Goal: Task Accomplishment & Management: Manage account settings

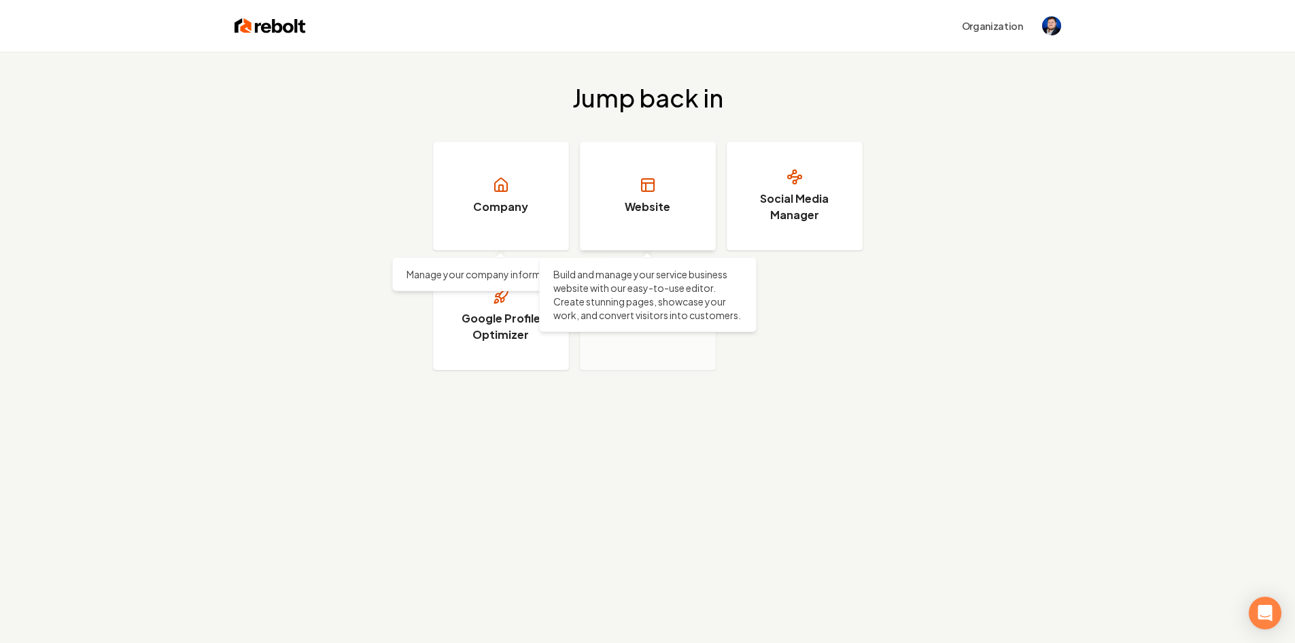
click at [647, 192] on icon at bounding box center [648, 185] width 16 height 16
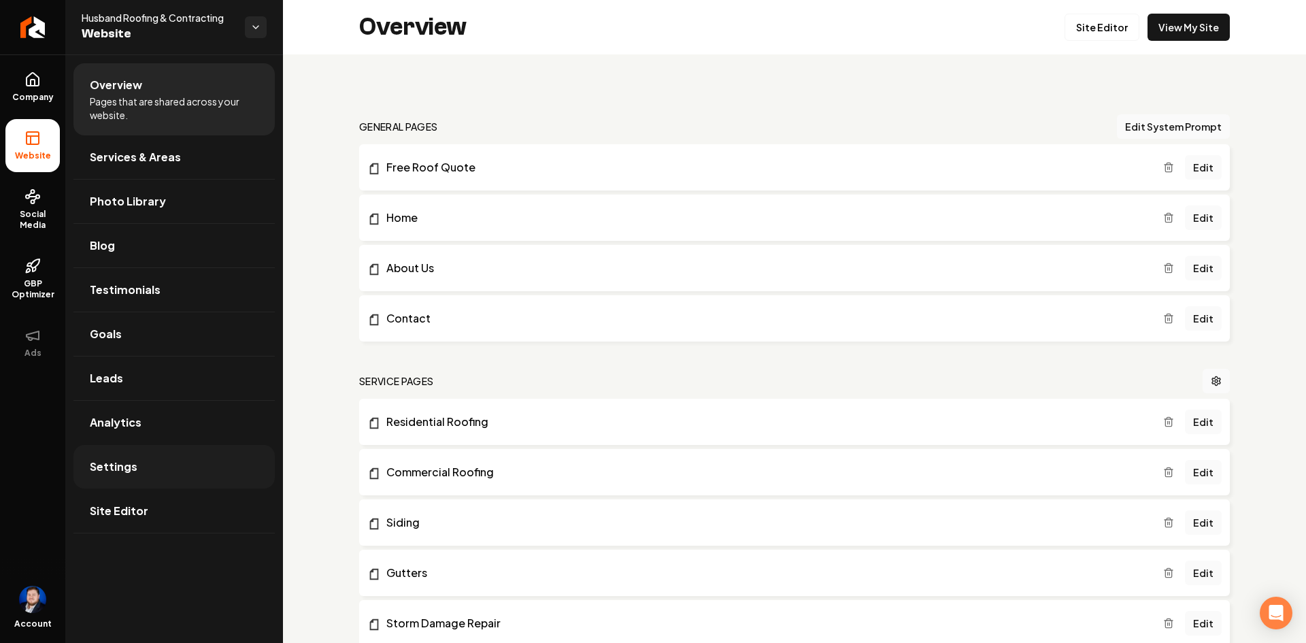
click at [194, 462] on link "Settings" at bounding box center [173, 467] width 201 height 44
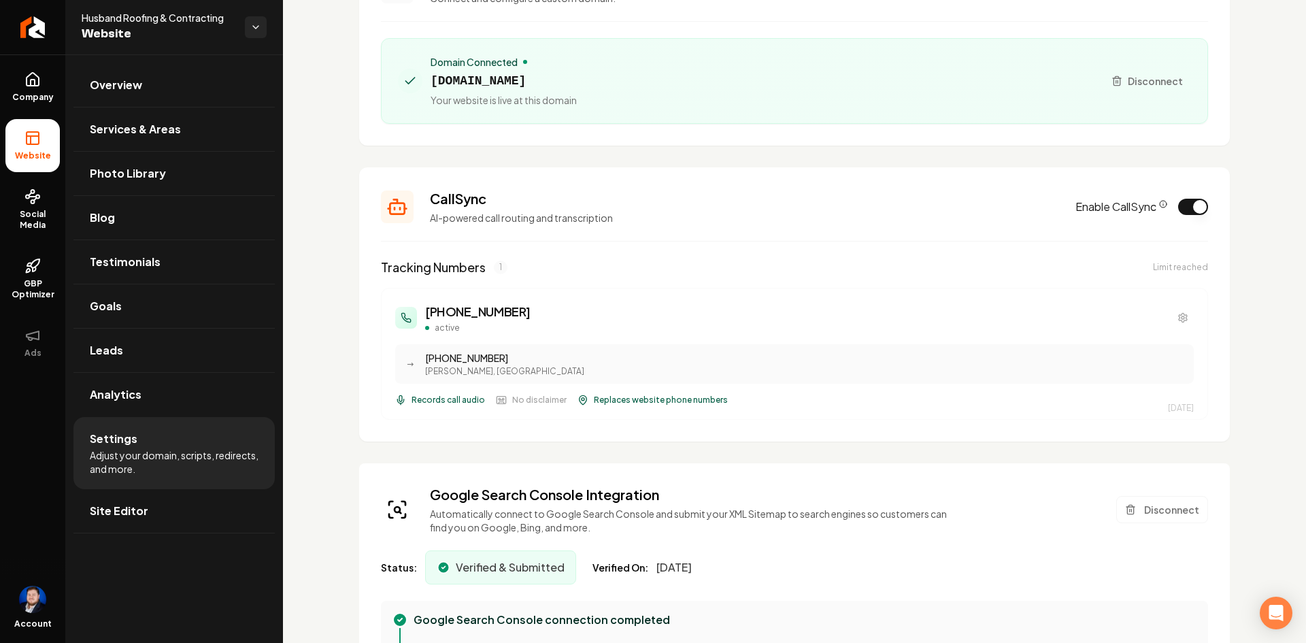
scroll to position [136, 0]
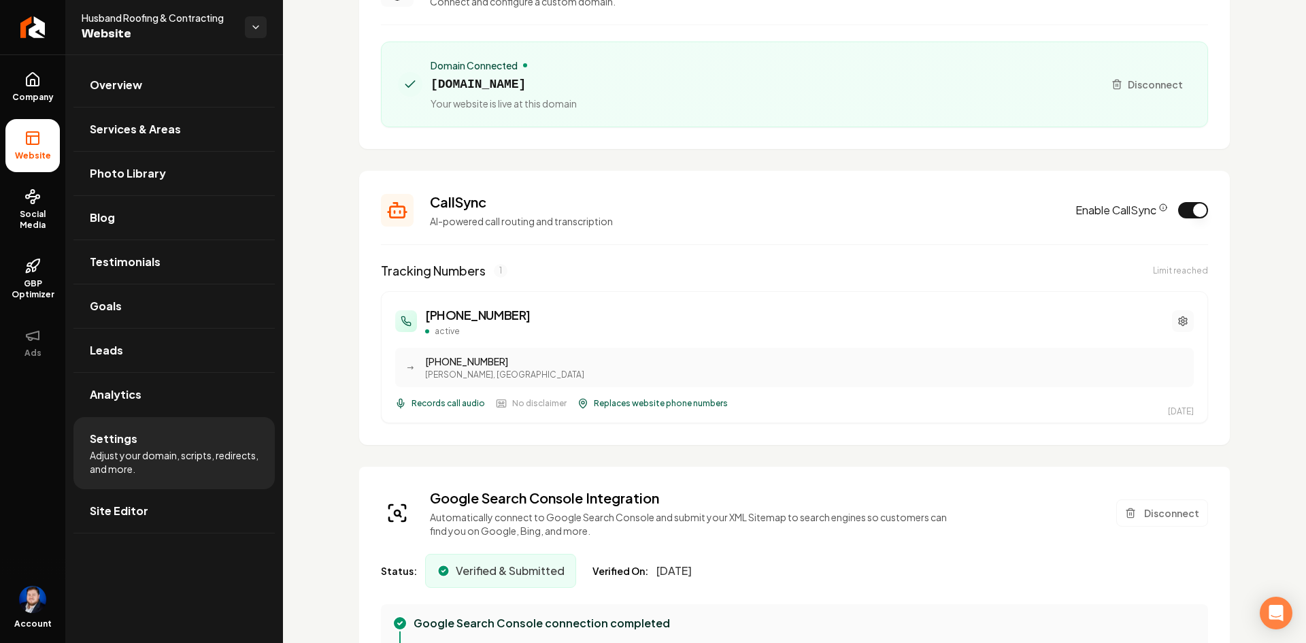
click at [1177, 320] on icon "Main content area" at bounding box center [1182, 320] width 11 height 11
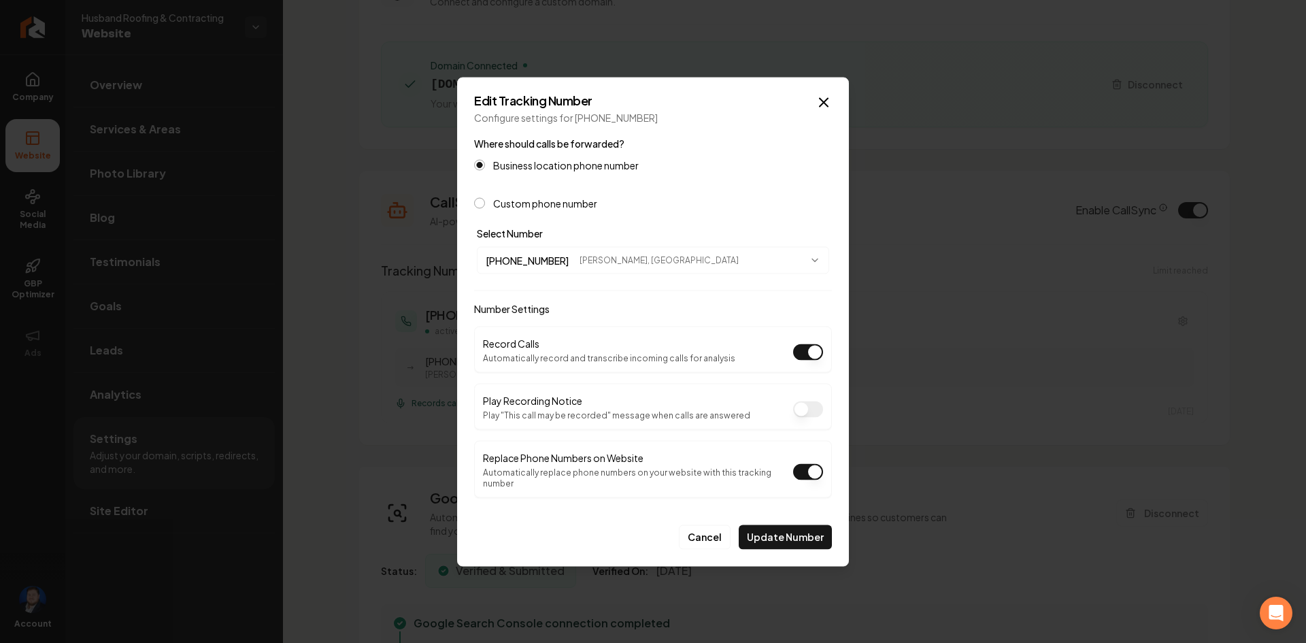
click at [478, 208] on button "Custom phone number" at bounding box center [479, 202] width 11 height 11
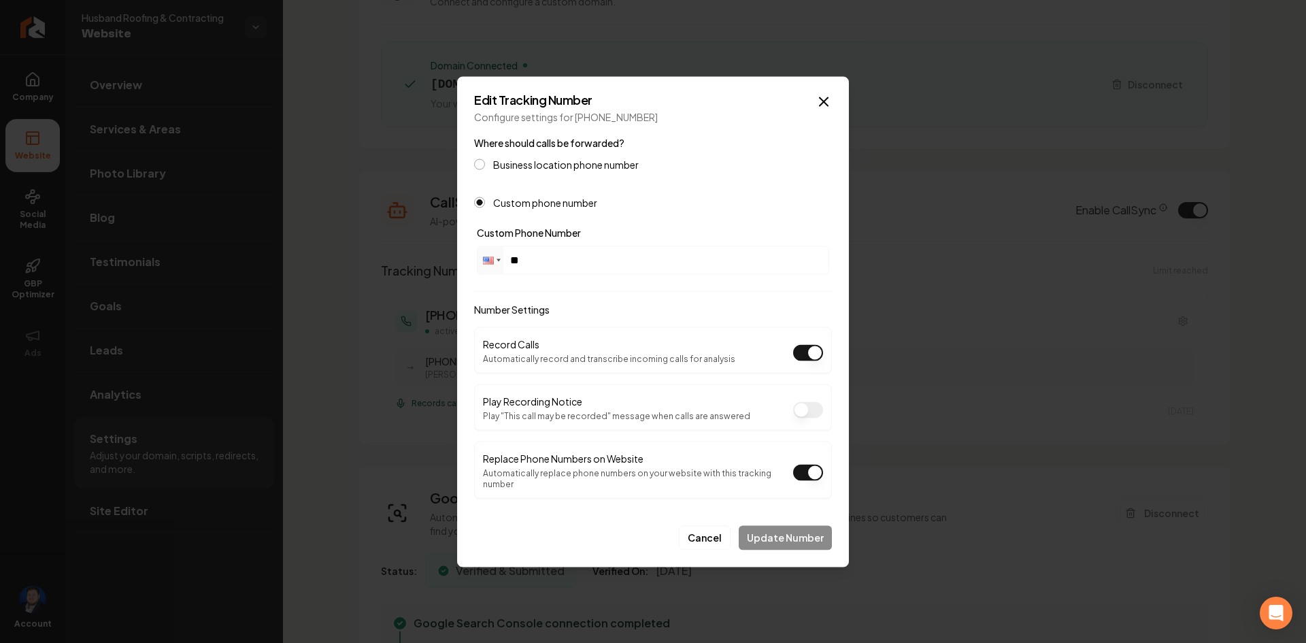
click at [481, 169] on button "Business location phone number" at bounding box center [479, 163] width 11 height 11
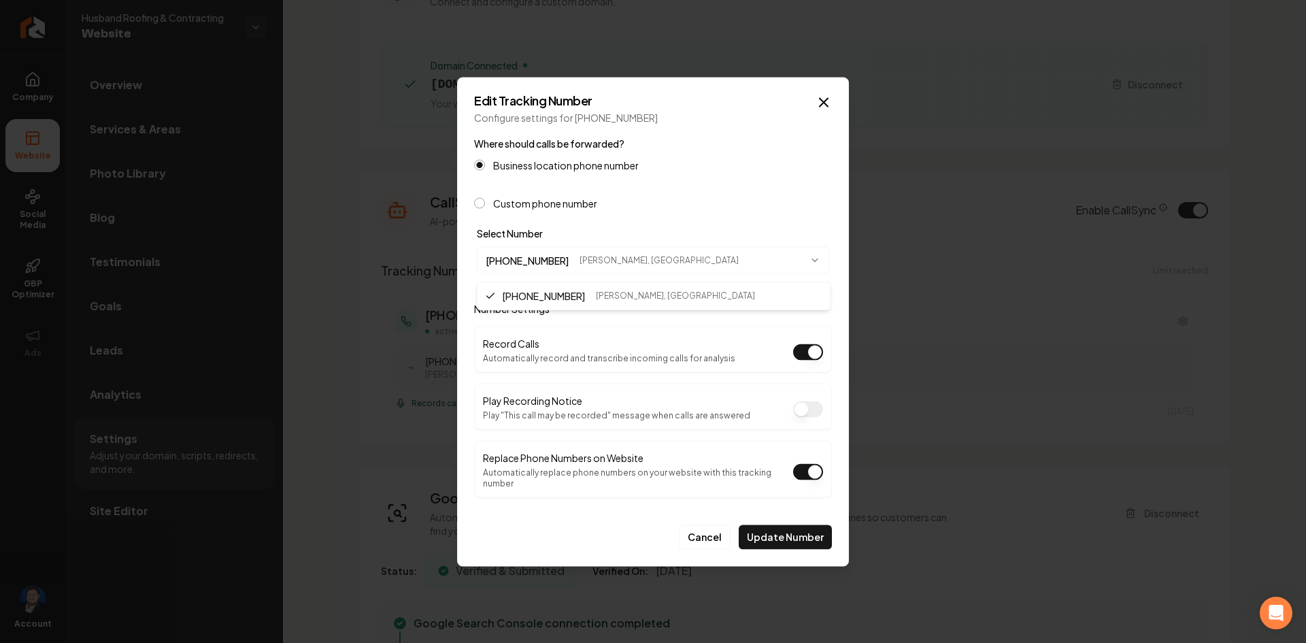
click at [560, 261] on body "Company Website Social Media GBP Optimizer Ads Account Husband Roofing & Contra…" at bounding box center [653, 321] width 1306 height 643
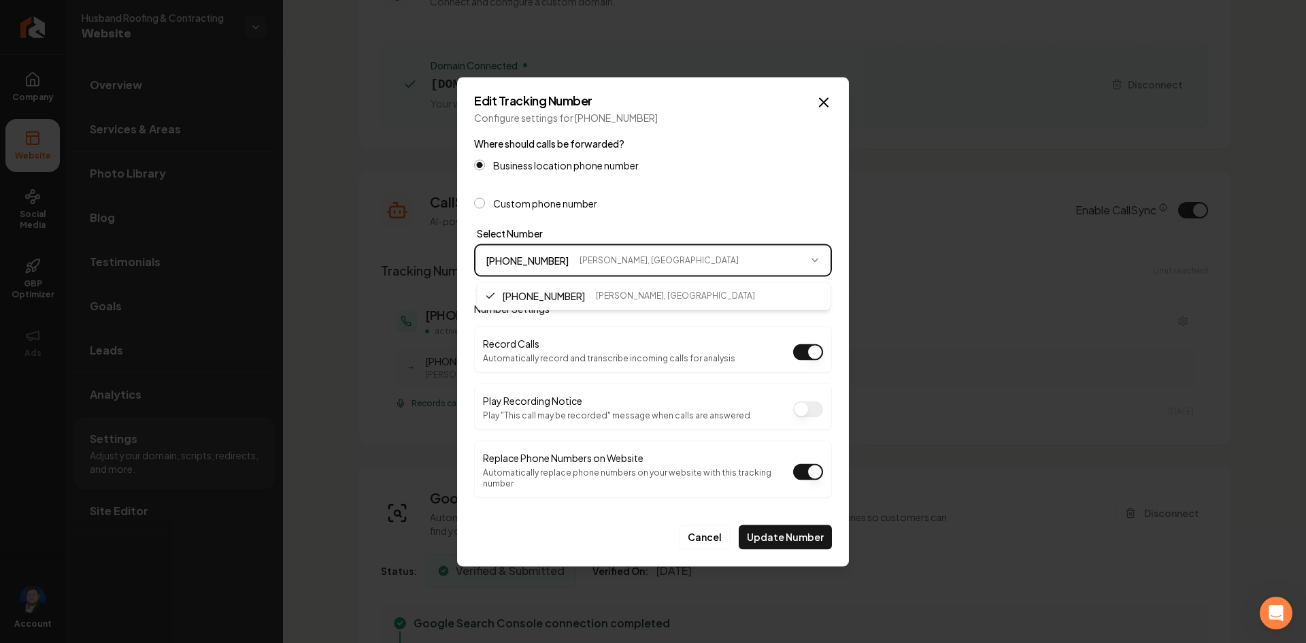
click at [560, 261] on body "Company Website Social Media GBP Optimizer Ads Account Husband Roofing & Contra…" at bounding box center [653, 321] width 1306 height 643
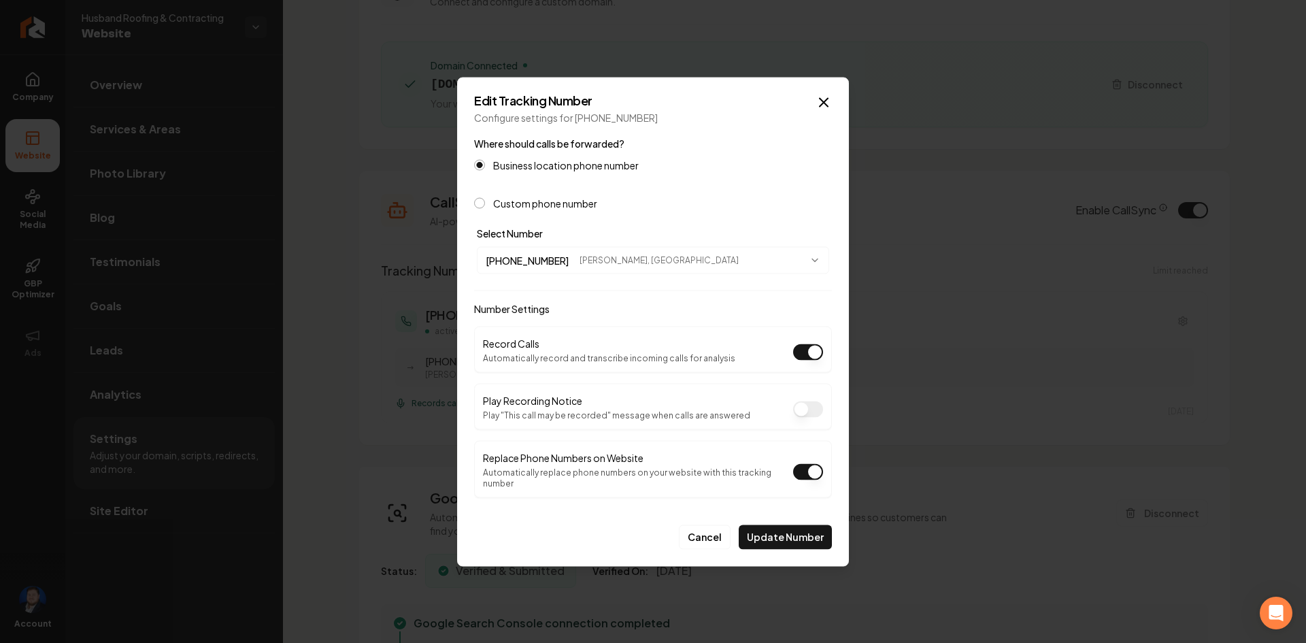
click at [581, 222] on form "**********" at bounding box center [653, 342] width 358 height 414
click at [800, 477] on button "Replace Phone Numbers on Website" at bounding box center [808, 471] width 30 height 16
click at [706, 527] on button "Cancel" at bounding box center [705, 536] width 52 height 24
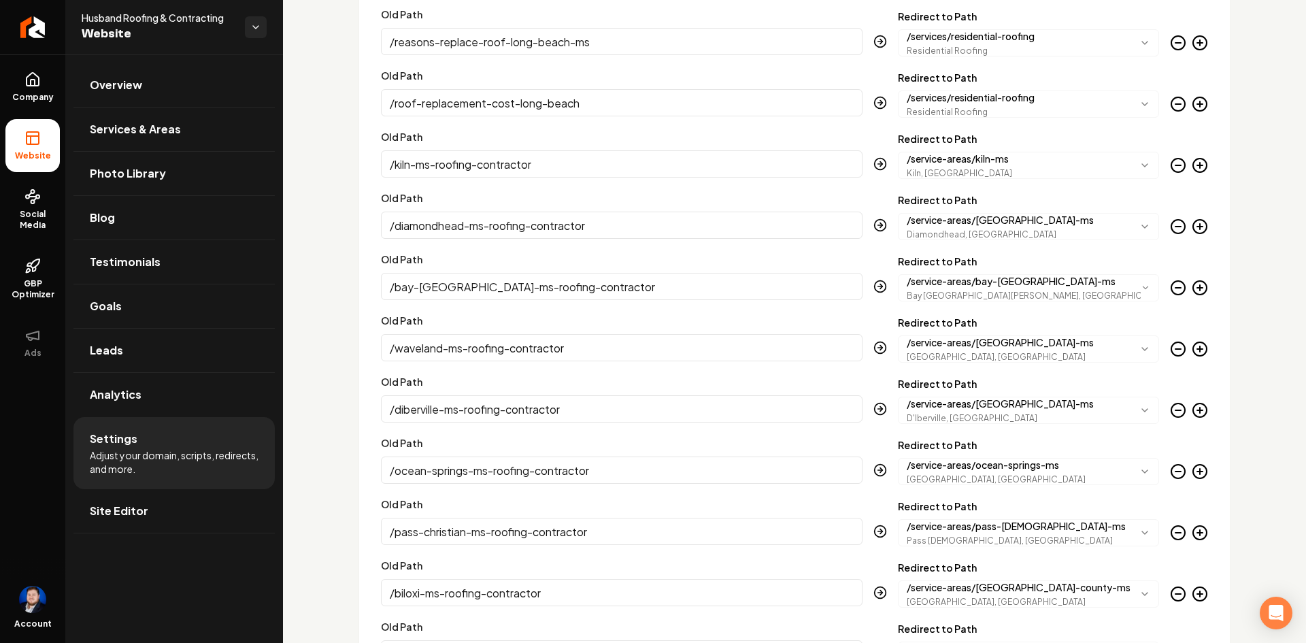
scroll to position [2448, 0]
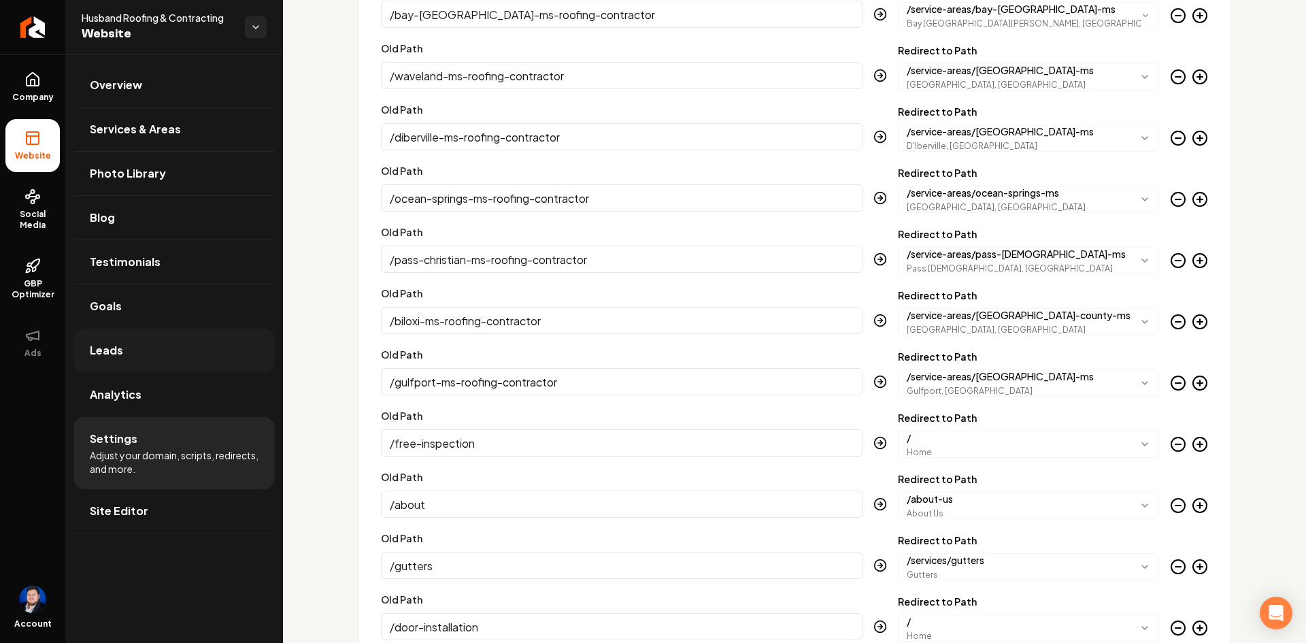
click at [163, 347] on link "Leads" at bounding box center [173, 350] width 201 height 44
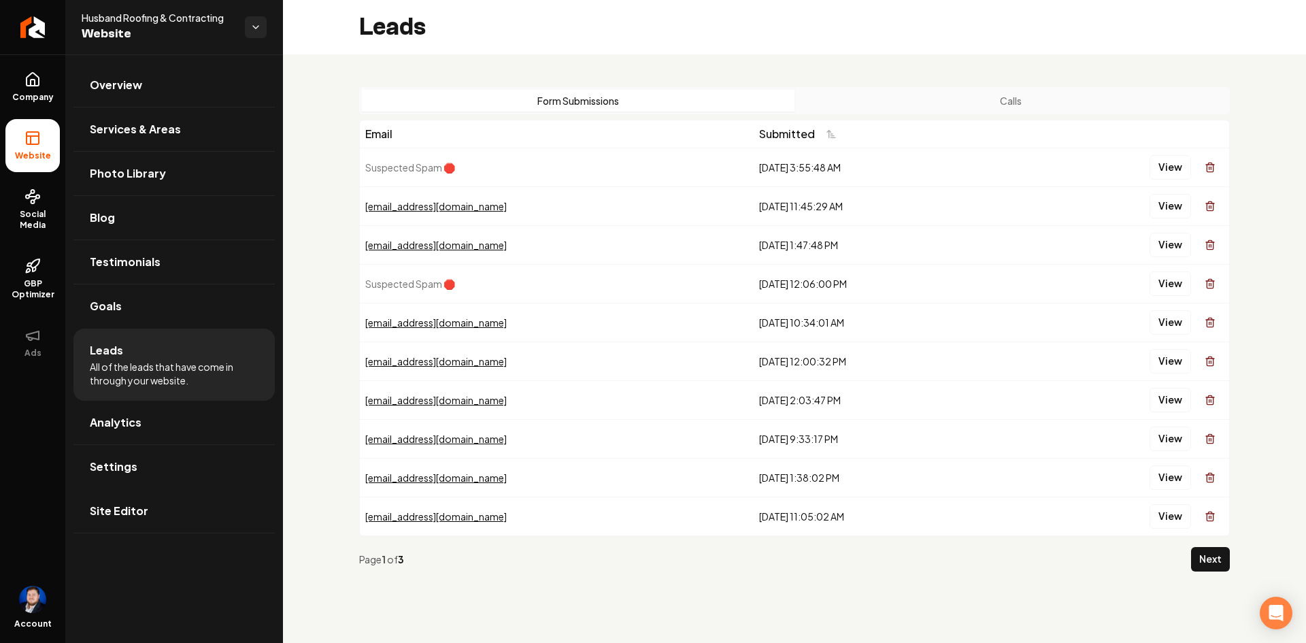
click at [585, 98] on button "Form Submissions" at bounding box center [578, 101] width 432 height 22
click at [917, 107] on button "Calls" at bounding box center [1010, 101] width 432 height 22
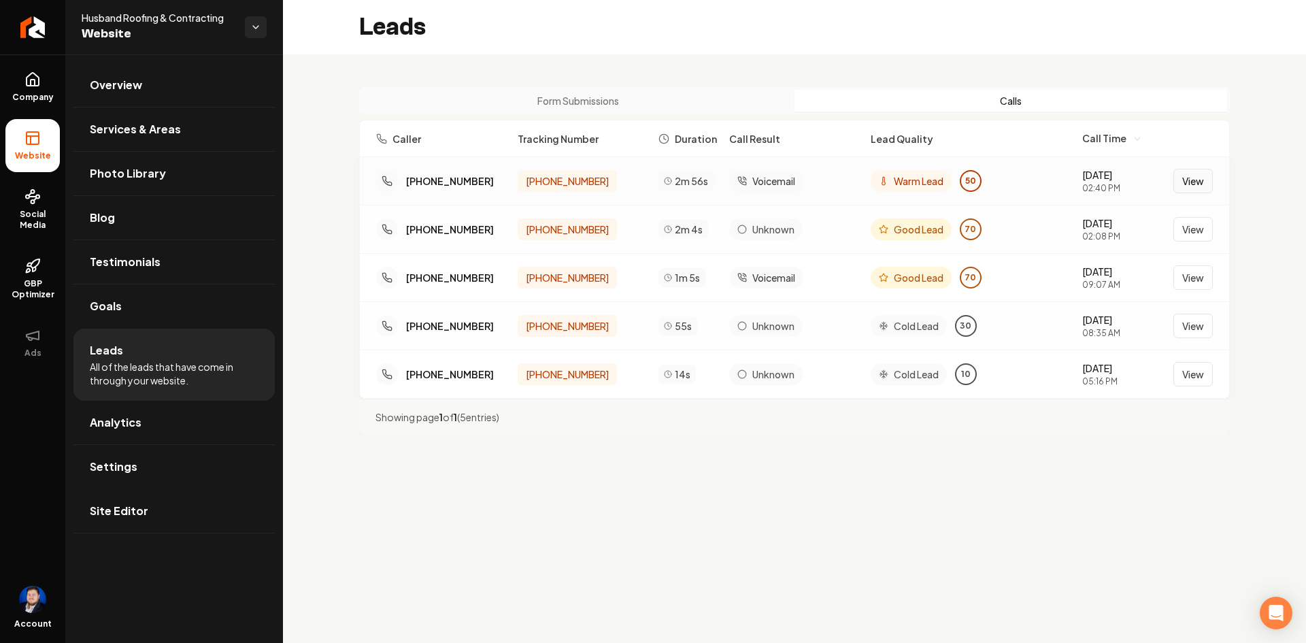
click at [1194, 185] on button "View" at bounding box center [1192, 181] width 39 height 24
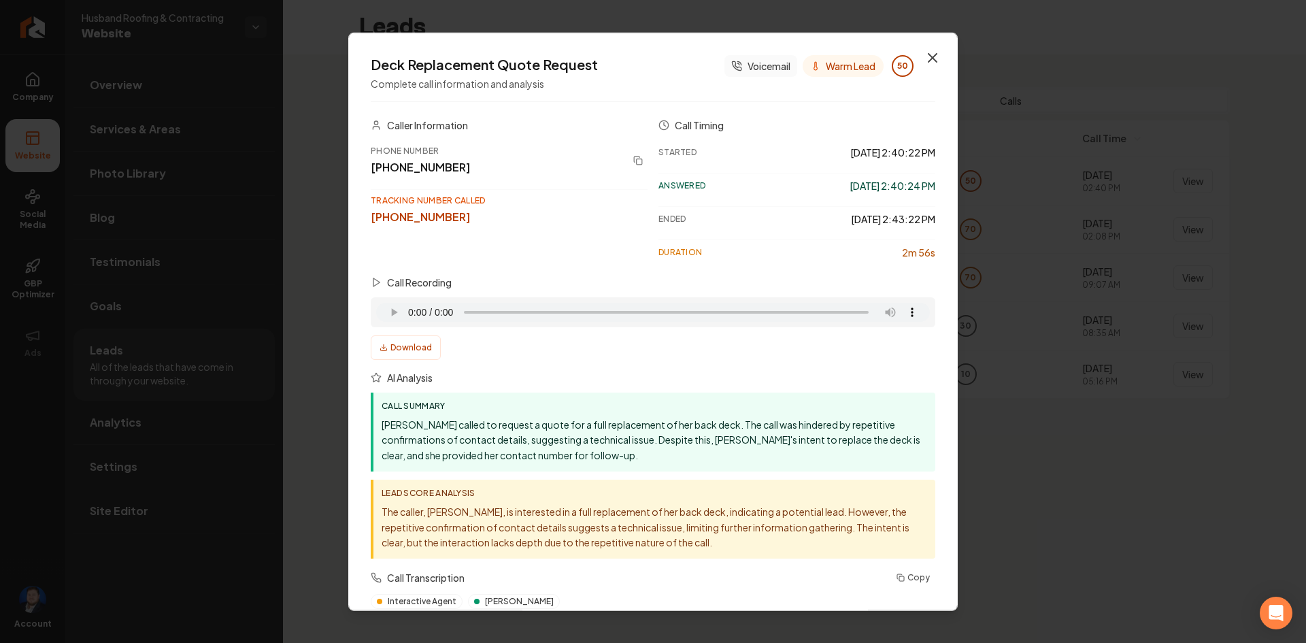
click at [924, 56] on icon "button" at bounding box center [932, 57] width 16 height 16
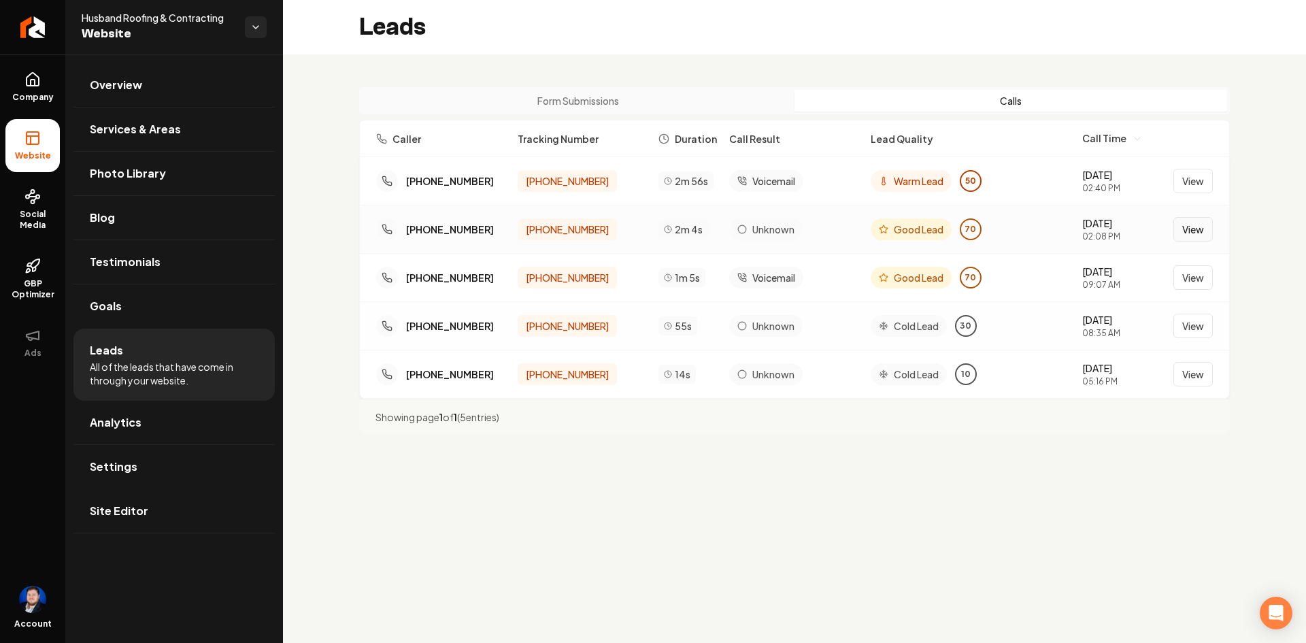
click at [1183, 231] on button "View" at bounding box center [1192, 229] width 39 height 24
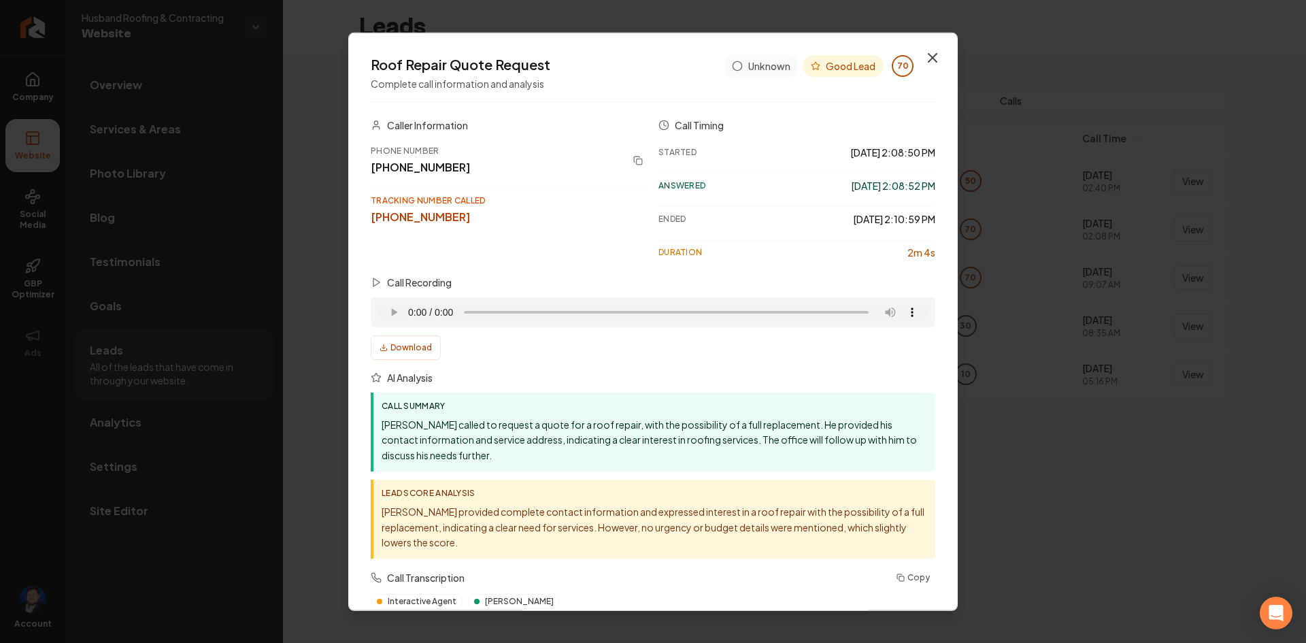
click at [924, 59] on icon "button" at bounding box center [932, 57] width 16 height 16
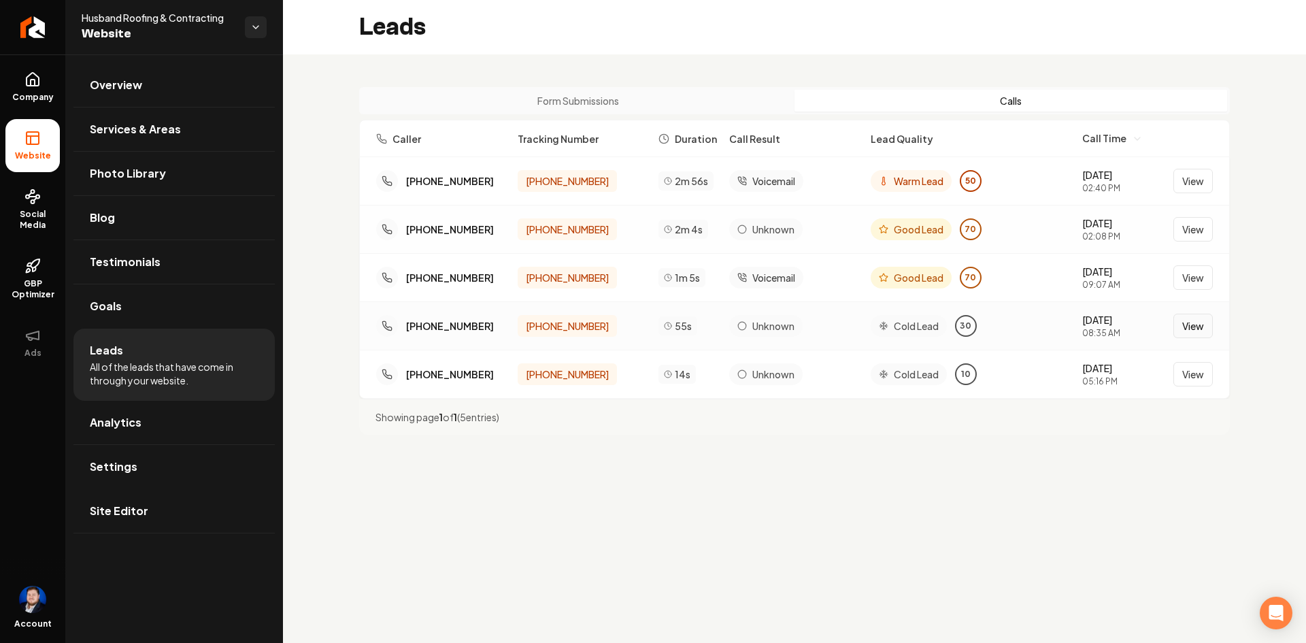
click at [1207, 322] on button "View" at bounding box center [1192, 325] width 39 height 24
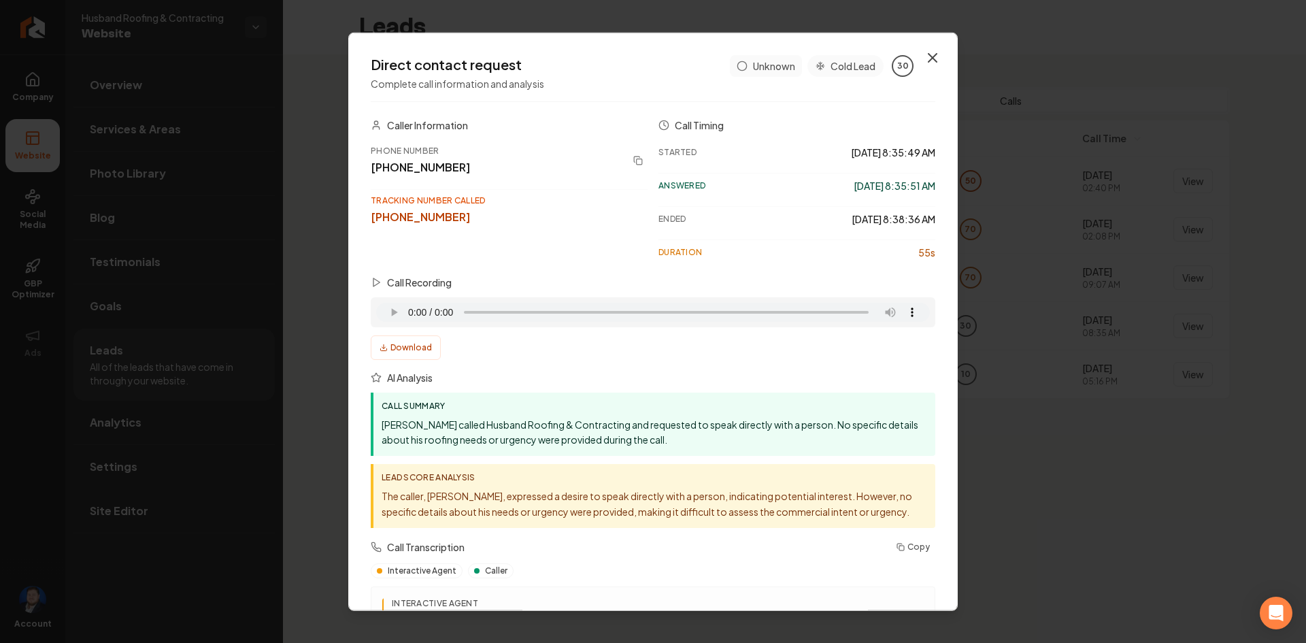
click at [928, 61] on icon "button" at bounding box center [932, 57] width 8 height 8
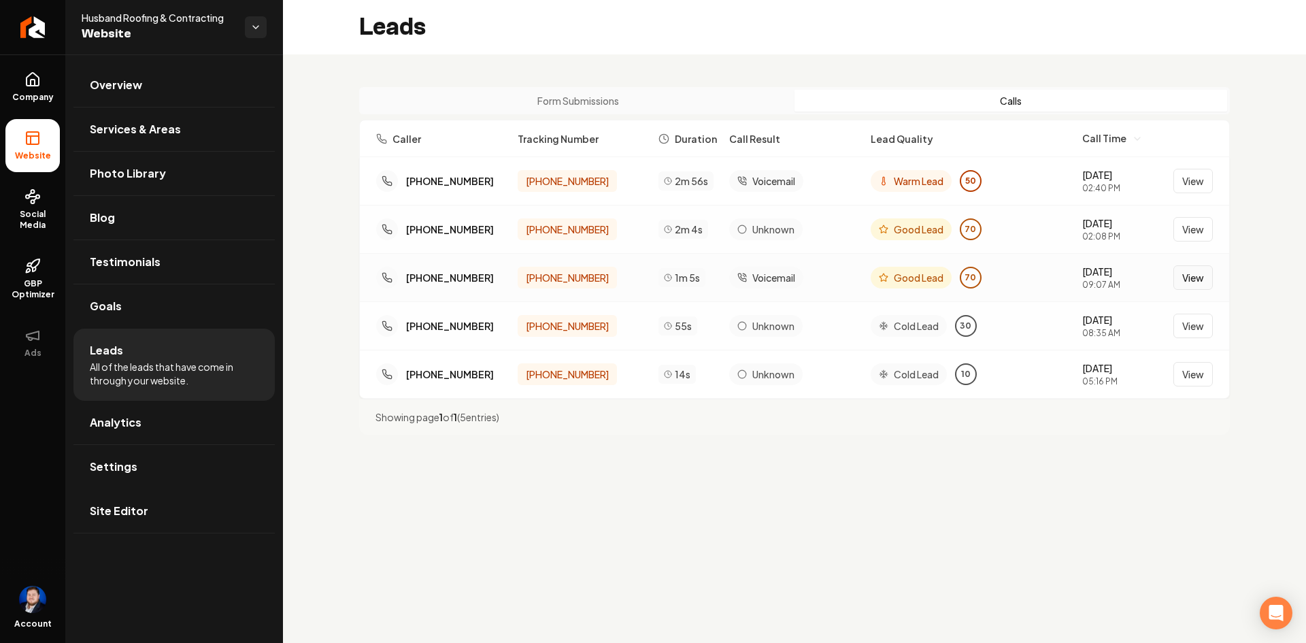
click at [1184, 276] on button "View" at bounding box center [1192, 277] width 39 height 24
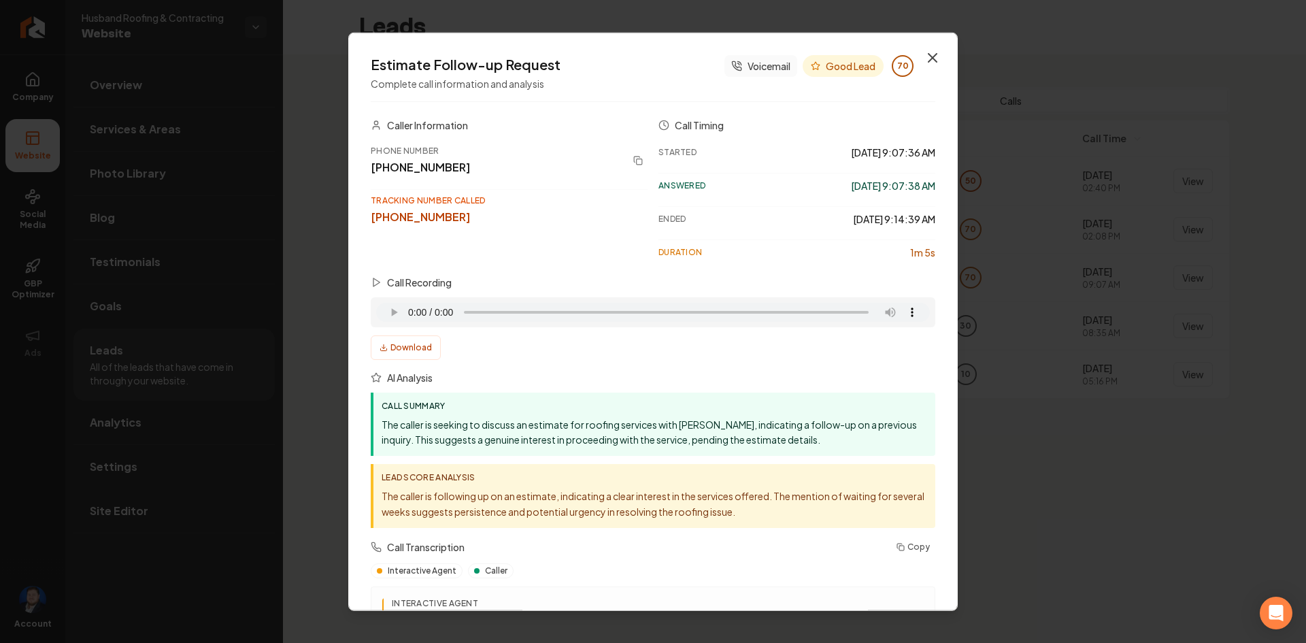
click at [924, 62] on icon "button" at bounding box center [932, 57] width 16 height 16
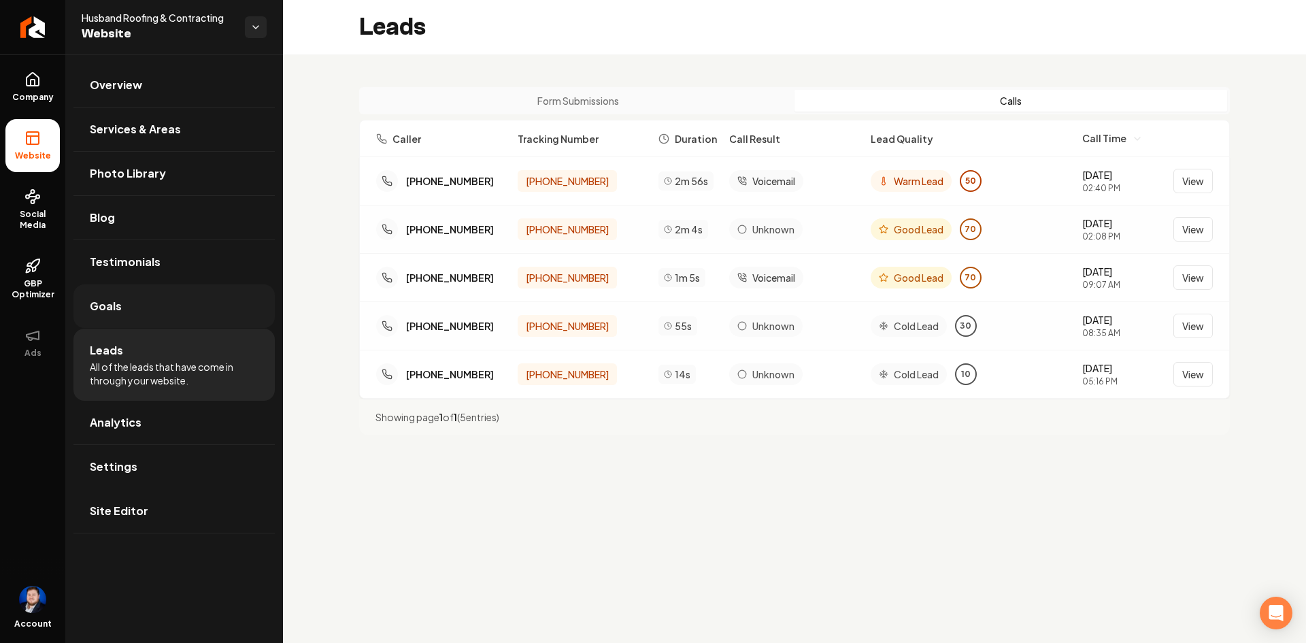
click at [191, 308] on link "Goals" at bounding box center [173, 306] width 201 height 44
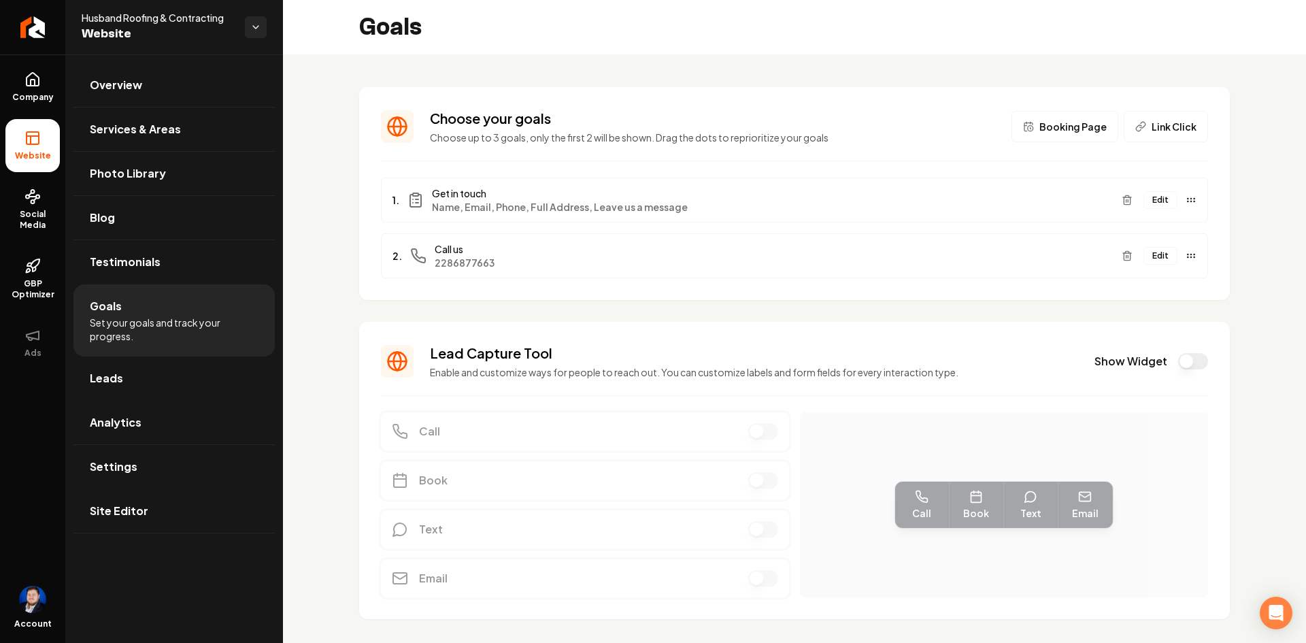
scroll to position [31, 0]
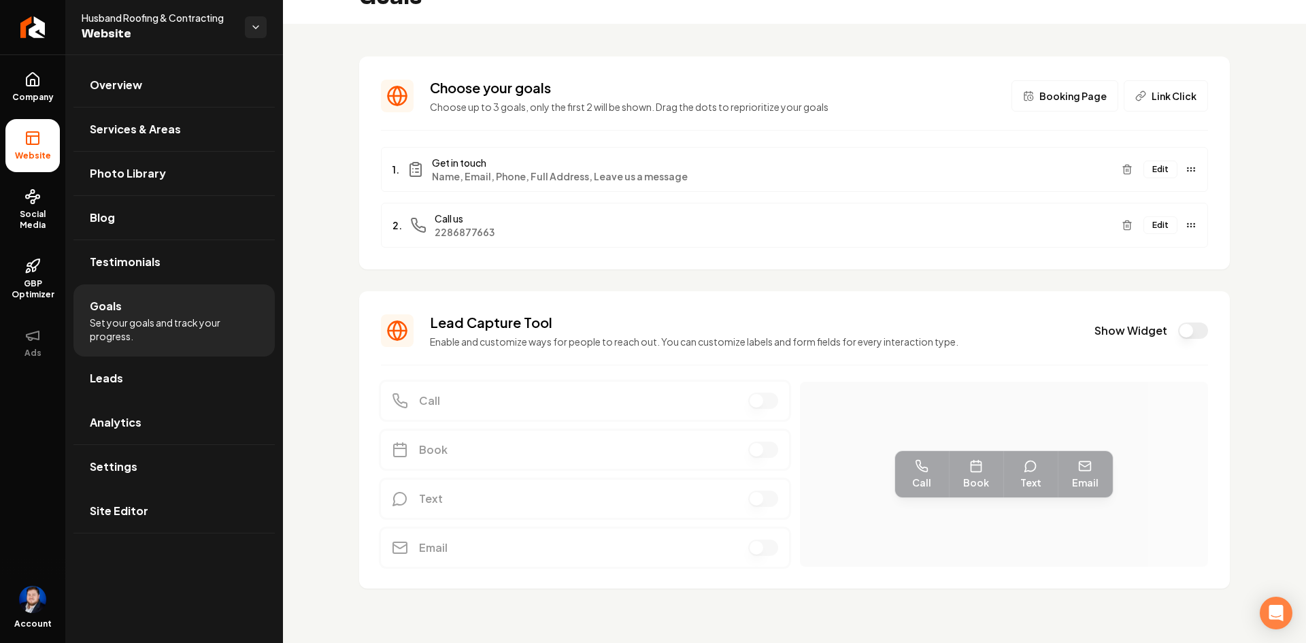
click at [1185, 335] on button "Show Widget" at bounding box center [1193, 330] width 30 height 16
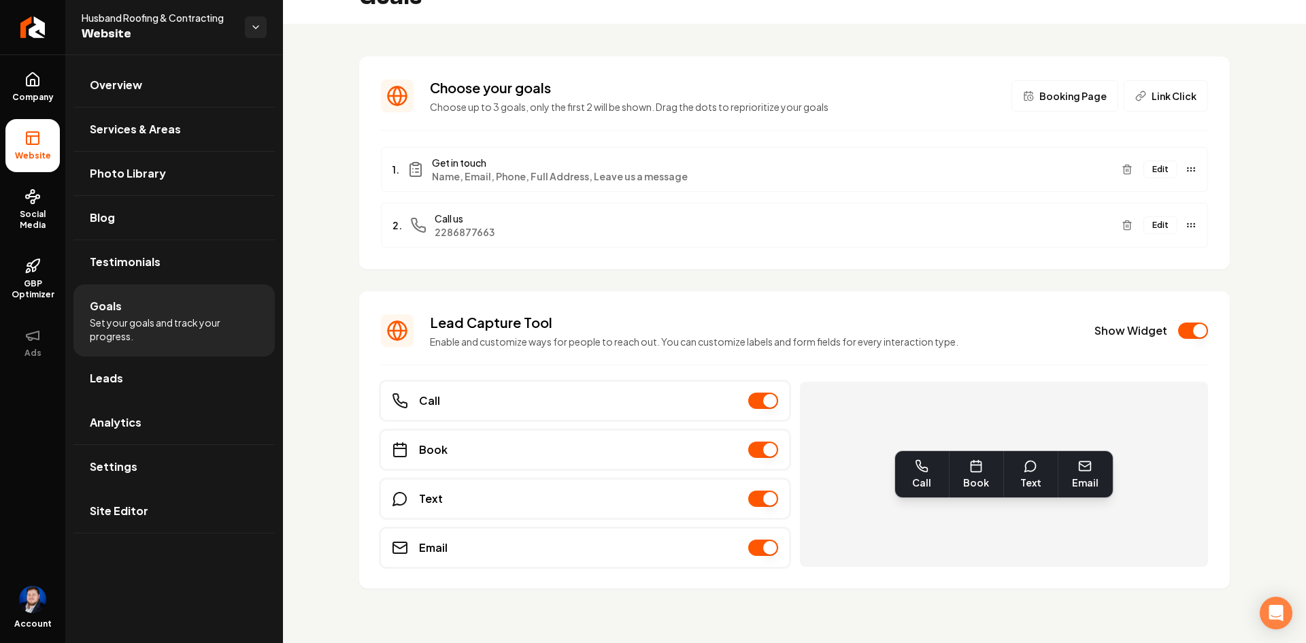
click at [635, 403] on div "Call" at bounding box center [585, 400] width 408 height 38
click at [916, 471] on icon "Main content area" at bounding box center [922, 466] width 12 height 12
click at [753, 405] on button "Main content area" at bounding box center [763, 400] width 30 height 16
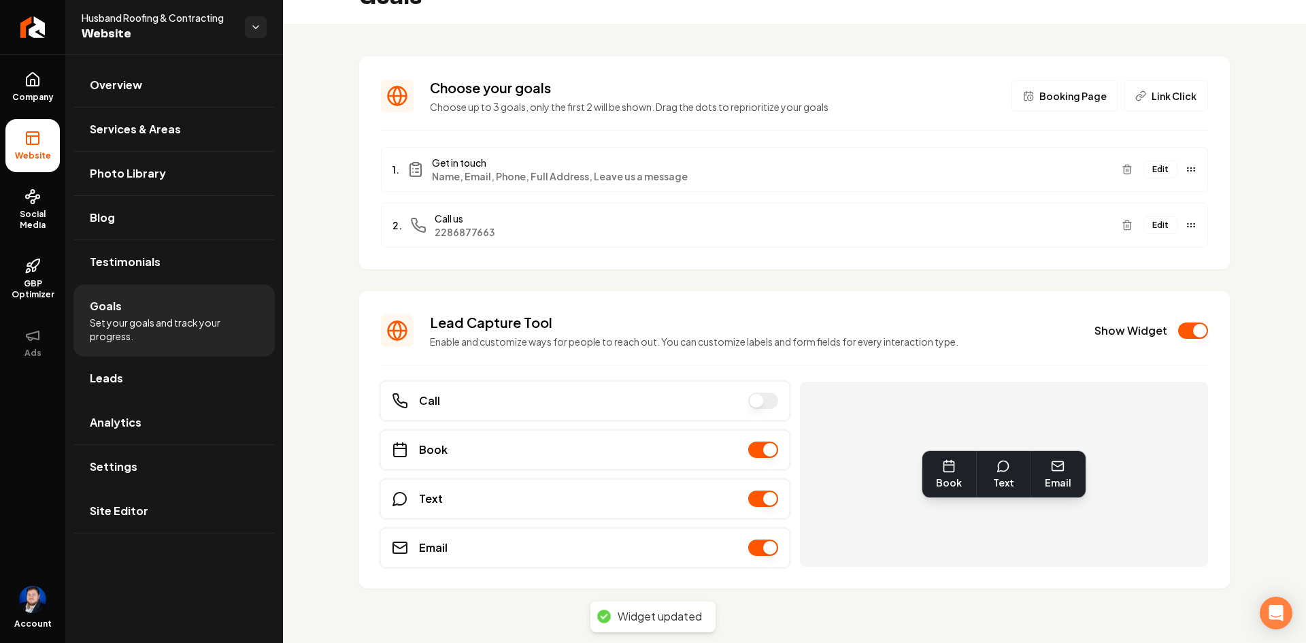
click at [748, 404] on button "Main content area" at bounding box center [763, 400] width 30 height 16
click at [903, 468] on div "Call" at bounding box center [922, 474] width 54 height 46
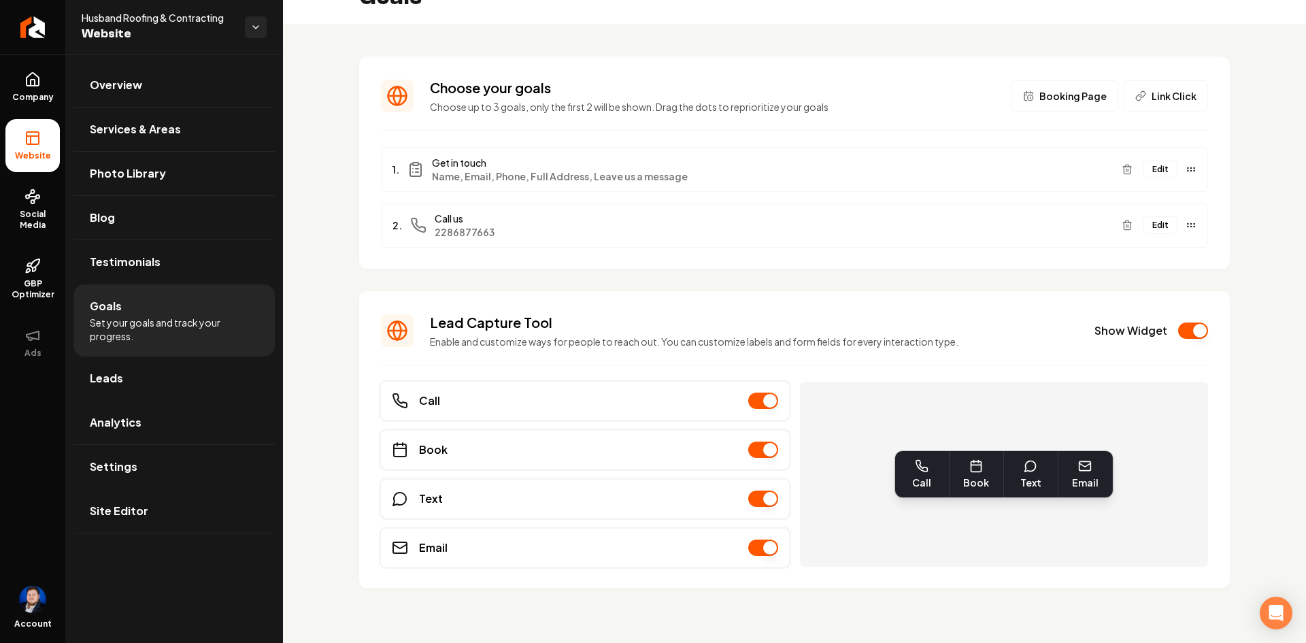
click at [963, 477] on span "Book" at bounding box center [976, 482] width 26 height 14
click at [1037, 469] on div "Text" at bounding box center [1031, 474] width 54 height 46
click at [1079, 470] on rect "Main content area" at bounding box center [1085, 465] width 12 height 9
click at [1055, 97] on span "Booking Page" at bounding box center [1072, 96] width 67 height 14
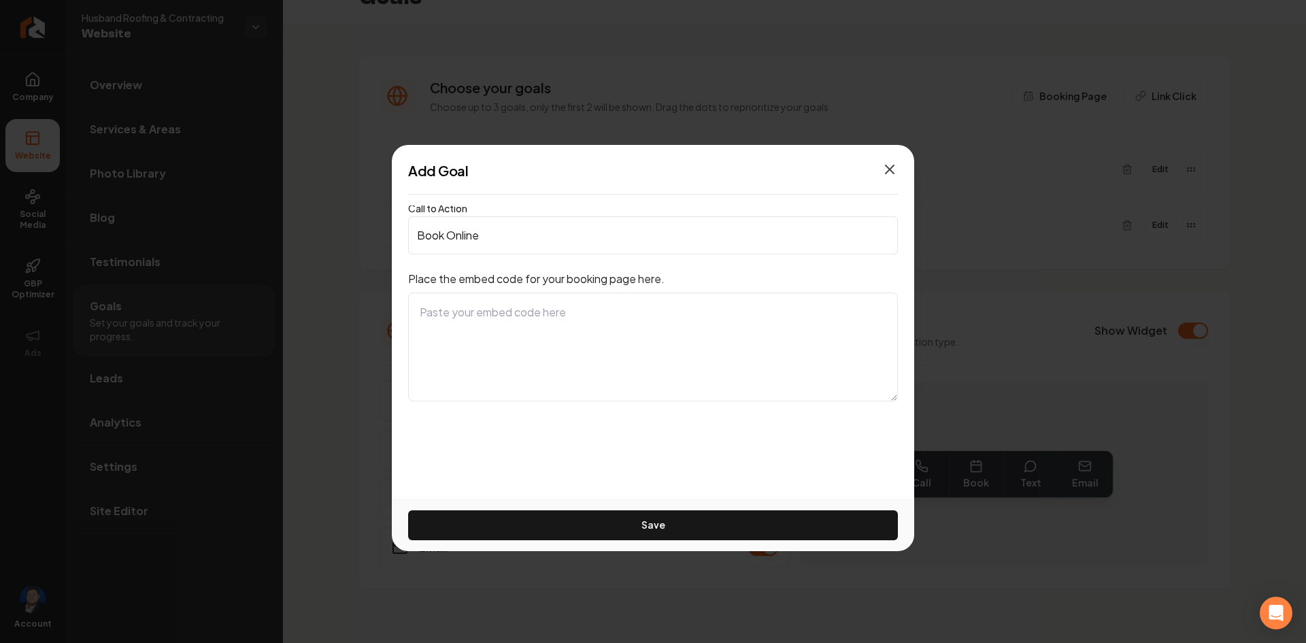
click at [888, 165] on icon "button" at bounding box center [889, 169] width 16 height 16
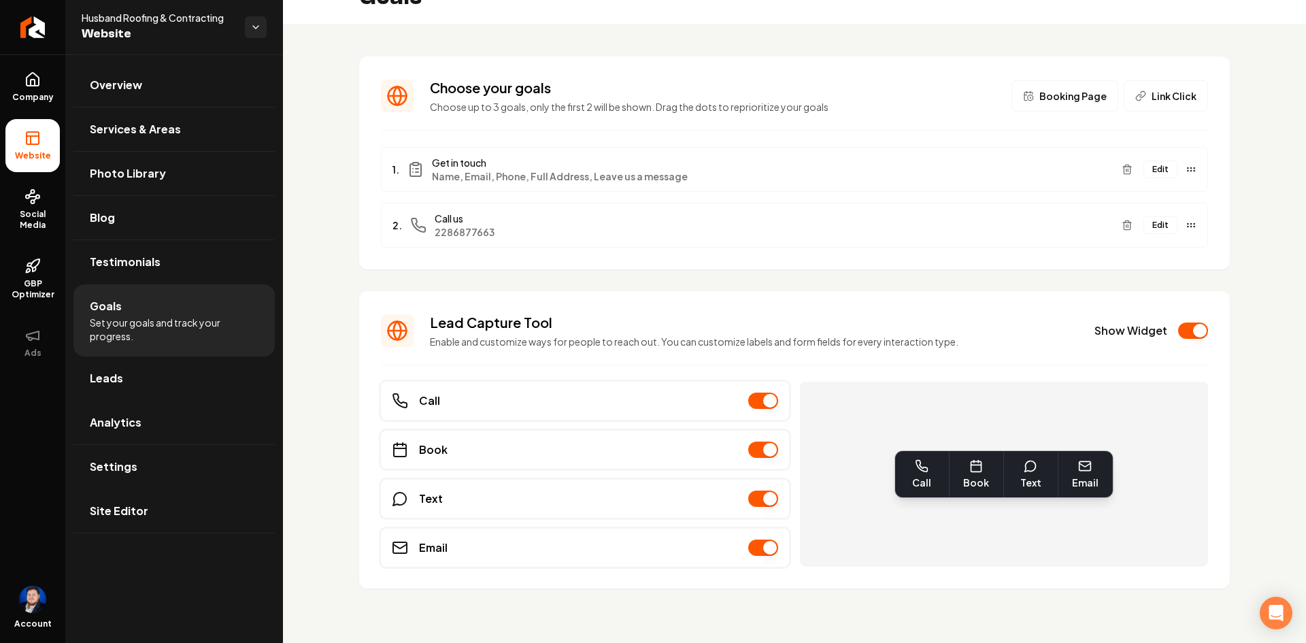
click at [1183, 101] on span "Link Click" at bounding box center [1173, 96] width 45 height 14
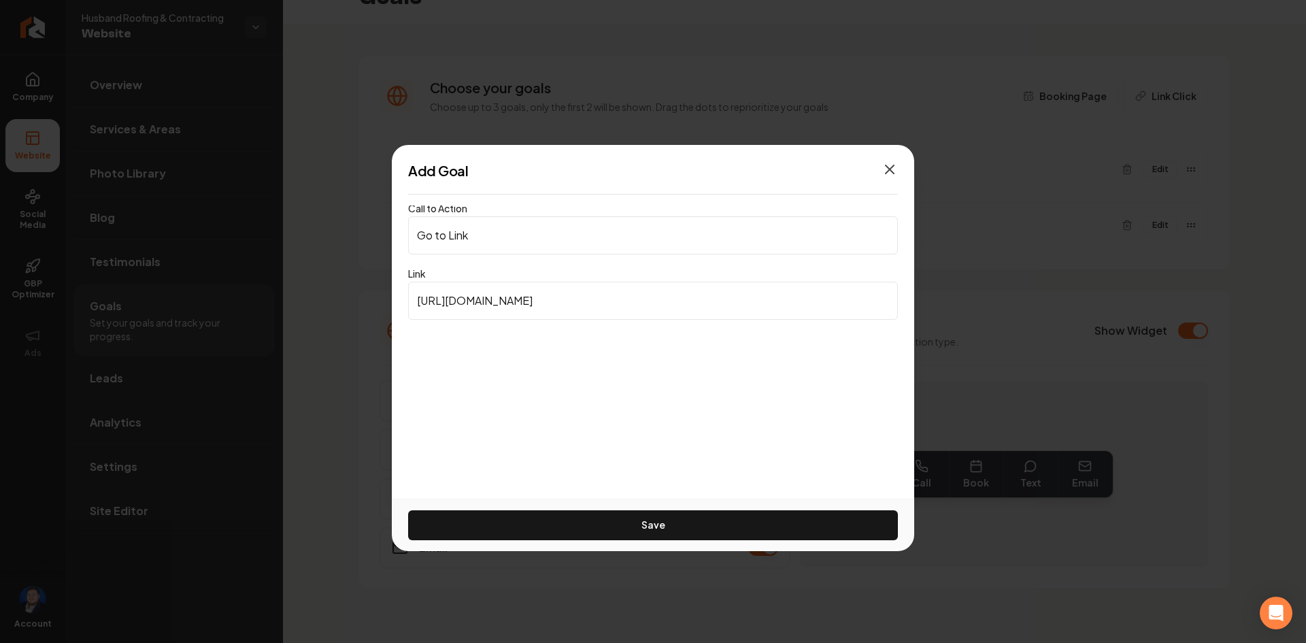
click at [889, 170] on icon "button" at bounding box center [889, 169] width 16 height 16
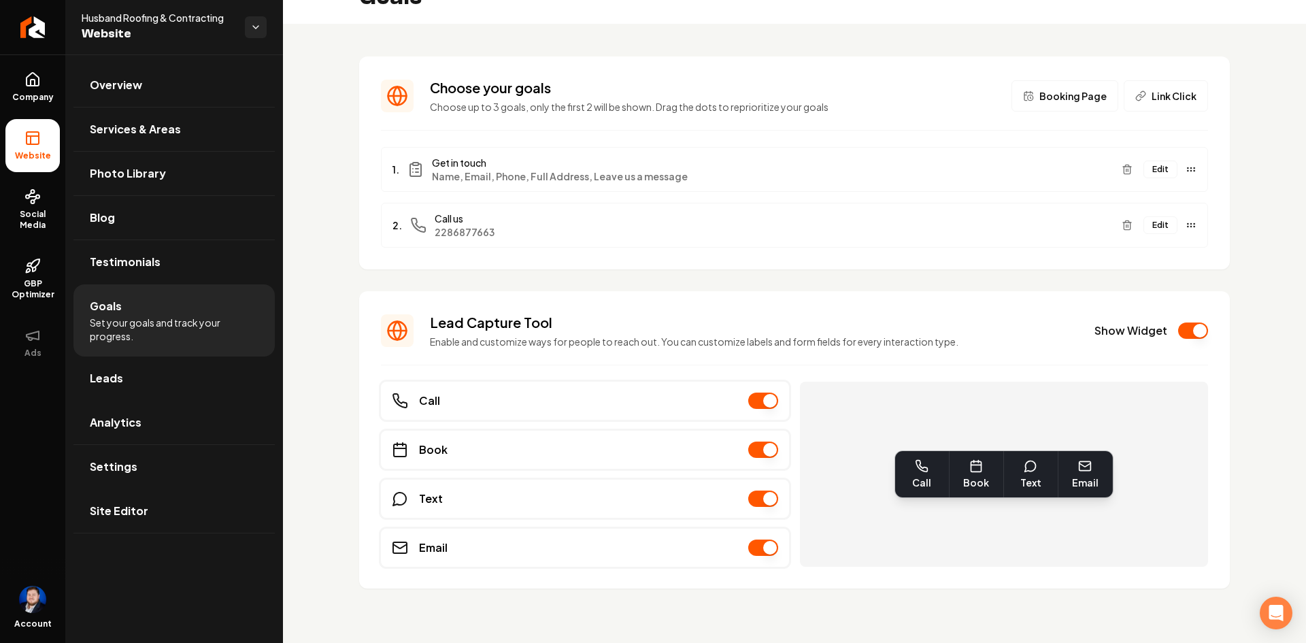
click at [334, 191] on div "Choose your goals Choose up to 3 goals, only the first 2 will be shown. Drag th…" at bounding box center [794, 333] width 1023 height 619
click at [1143, 166] on button "Edit" at bounding box center [1160, 169] width 34 height 18
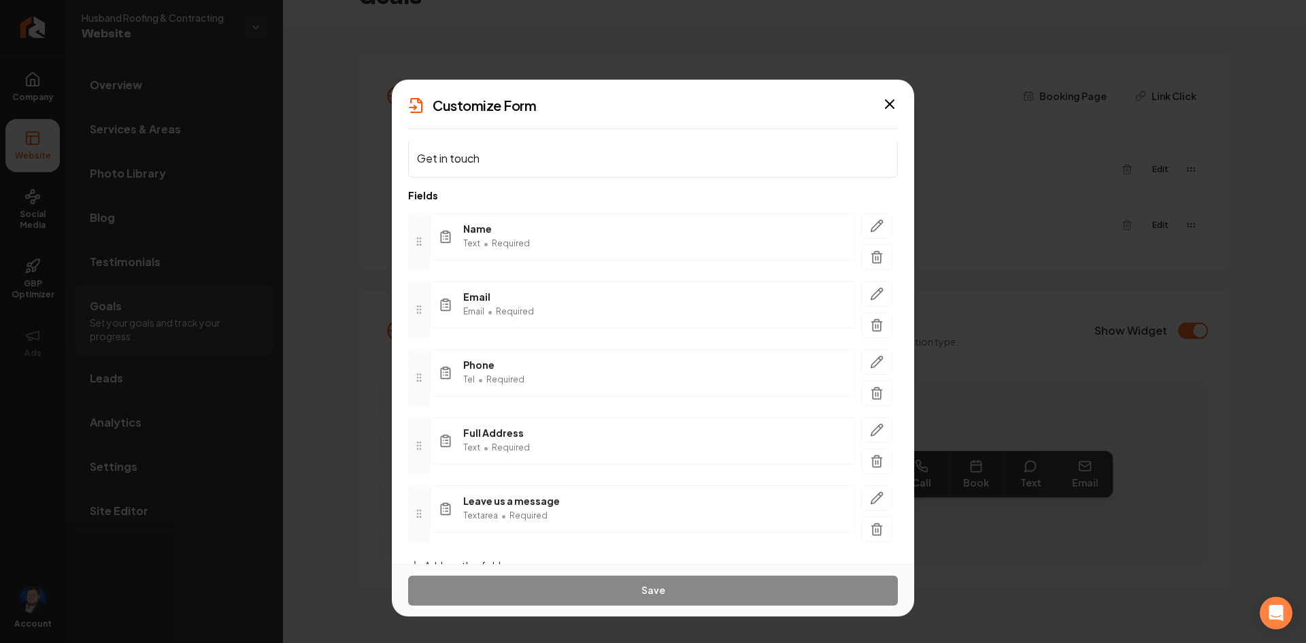
scroll to position [0, 0]
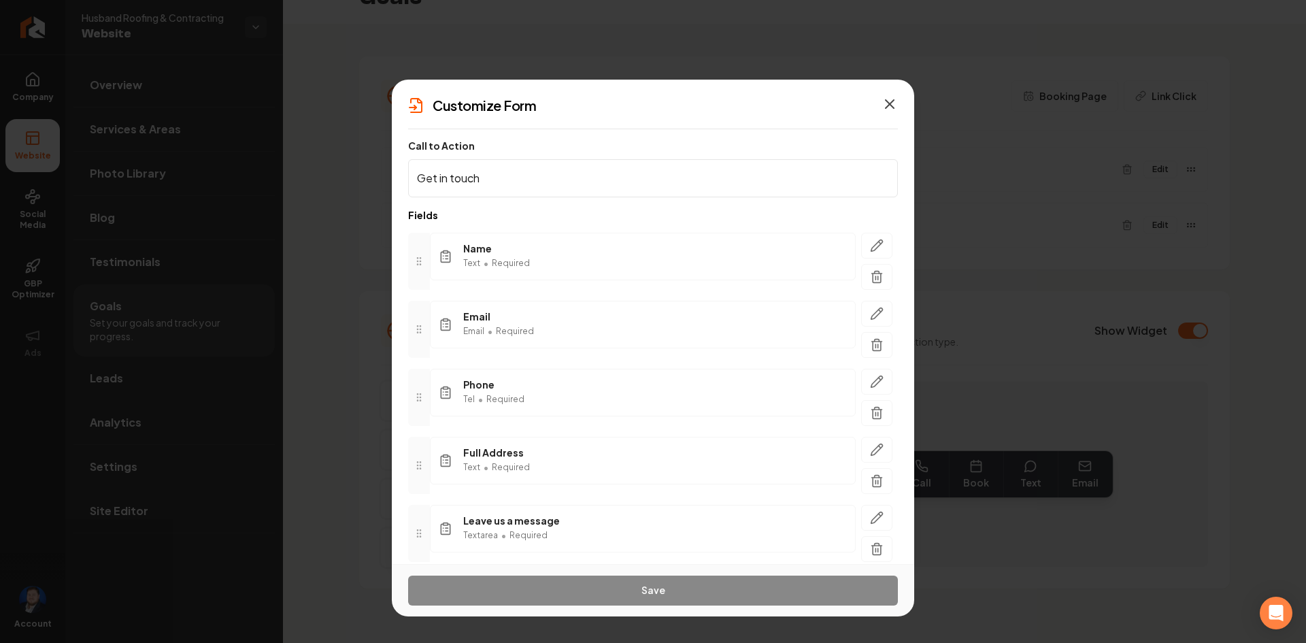
click at [887, 105] on icon "button" at bounding box center [889, 104] width 16 height 16
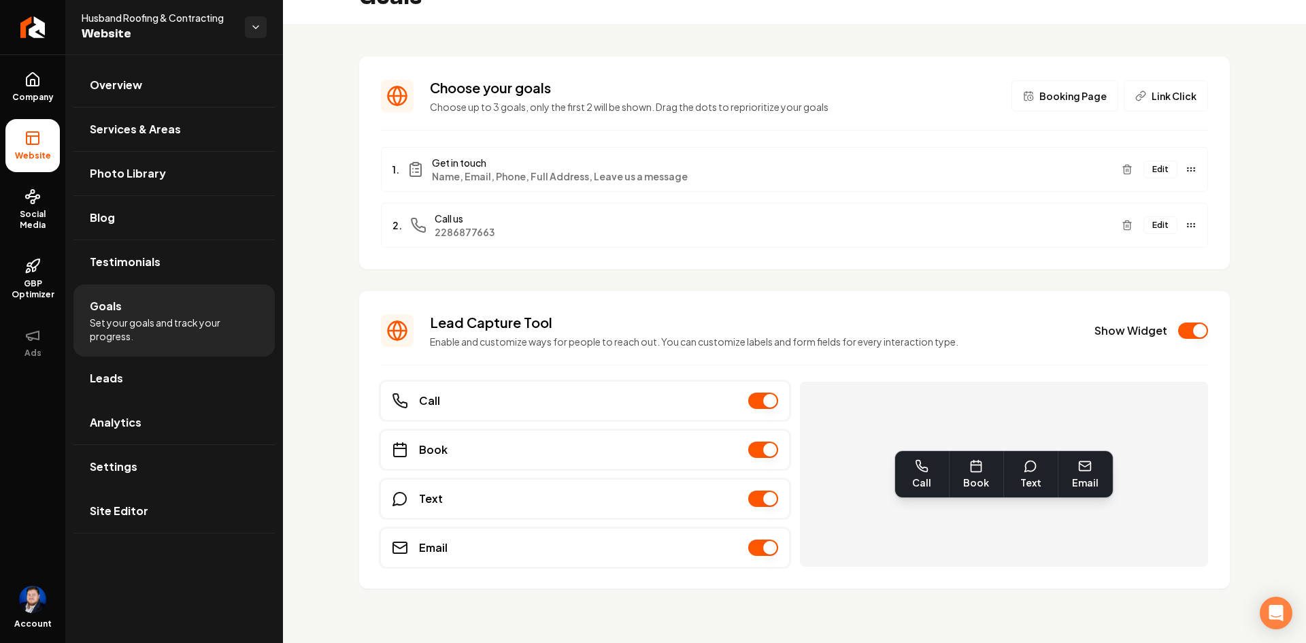
click at [1141, 99] on button "Link Click" at bounding box center [1165, 95] width 84 height 31
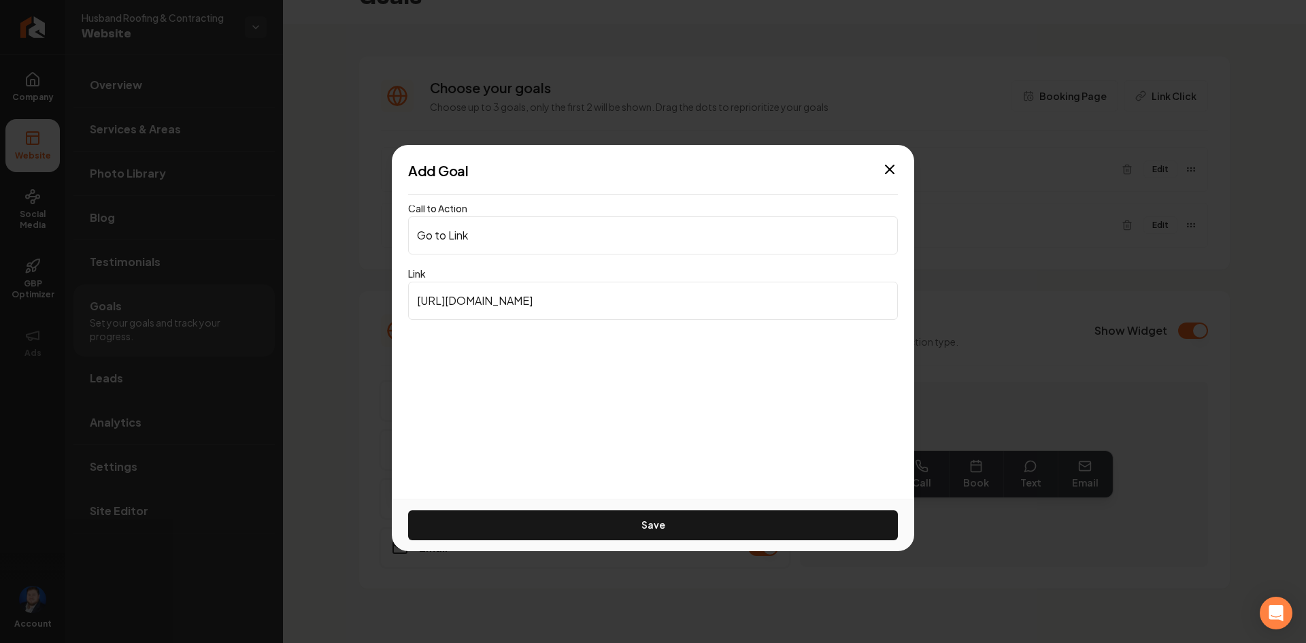
click at [900, 167] on div "Add Goal" at bounding box center [653, 170] width 522 height 19
click at [893, 169] on icon "button" at bounding box center [889, 169] width 16 height 16
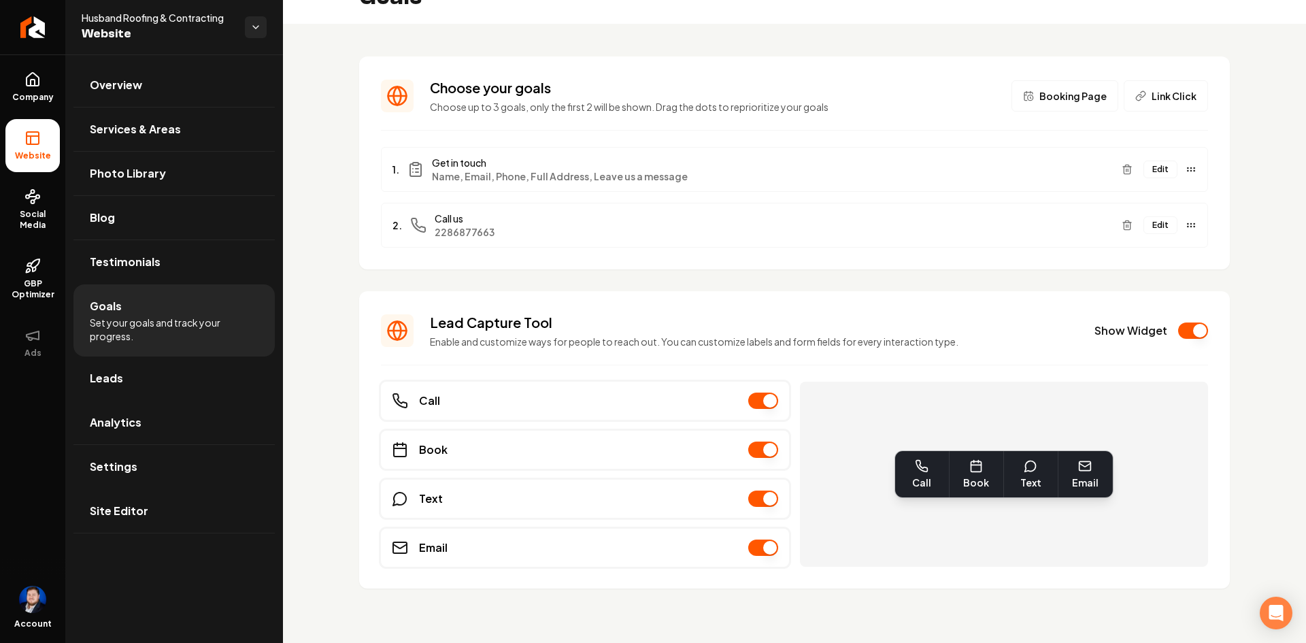
click at [284, 273] on div "Choose your goals Choose up to 3 goals, only the first 2 will be shown. Drag th…" at bounding box center [794, 333] width 1023 height 619
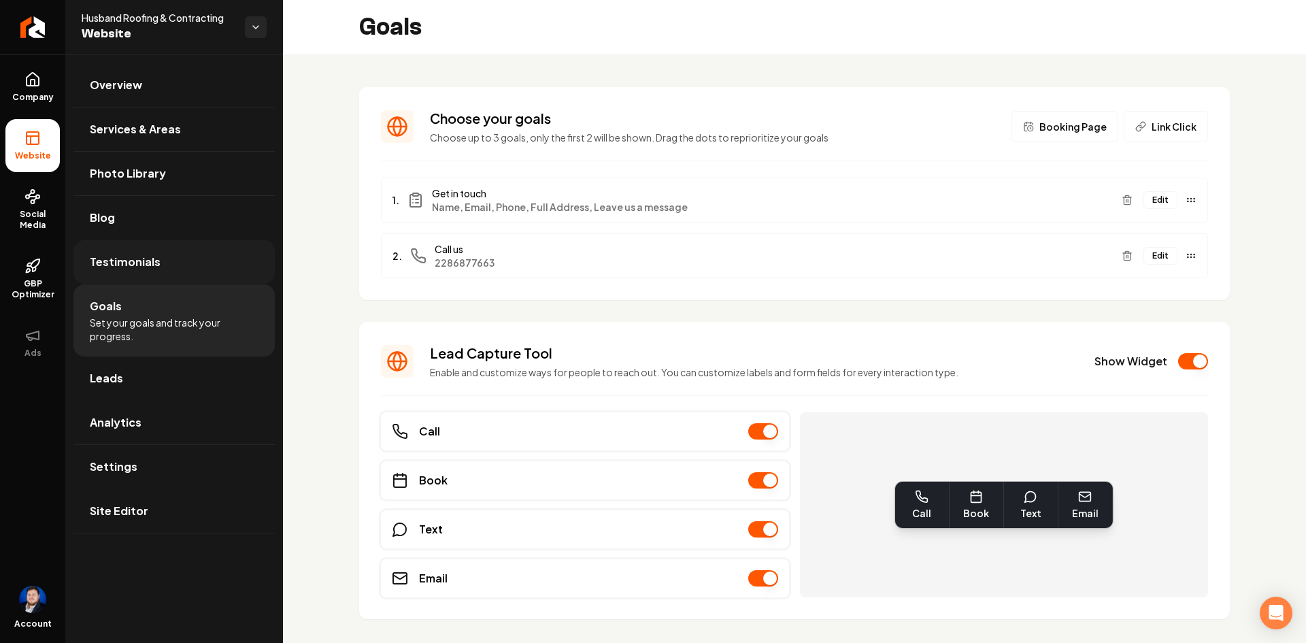
click at [207, 267] on link "Testimonials" at bounding box center [173, 262] width 201 height 44
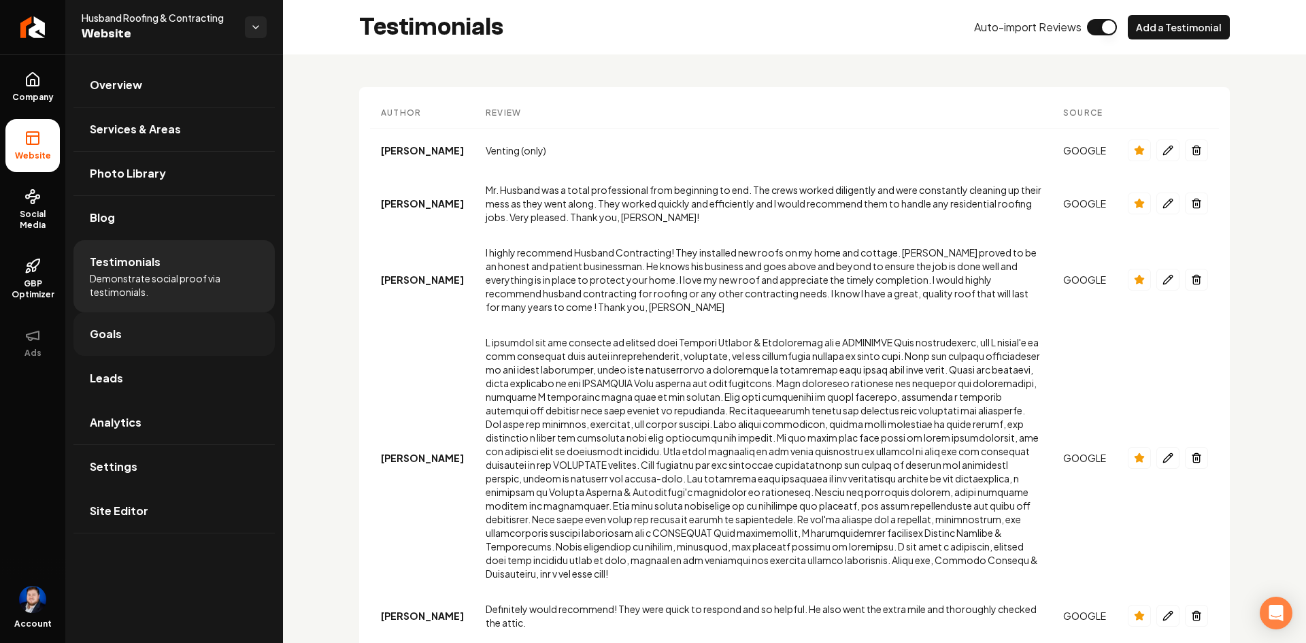
click at [176, 330] on link "Goals" at bounding box center [173, 334] width 201 height 44
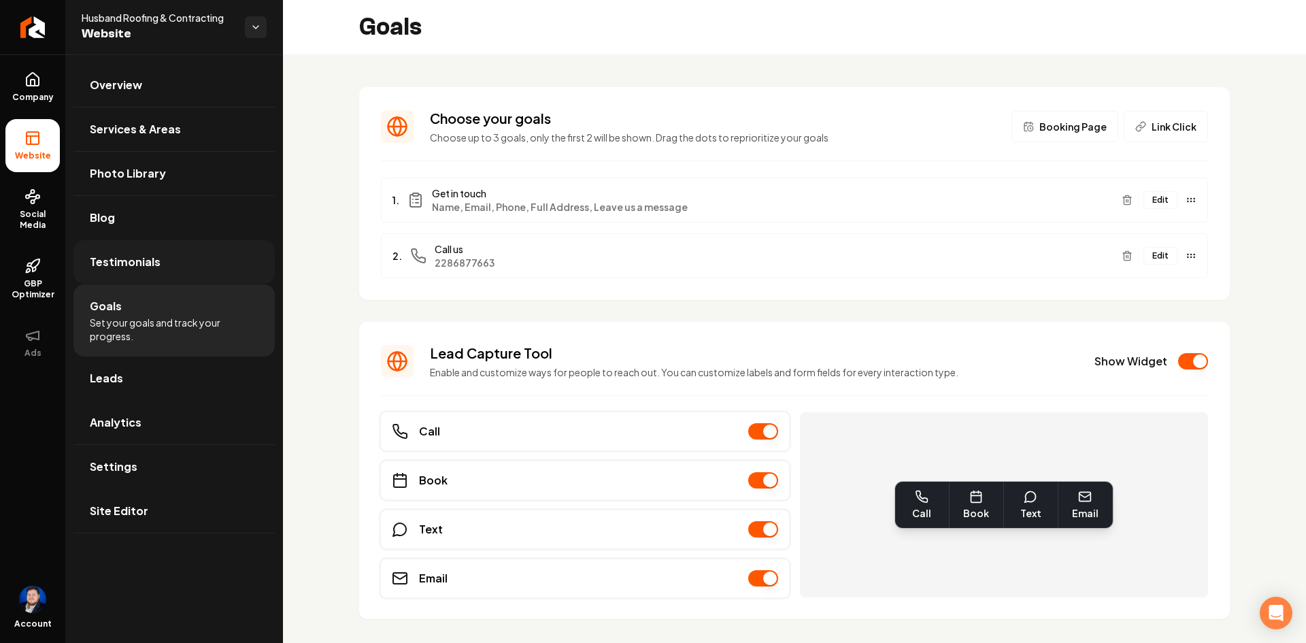
click at [210, 260] on link "Testimonials" at bounding box center [173, 262] width 201 height 44
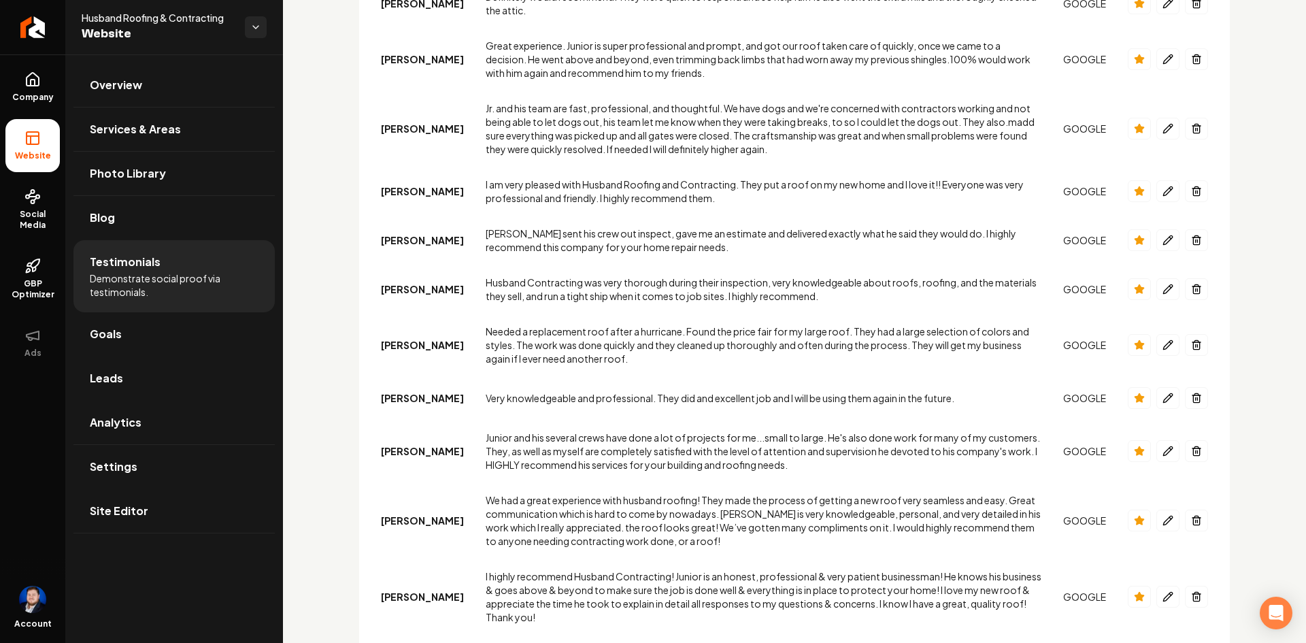
scroll to position [764, 0]
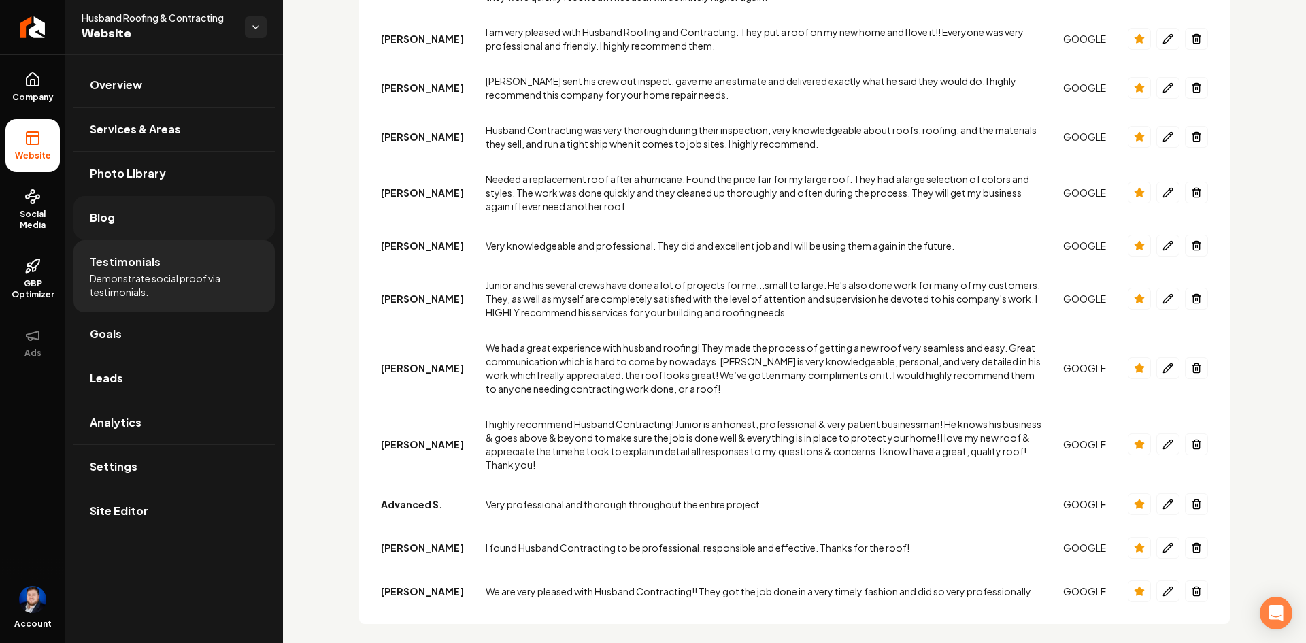
click at [190, 219] on link "Blog" at bounding box center [173, 218] width 201 height 44
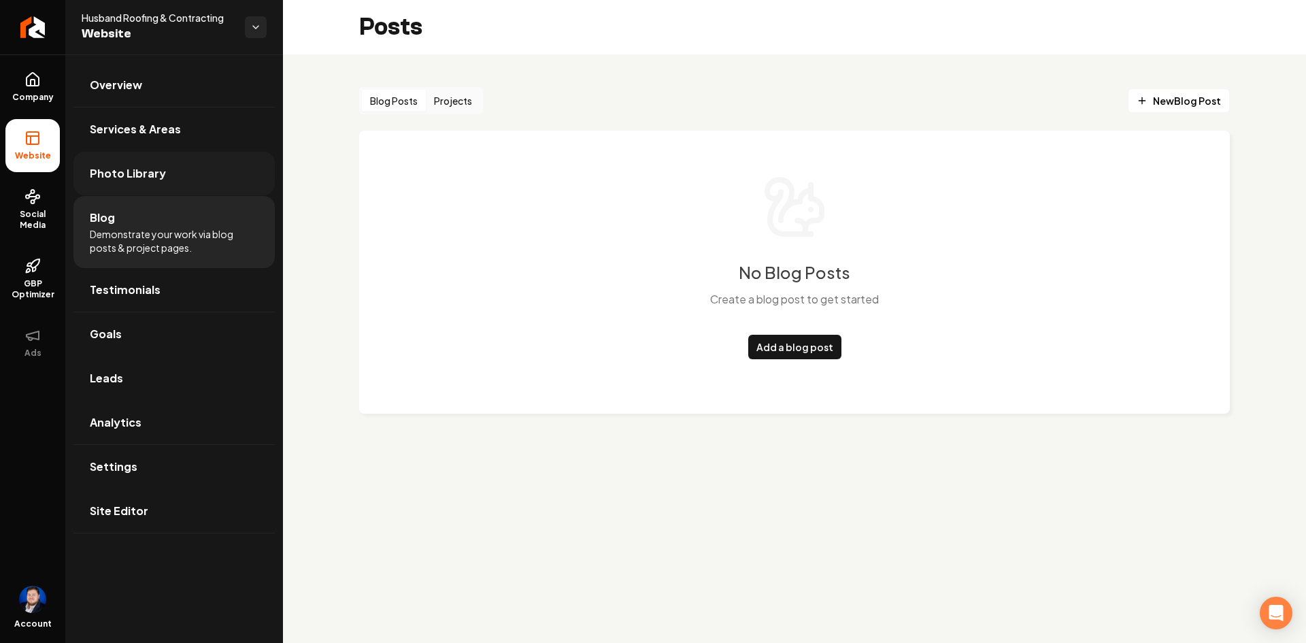
click at [186, 182] on link "Photo Library" at bounding box center [173, 174] width 201 height 44
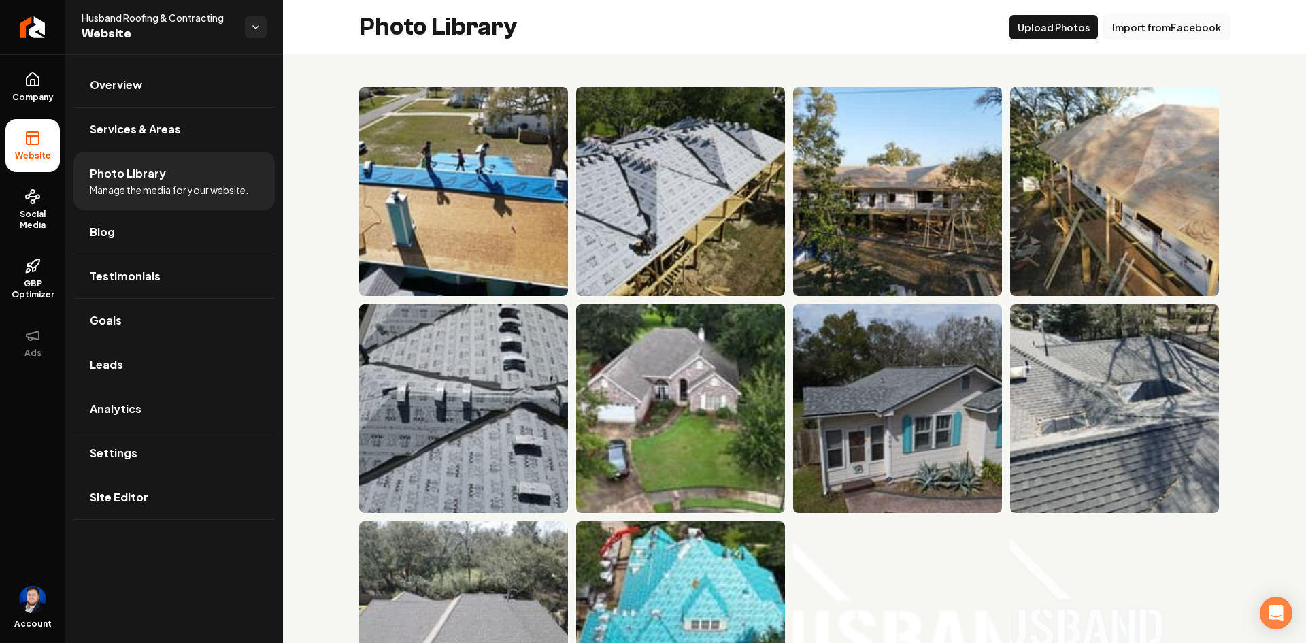
click at [1155, 20] on button "Import from Facebook" at bounding box center [1166, 27] width 126 height 24
click at [138, 126] on span "Services & Areas" at bounding box center [135, 129] width 91 height 16
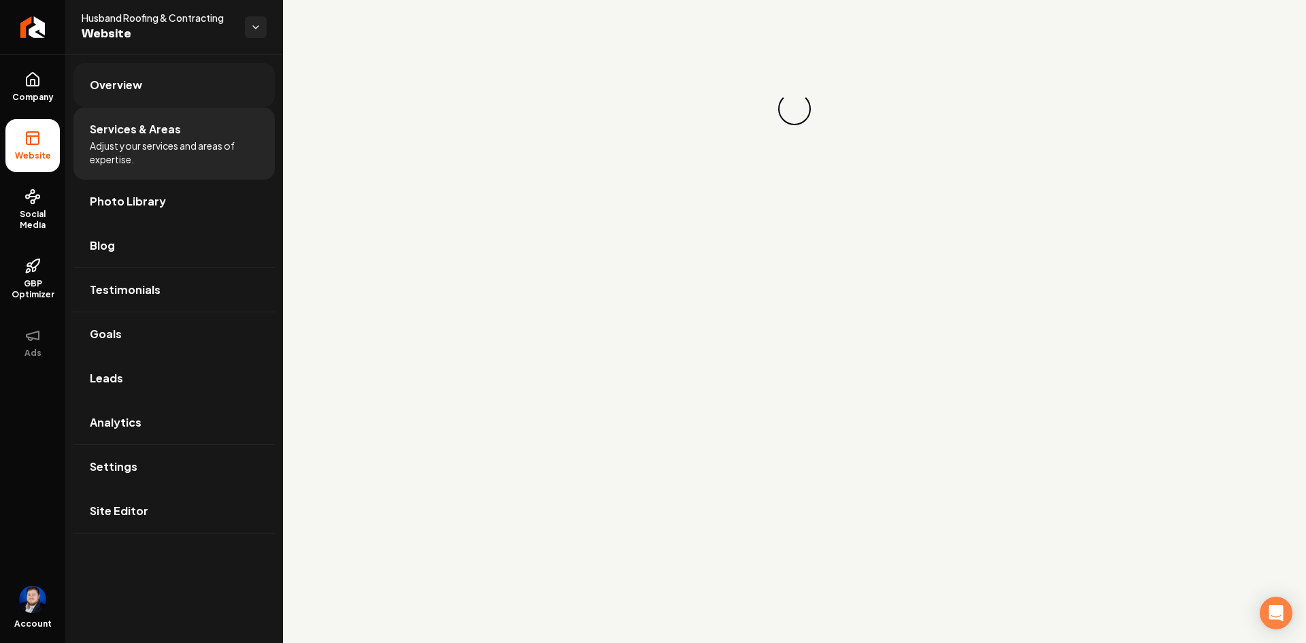
click at [159, 94] on link "Overview" at bounding box center [173, 85] width 201 height 44
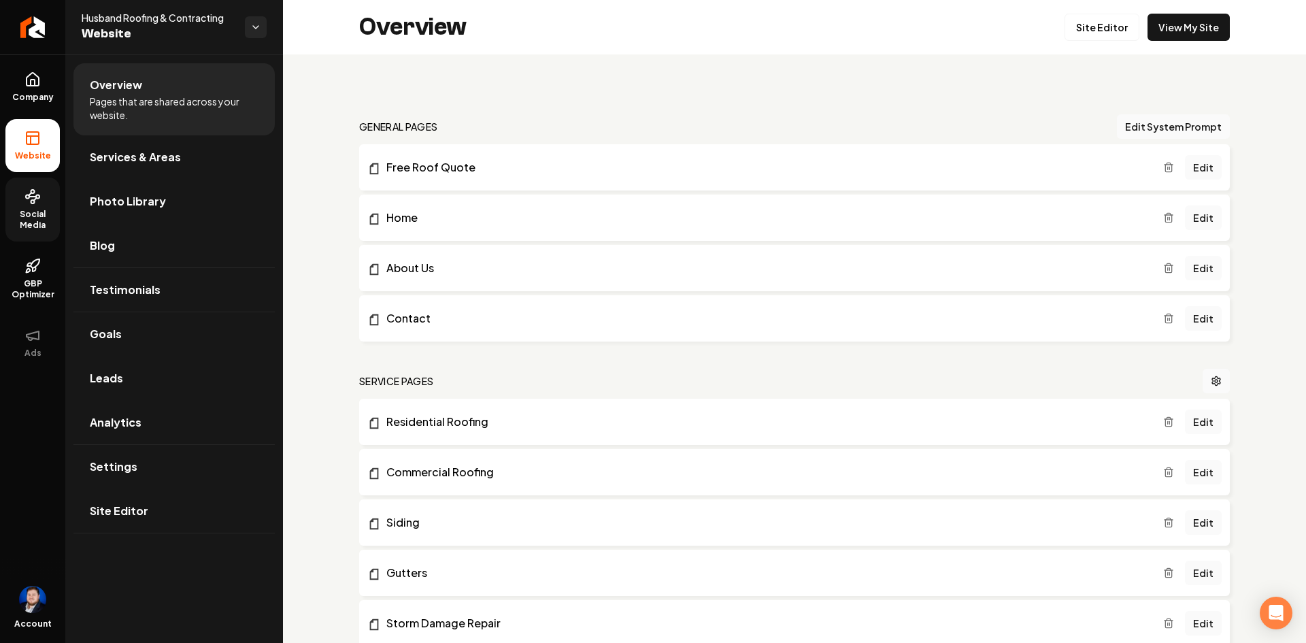
click at [45, 194] on link "Social Media" at bounding box center [32, 209] width 54 height 64
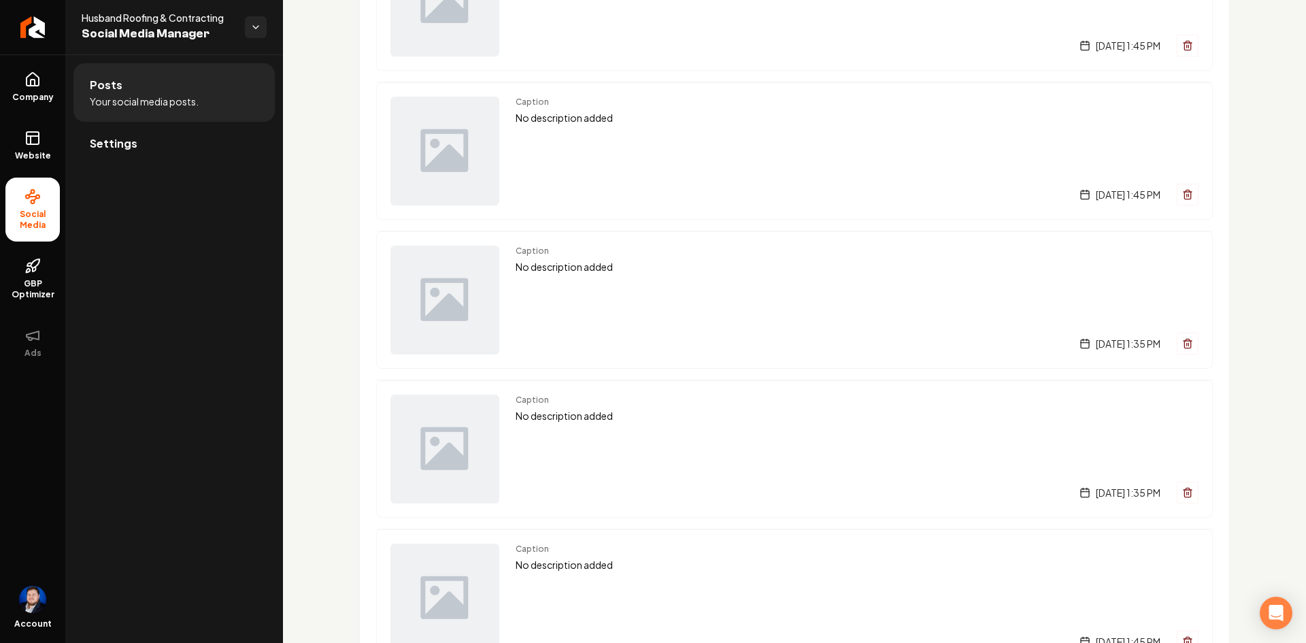
scroll to position [612, 0]
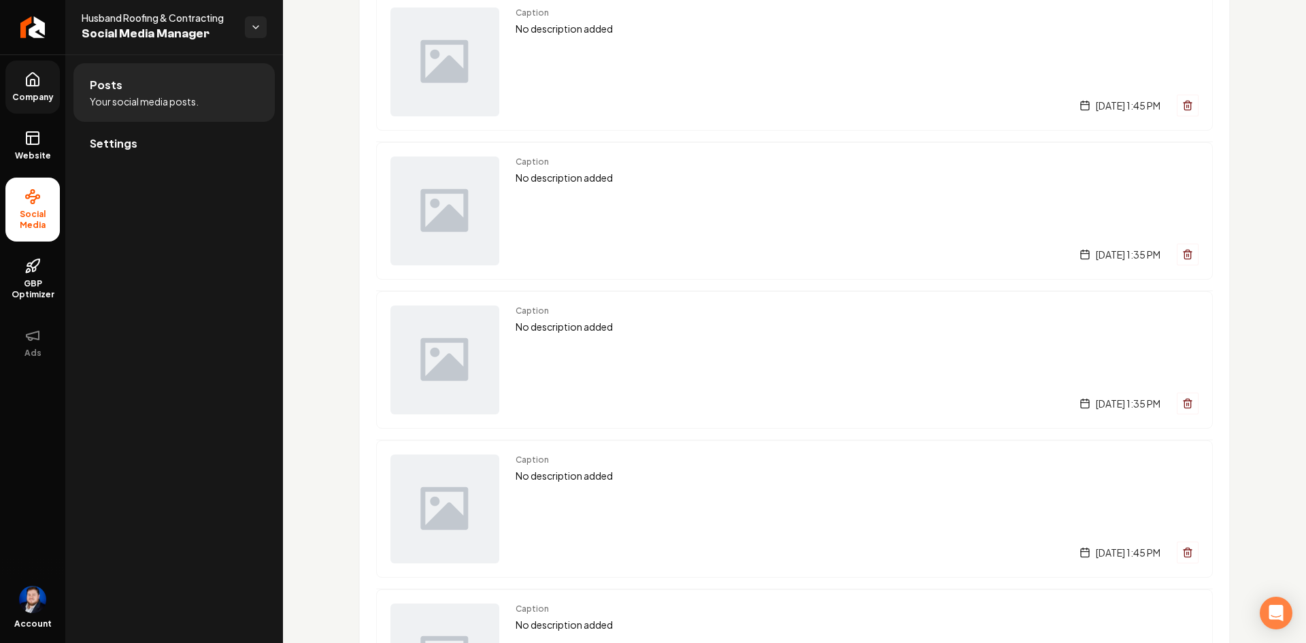
click at [33, 88] on link "Company" at bounding box center [32, 87] width 54 height 53
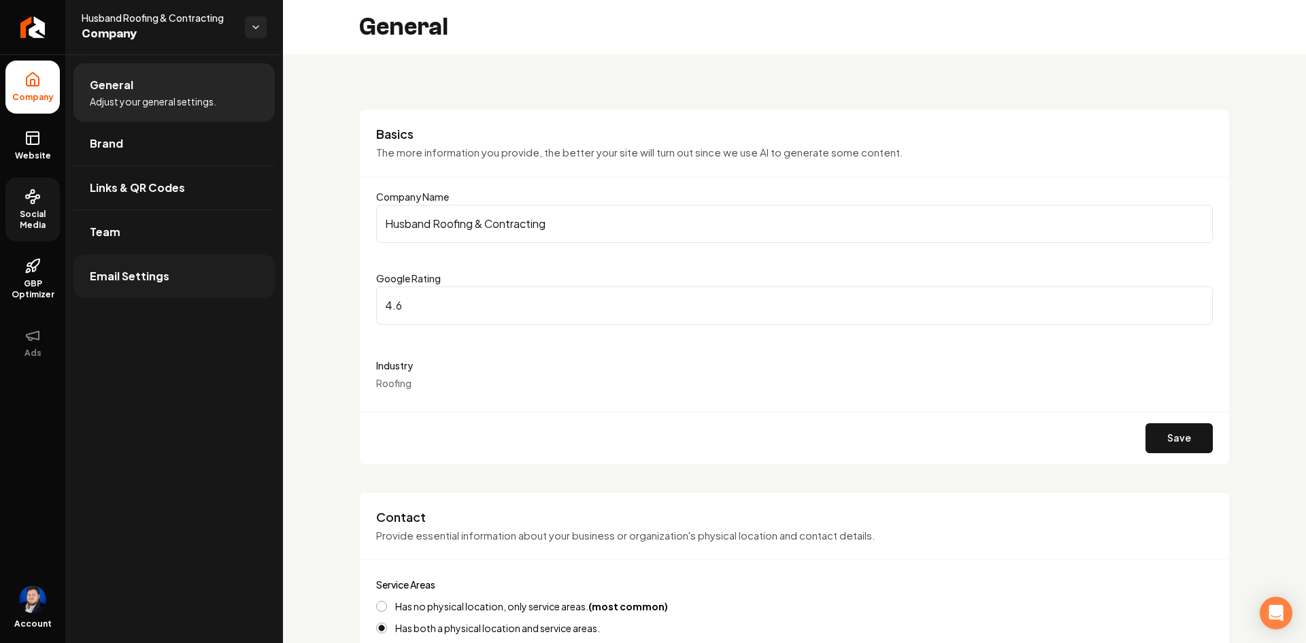
click at [120, 265] on link "Email Settings" at bounding box center [173, 276] width 201 height 44
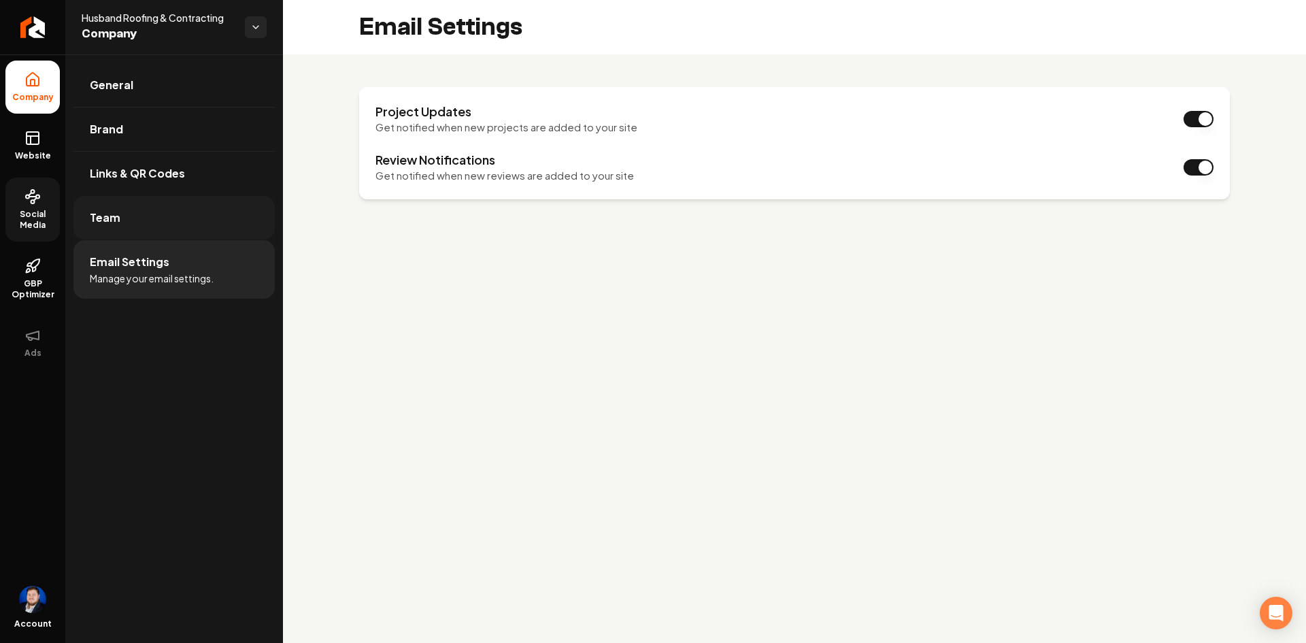
click at [220, 224] on link "Team" at bounding box center [173, 218] width 201 height 44
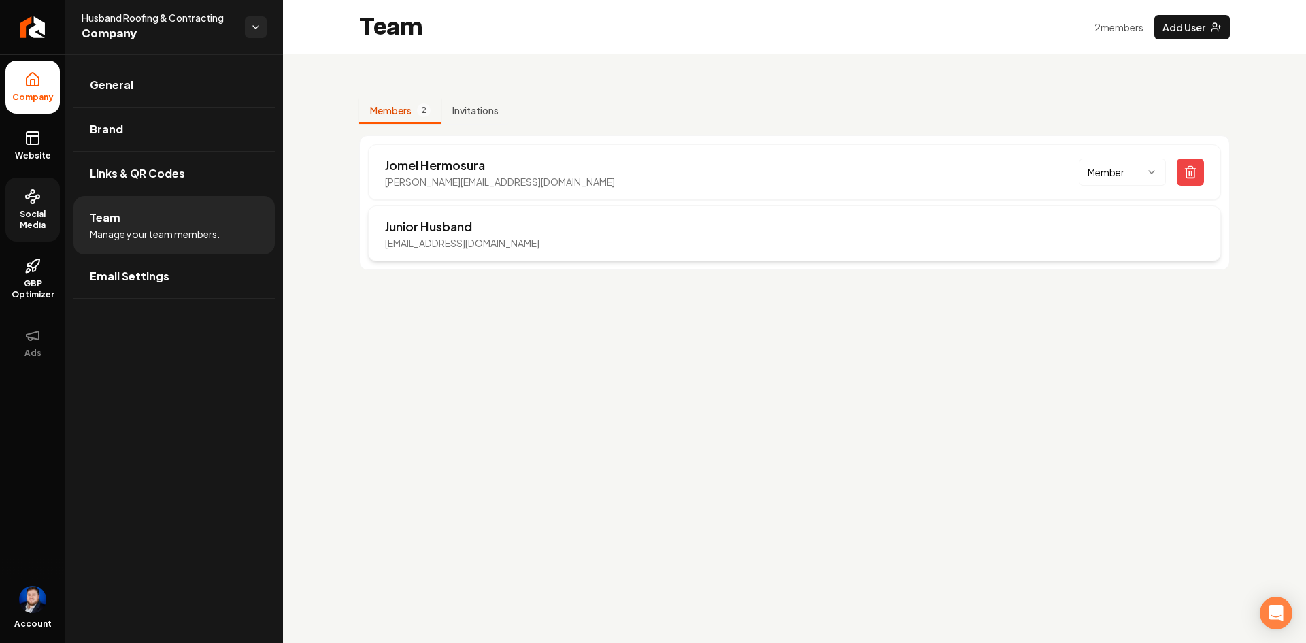
click at [532, 231] on p "Junior Husband" at bounding box center [462, 226] width 154 height 19
click at [225, 188] on link "Links & QR Codes" at bounding box center [173, 174] width 201 height 44
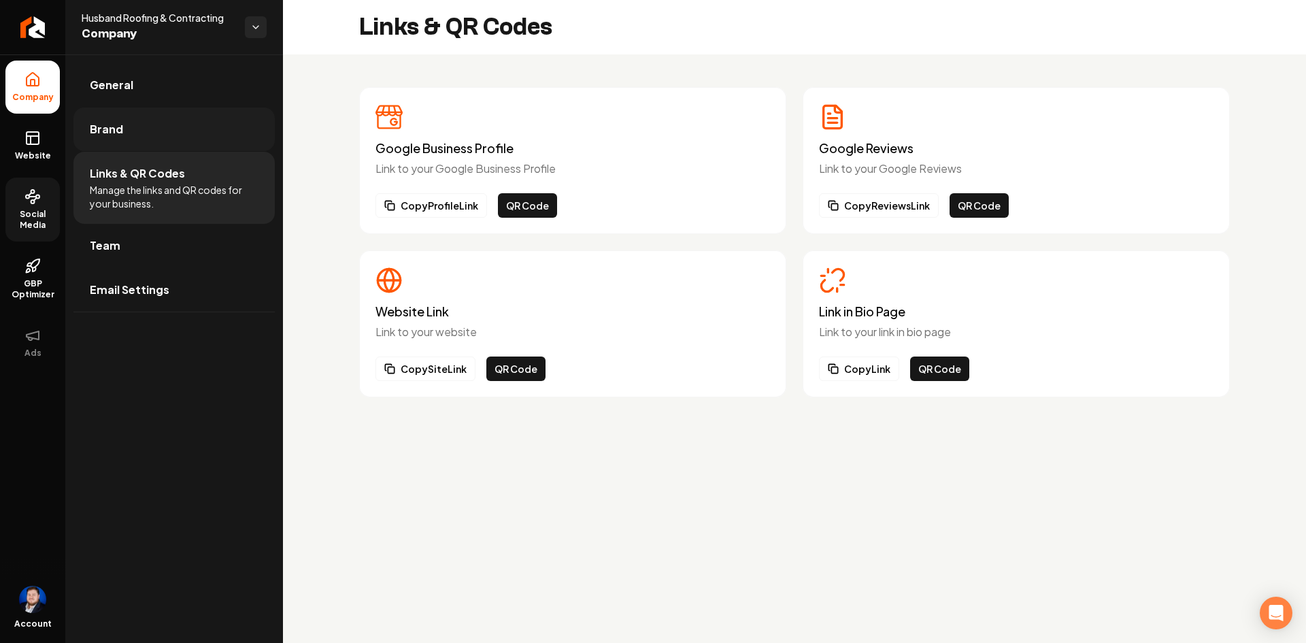
click at [178, 138] on link "Brand" at bounding box center [173, 129] width 201 height 44
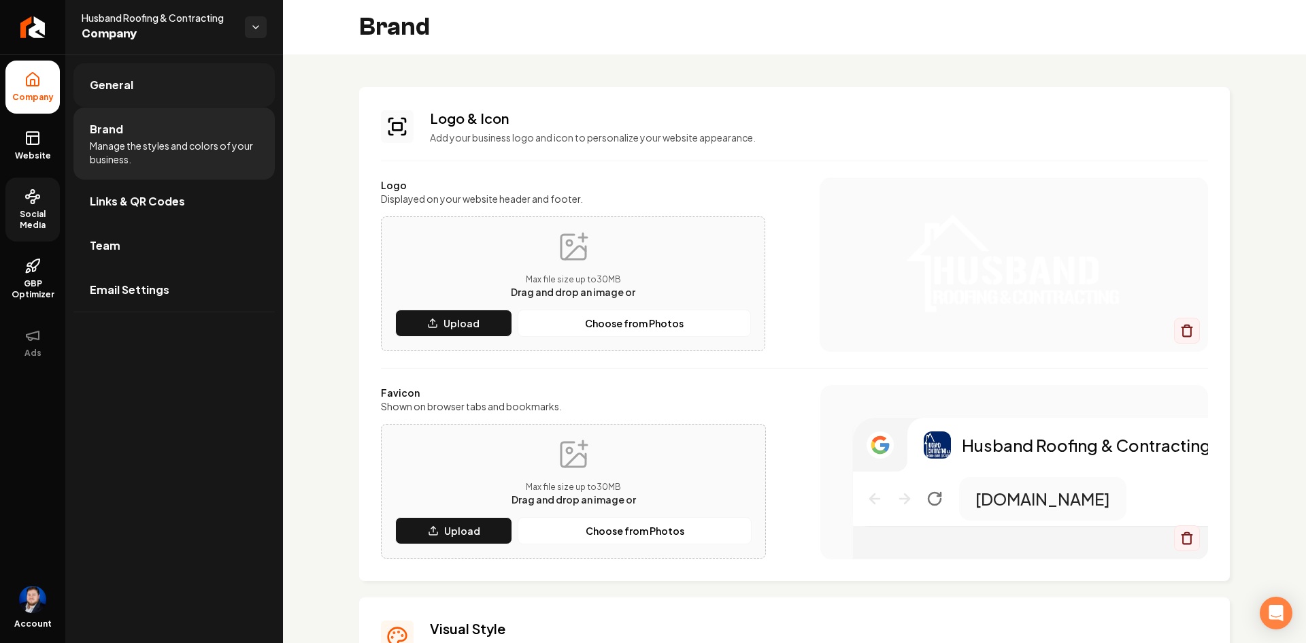
click at [201, 85] on link "General" at bounding box center [173, 85] width 201 height 44
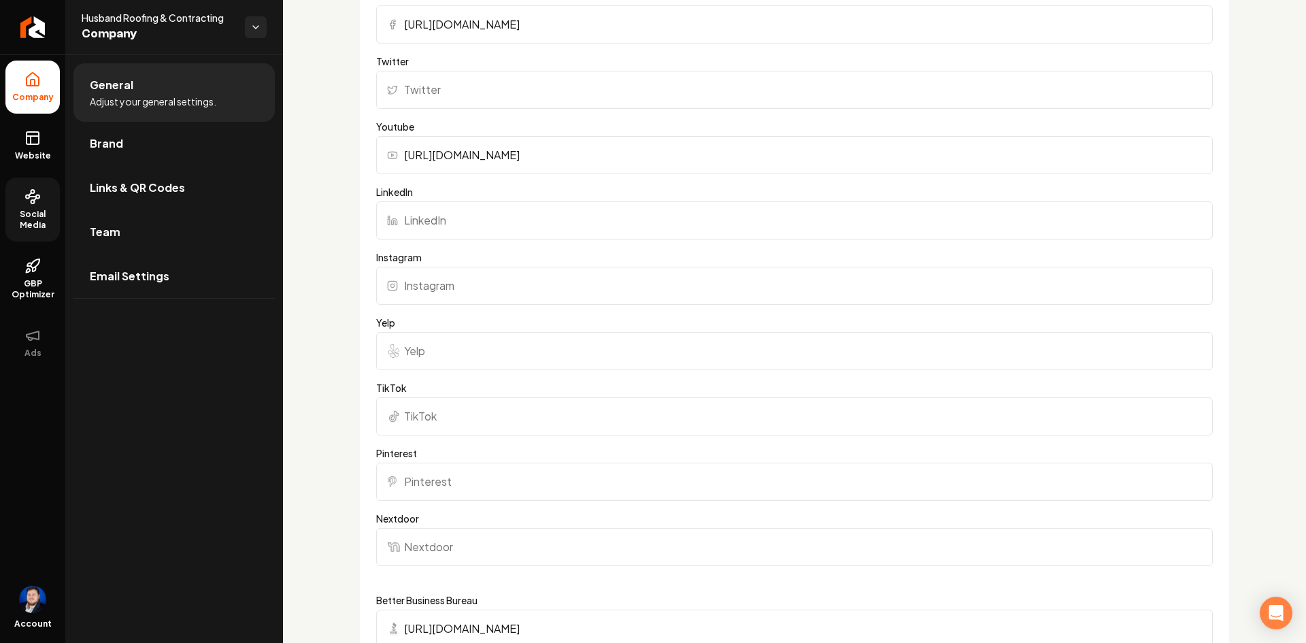
scroll to position [1020, 0]
click at [472, 295] on input "Instagram" at bounding box center [794, 288] width 836 height 38
paste input "[URL][DOMAIN_NAME]"
type input "[URL][DOMAIN_NAME]"
click at [358, 297] on div "Basics The more information you provide, the better your site will turn out sin…" at bounding box center [794, 219] width 1023 height 2371
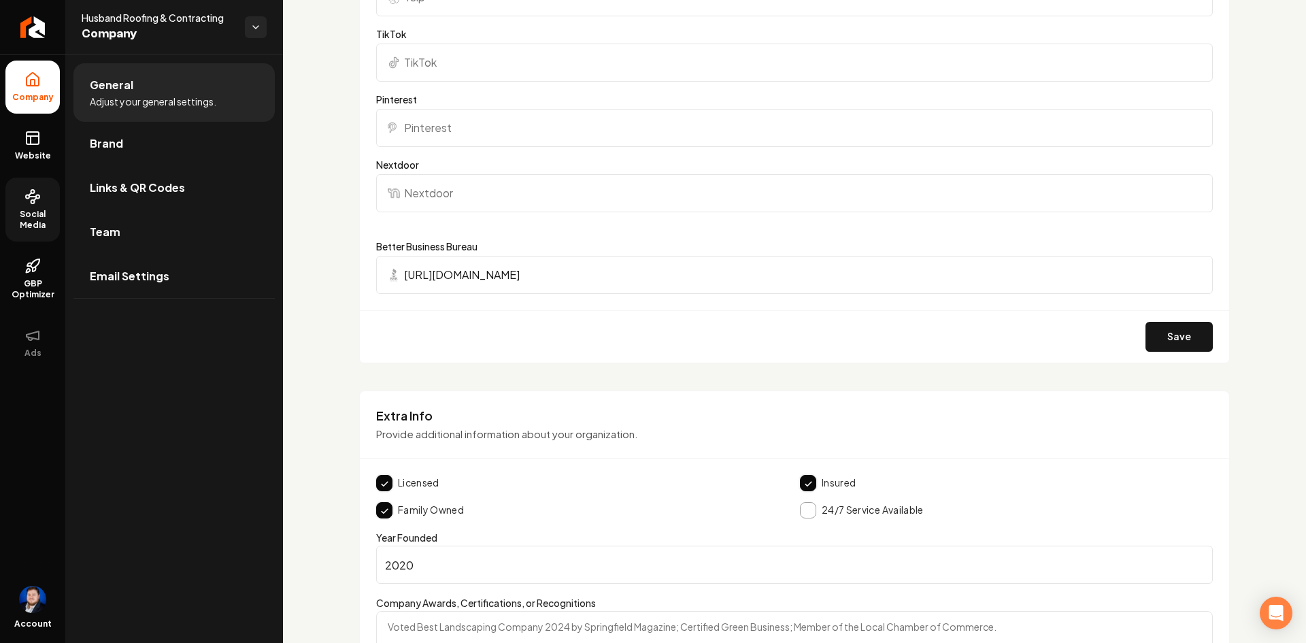
scroll to position [1360, 0]
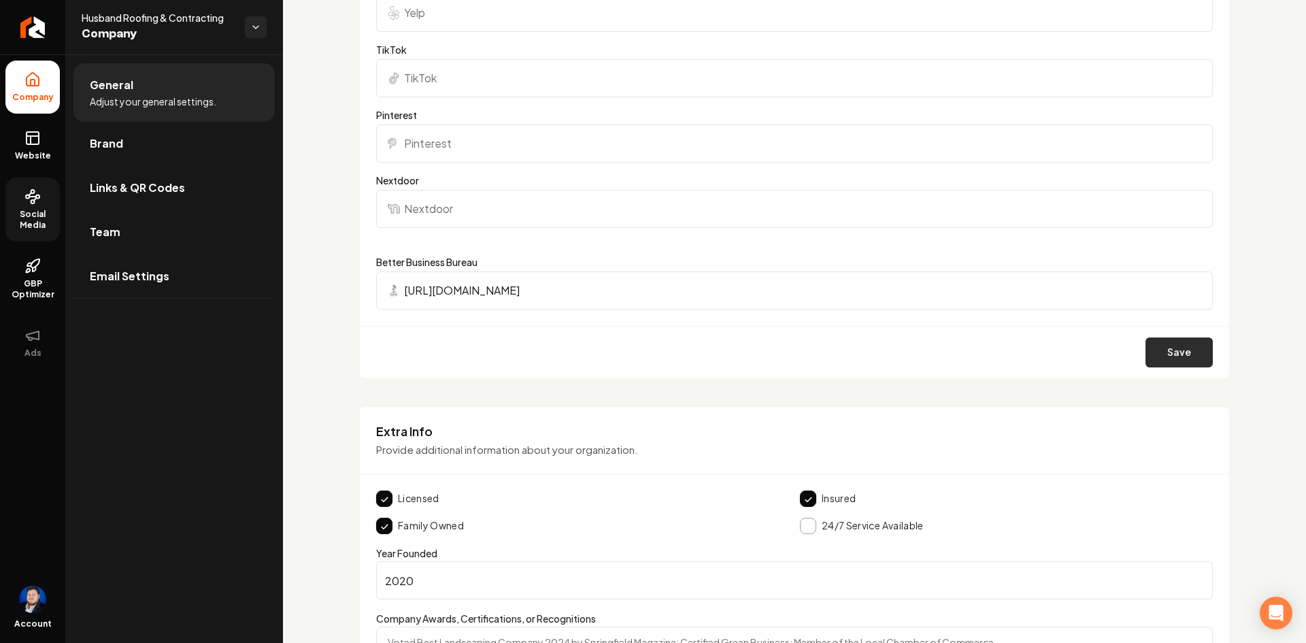
click at [1183, 340] on button "Save" at bounding box center [1178, 352] width 67 height 30
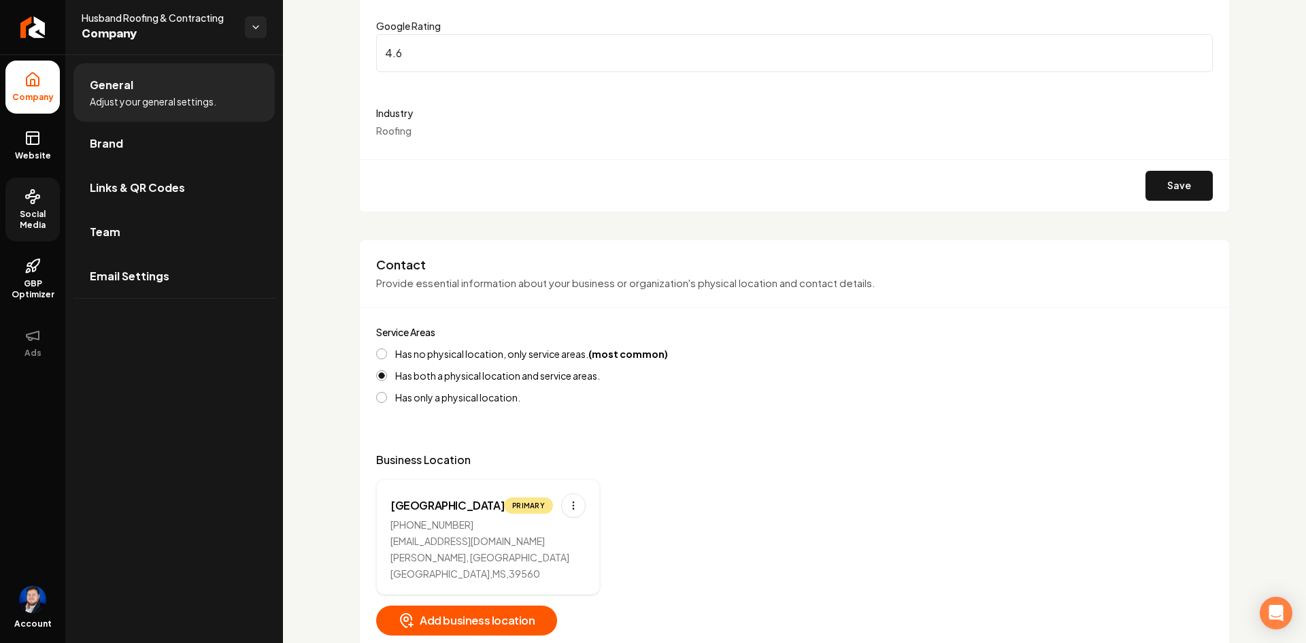
scroll to position [15, 0]
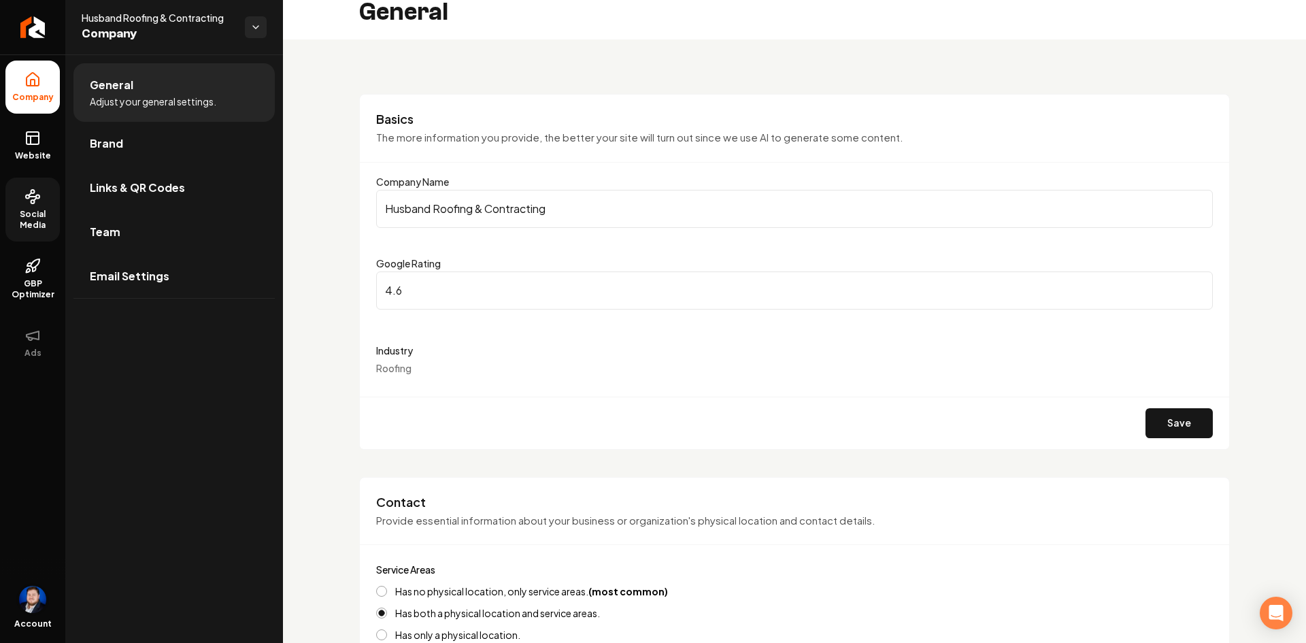
click at [32, 596] on img "Open user button" at bounding box center [32, 598] width 27 height 27
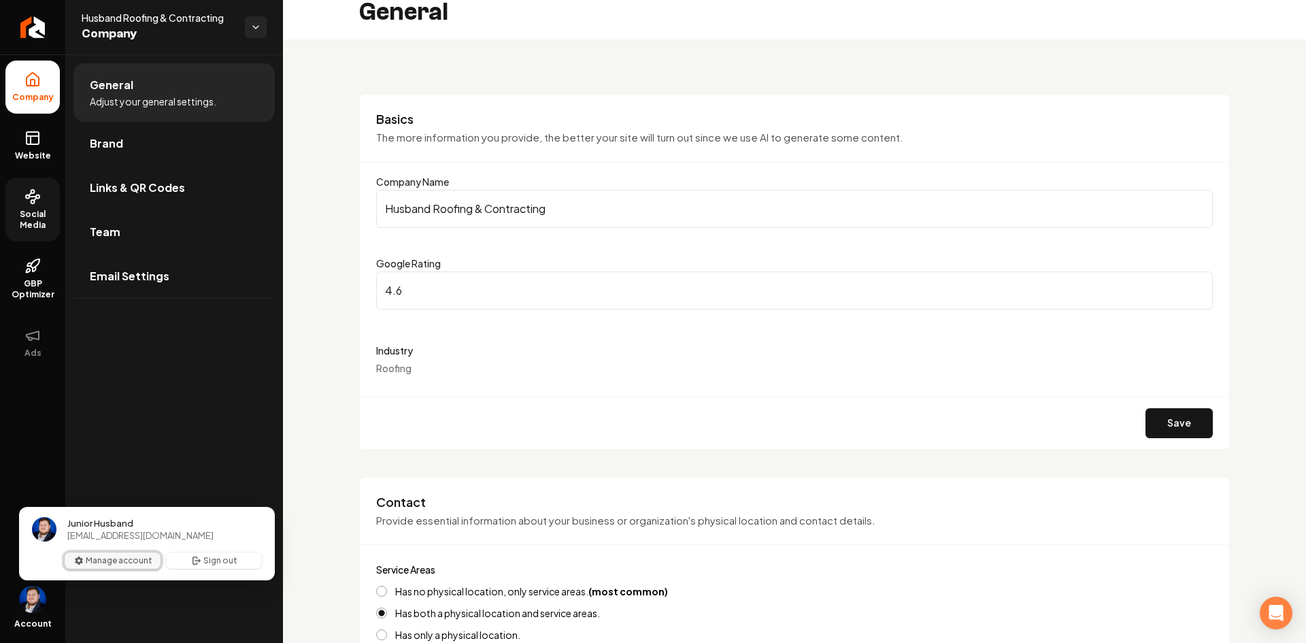
click at [133, 558] on button "Manage account" at bounding box center [113, 560] width 96 height 16
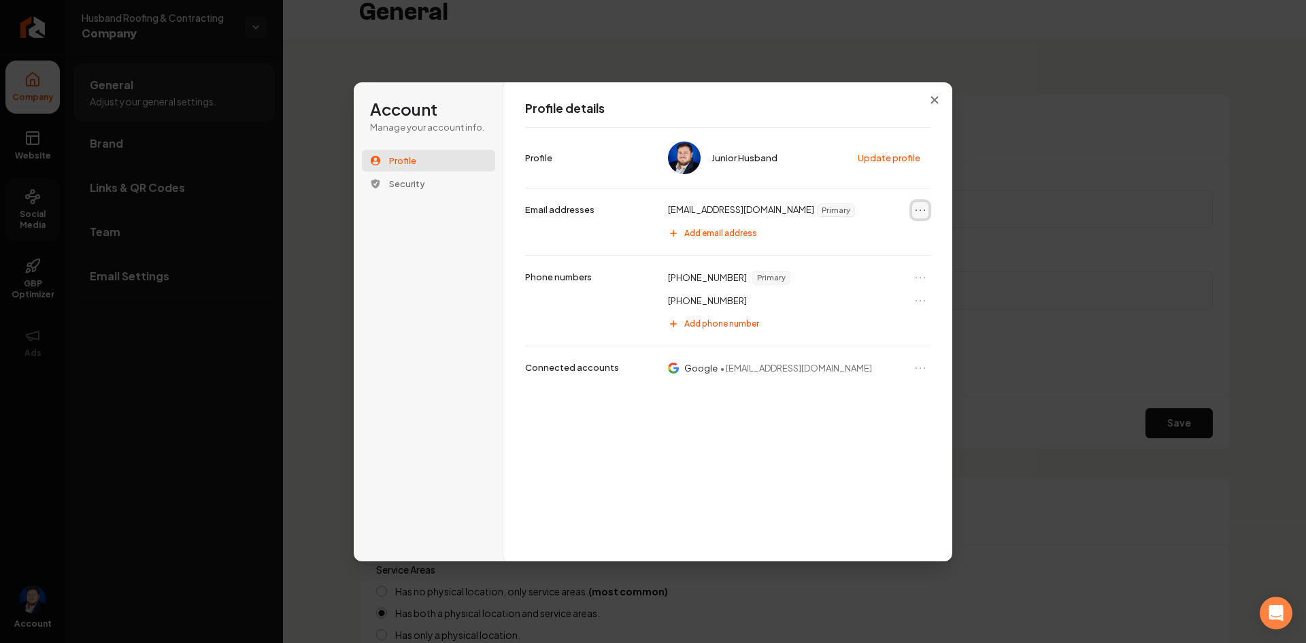
click at [923, 209] on icon "Open menu" at bounding box center [920, 210] width 14 height 14
click at [790, 243] on button "Add email address" at bounding box center [796, 233] width 270 height 22
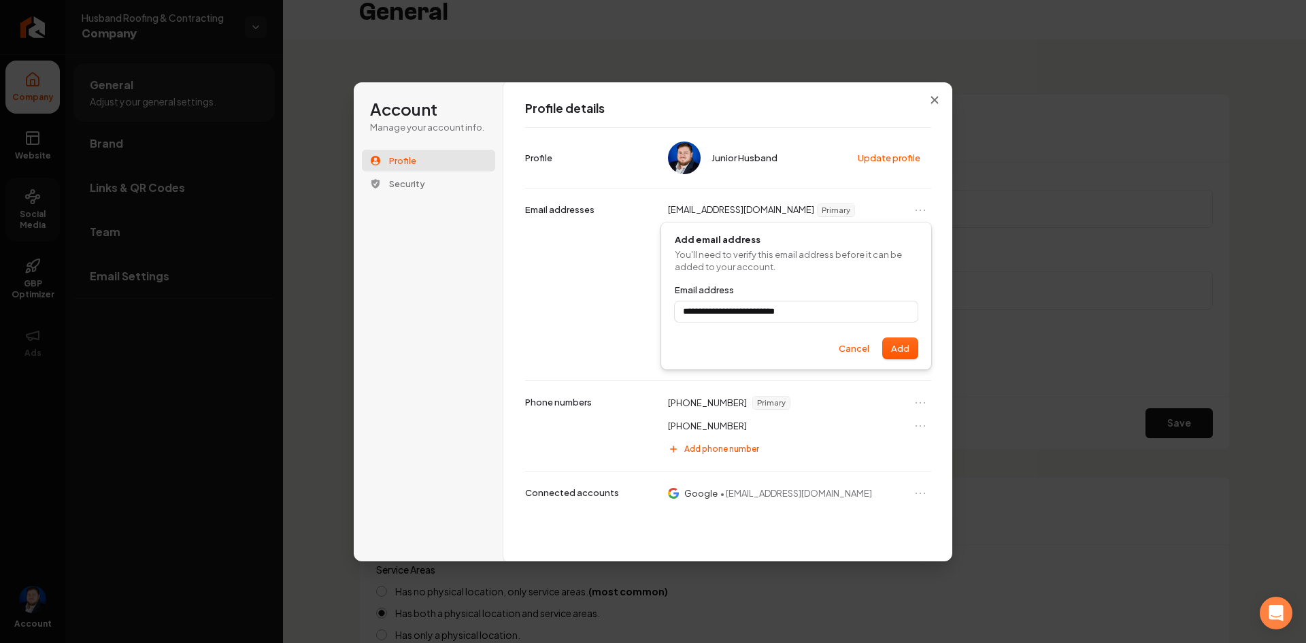
click at [794, 337] on form "**********" at bounding box center [796, 321] width 243 height 75
click at [949, 215] on div "**********" at bounding box center [727, 322] width 449 height 480
click at [852, 268] on p "You'll need to verify this email address before it can be added to your account." at bounding box center [796, 260] width 243 height 24
click at [902, 351] on button "Add" at bounding box center [900, 348] width 35 height 20
type input "**********"
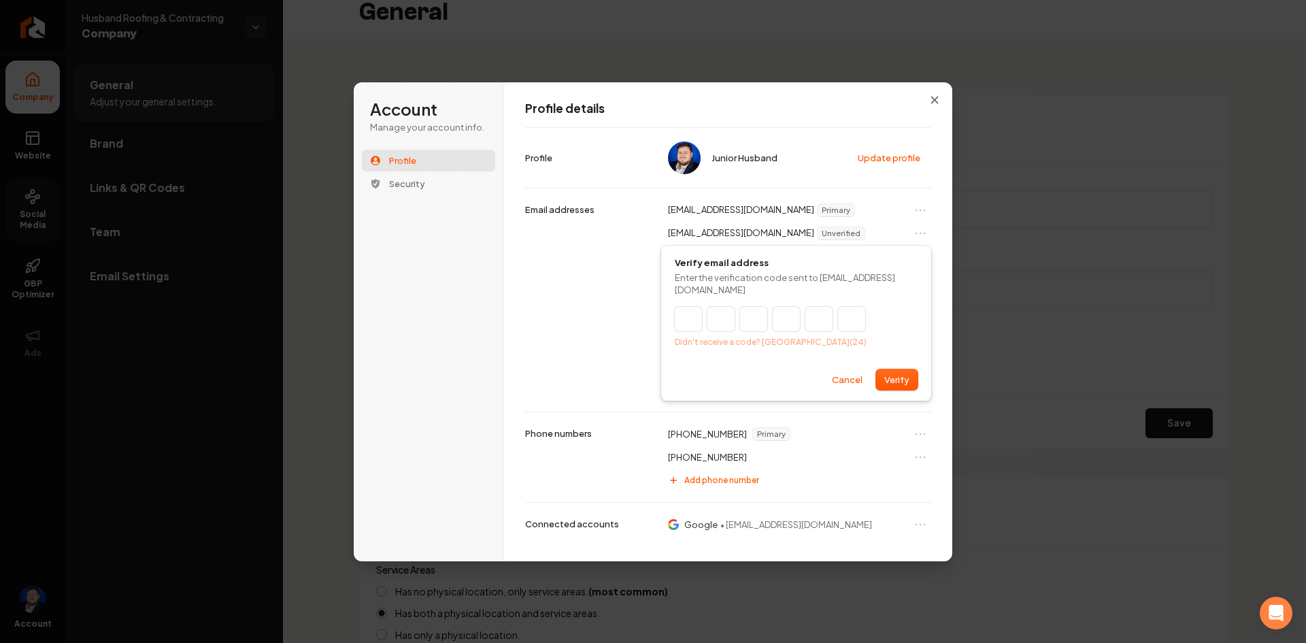
click at [695, 324] on input "Enter verification code" at bounding box center [770, 319] width 190 height 24
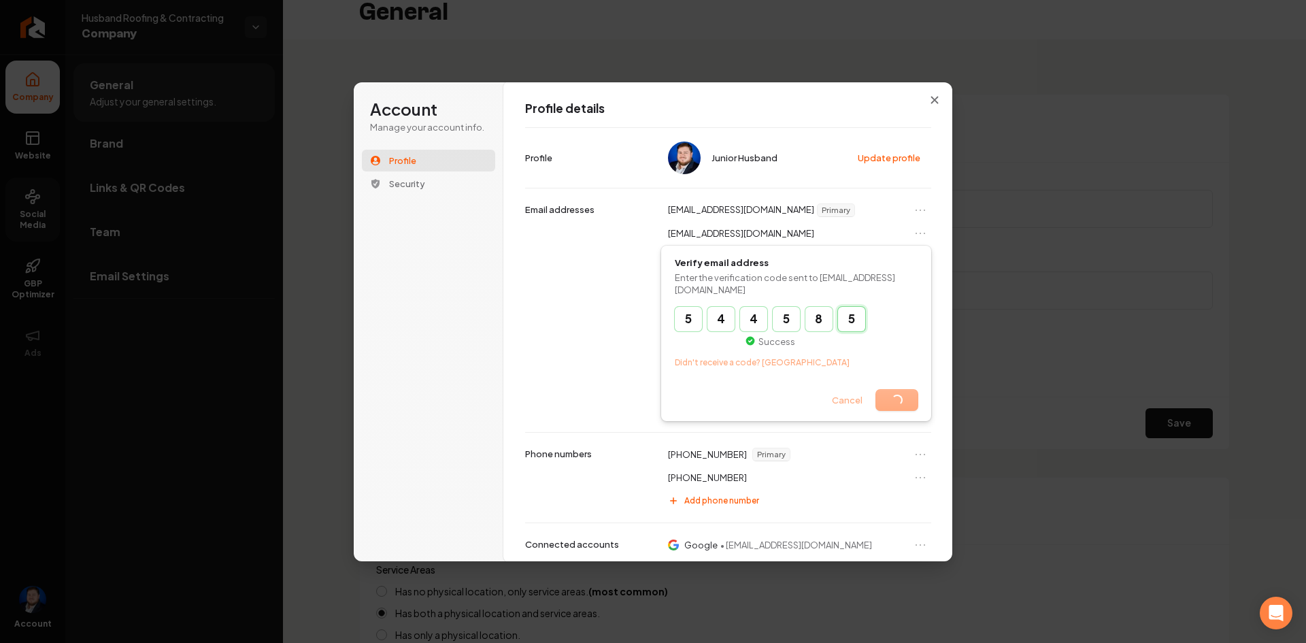
type input "******"
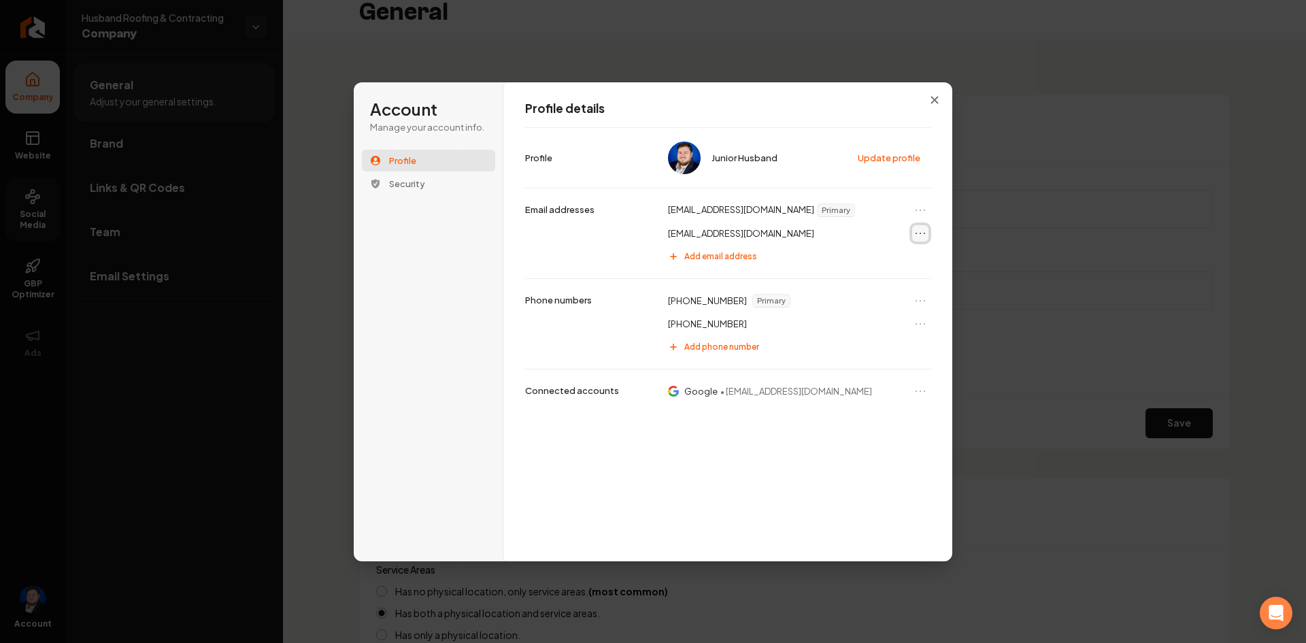
click at [924, 233] on icon "Open menu" at bounding box center [920, 233] width 8 height 0
click at [910, 257] on button "Set as primary" at bounding box center [889, 257] width 73 height 18
click at [921, 233] on icon "Open menu" at bounding box center [920, 233] width 14 height 14
click at [899, 275] on button "Remove email" at bounding box center [889, 276] width 73 height 18
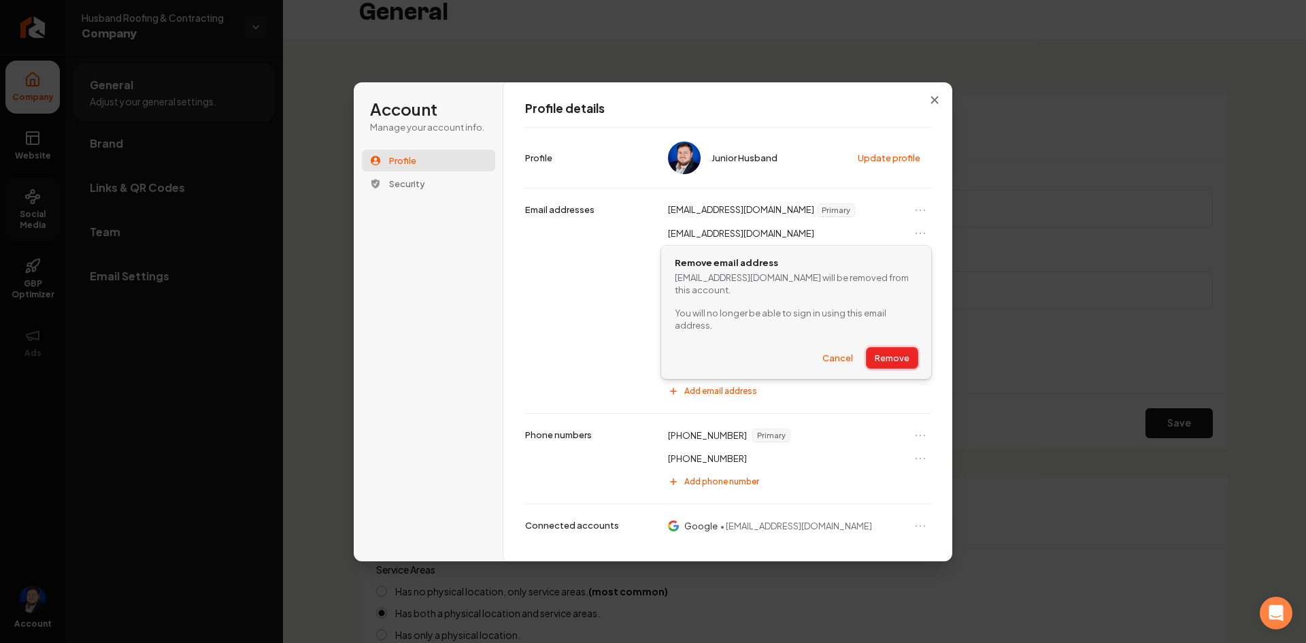
click at [895, 358] on button "Remove" at bounding box center [891, 357] width 51 height 20
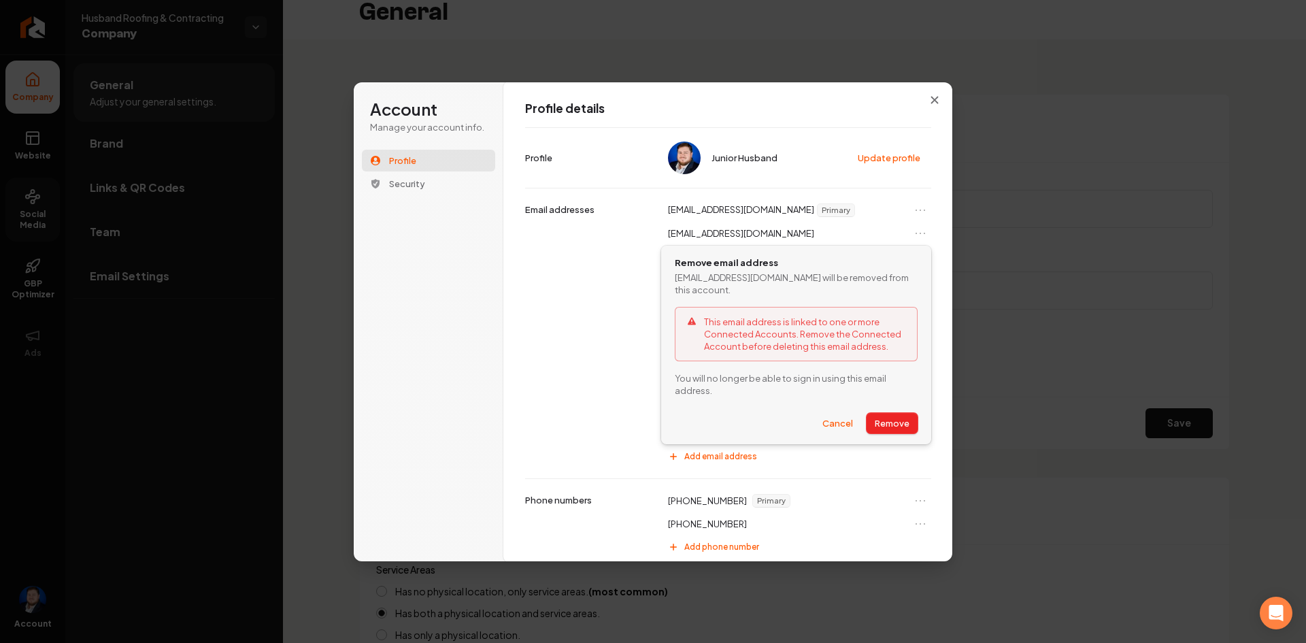
scroll to position [5, 0]
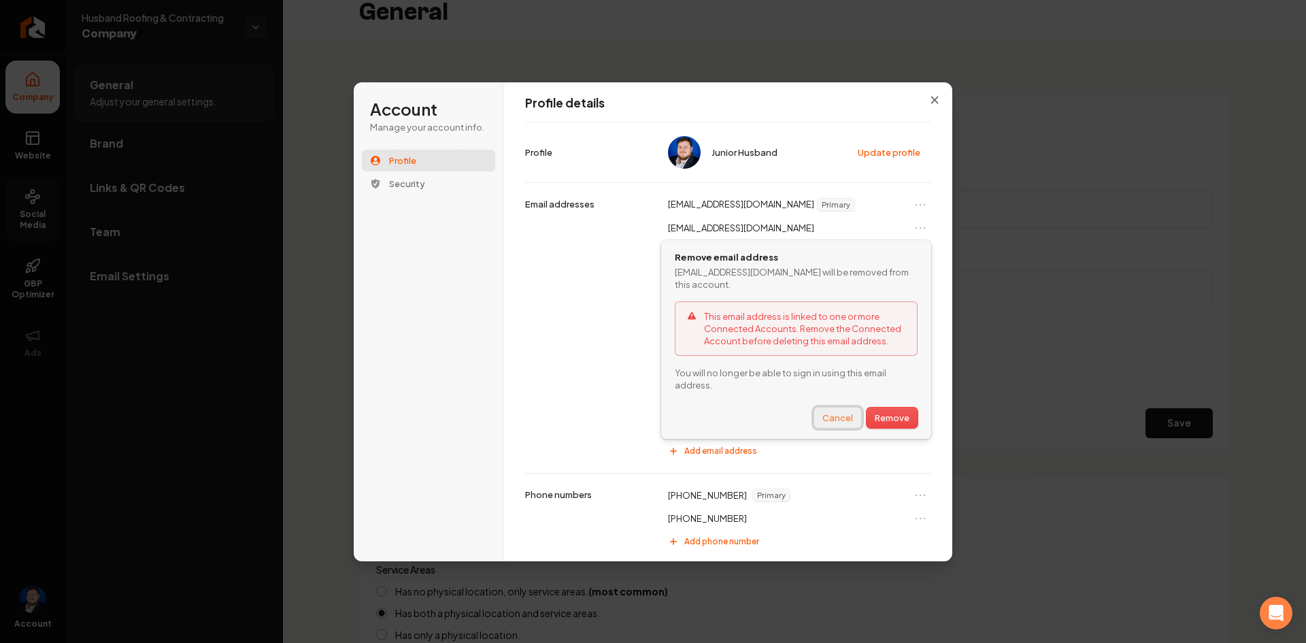
click at [834, 414] on button "Cancel" at bounding box center [837, 417] width 47 height 20
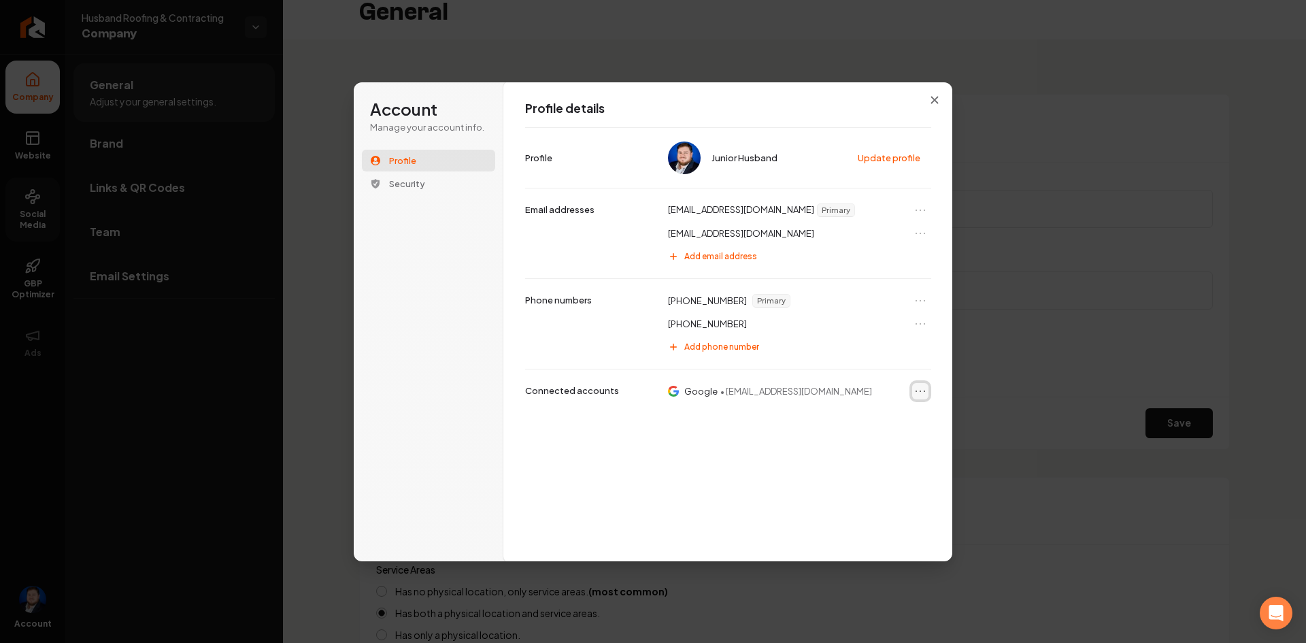
click at [917, 394] on icon "Open menu" at bounding box center [920, 391] width 14 height 14
click at [907, 417] on button "Remove" at bounding box center [902, 415] width 49 height 18
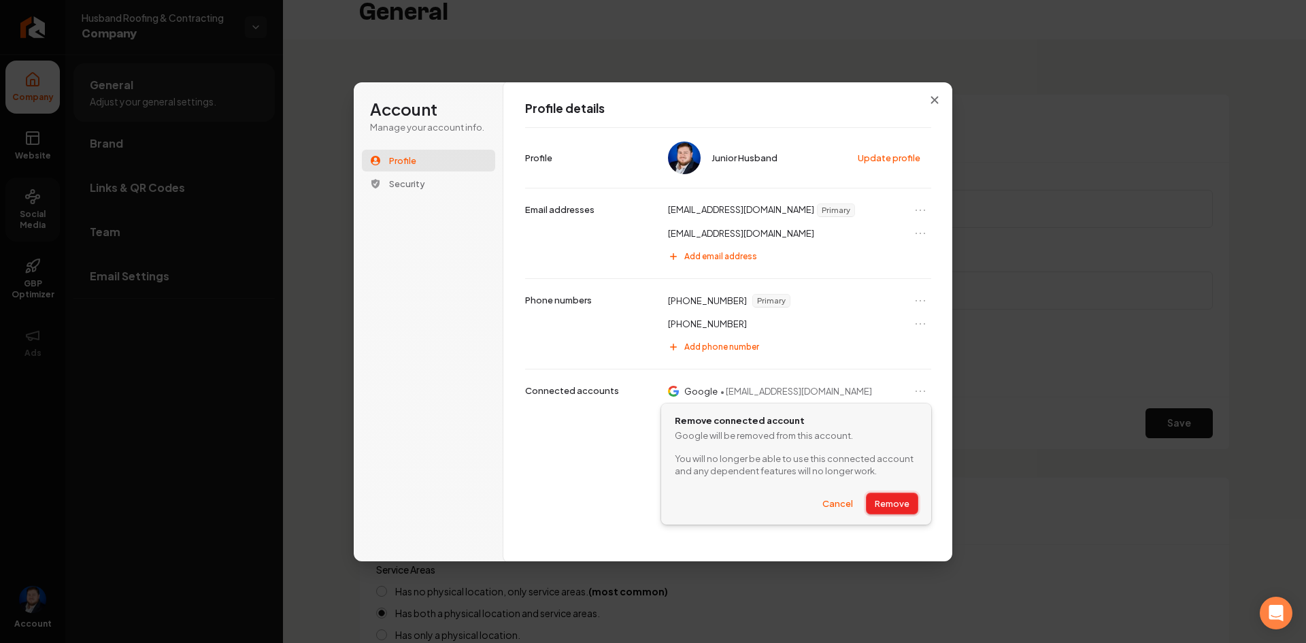
click at [883, 501] on button "Remove" at bounding box center [891, 503] width 51 height 20
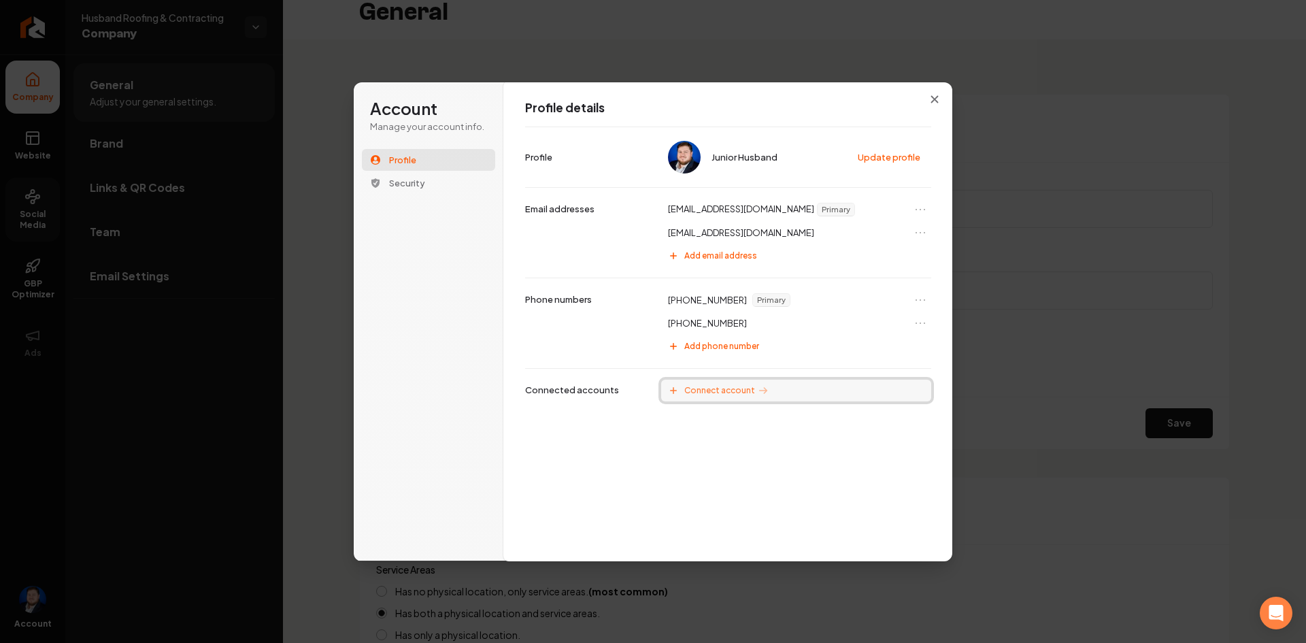
click at [724, 398] on button "Connect account" at bounding box center [796, 390] width 270 height 22
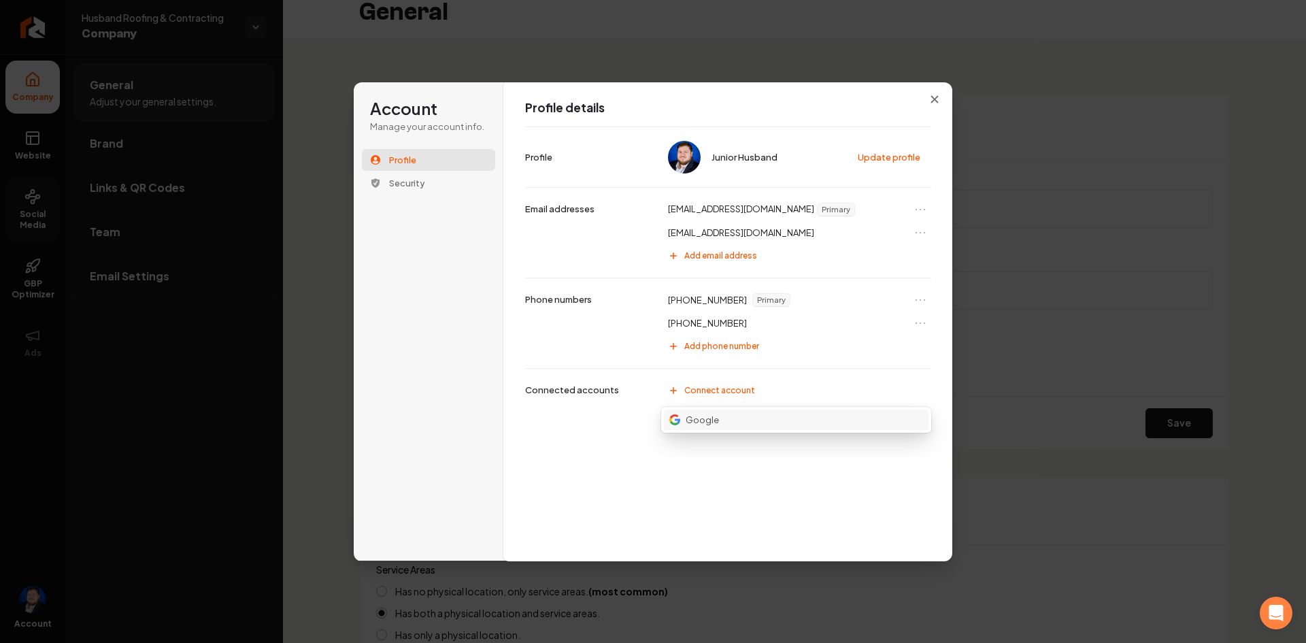
click at [726, 416] on button "Google" at bounding box center [796, 419] width 265 height 20
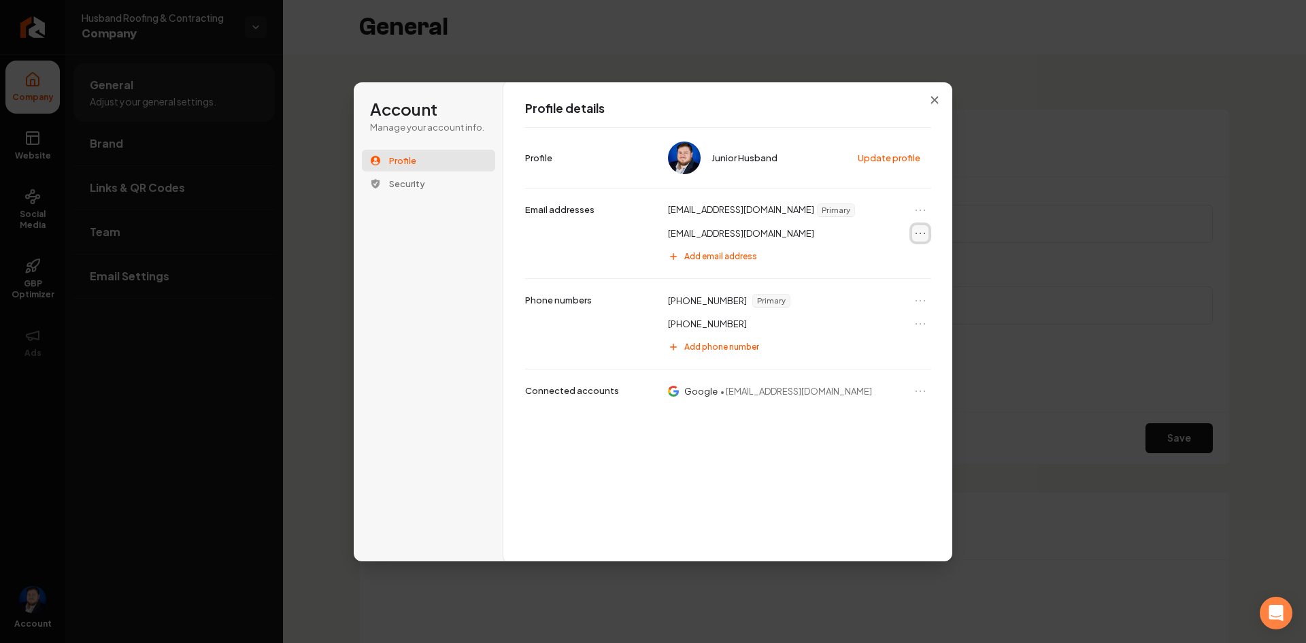
click at [920, 232] on icon "Open menu" at bounding box center [920, 233] width 14 height 14
click at [900, 276] on button "Remove email" at bounding box center [889, 276] width 73 height 18
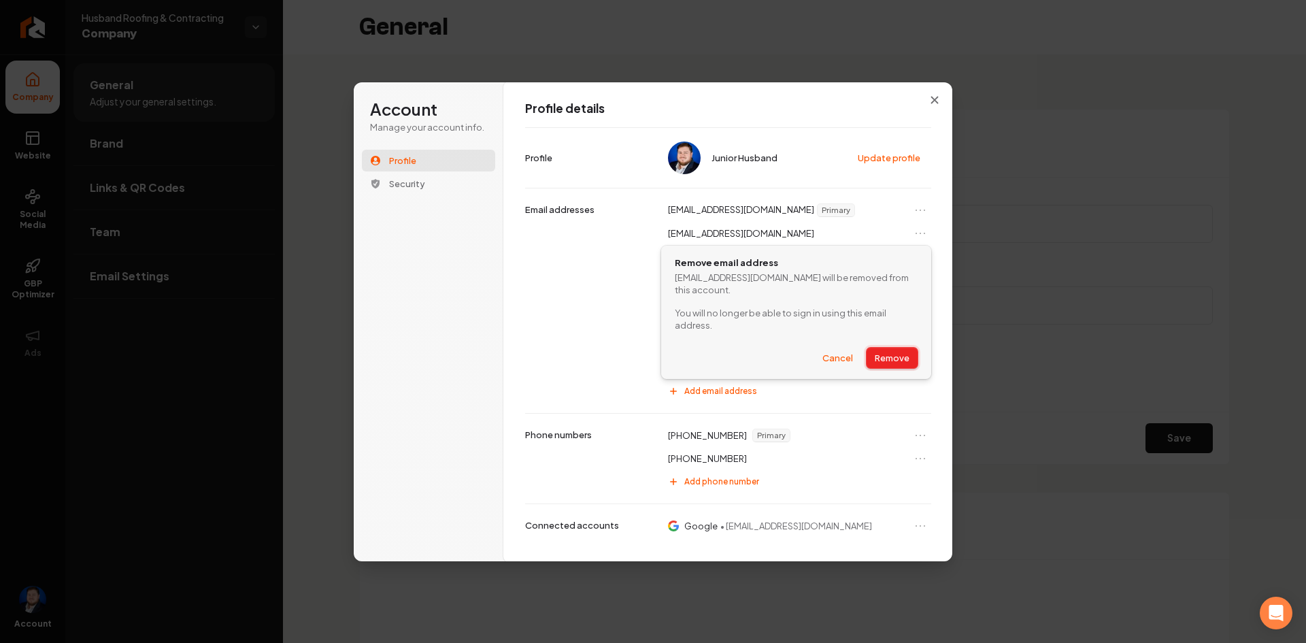
click at [905, 360] on button "Remove" at bounding box center [891, 357] width 51 height 20
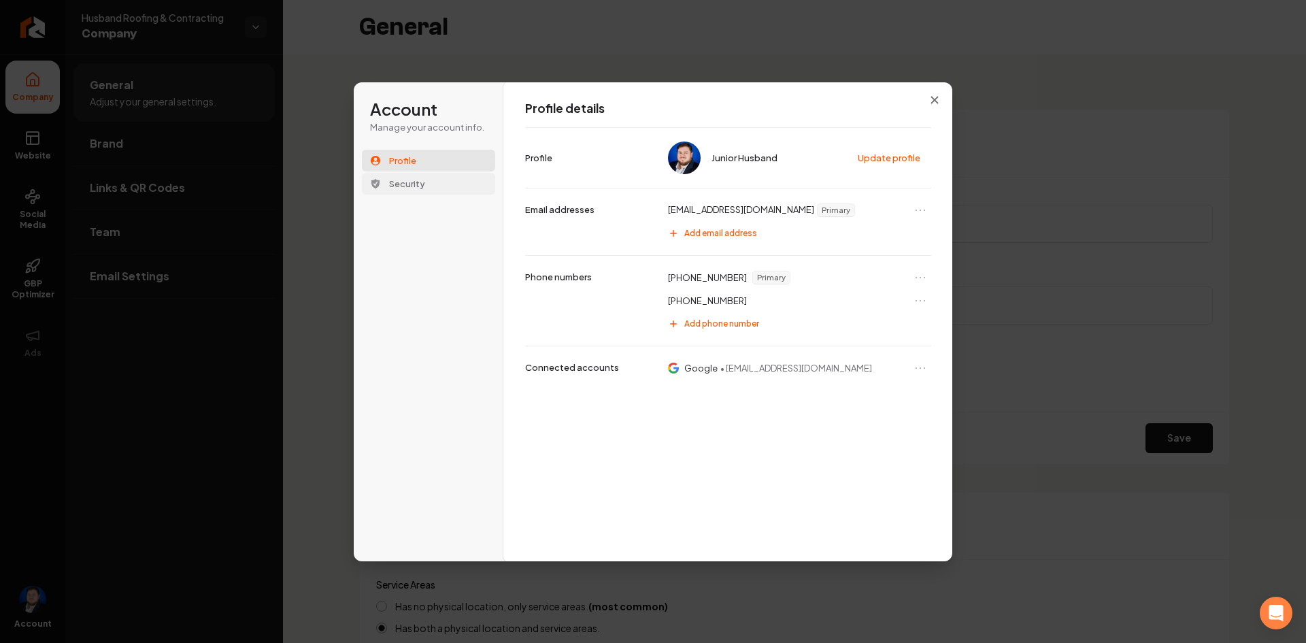
click at [402, 186] on span "Security" at bounding box center [407, 183] width 36 height 12
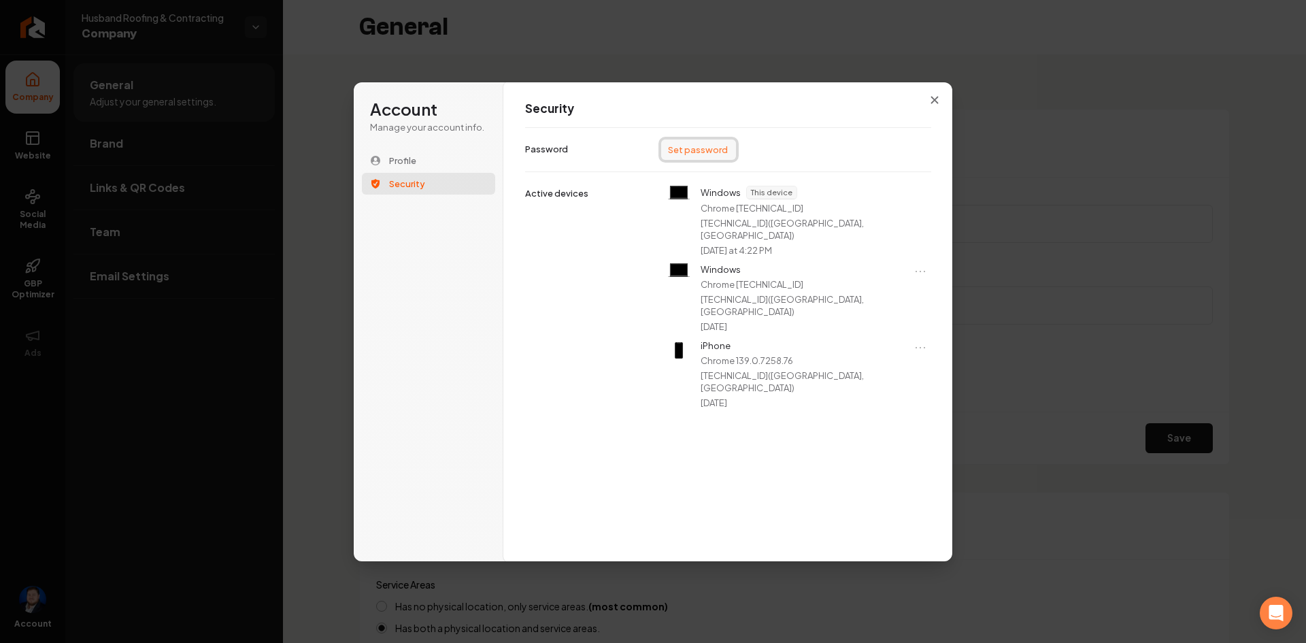
click at [687, 146] on button "Set password" at bounding box center [698, 149] width 75 height 20
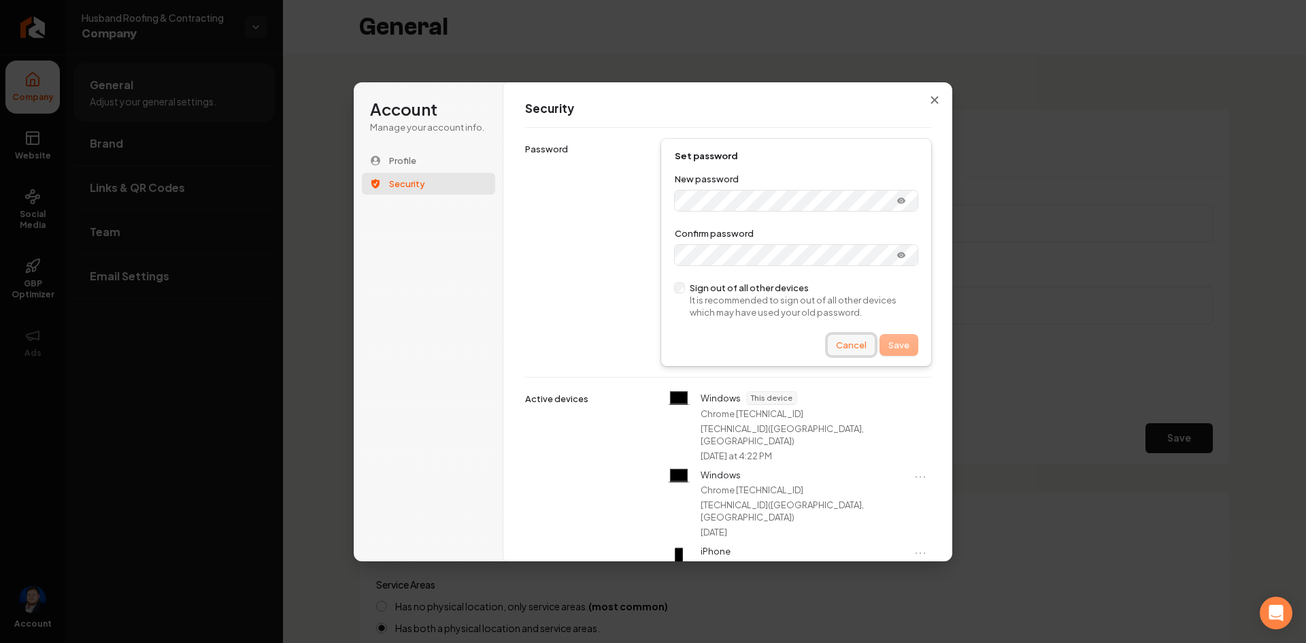
click at [850, 341] on button "Cancel" at bounding box center [851, 345] width 47 height 20
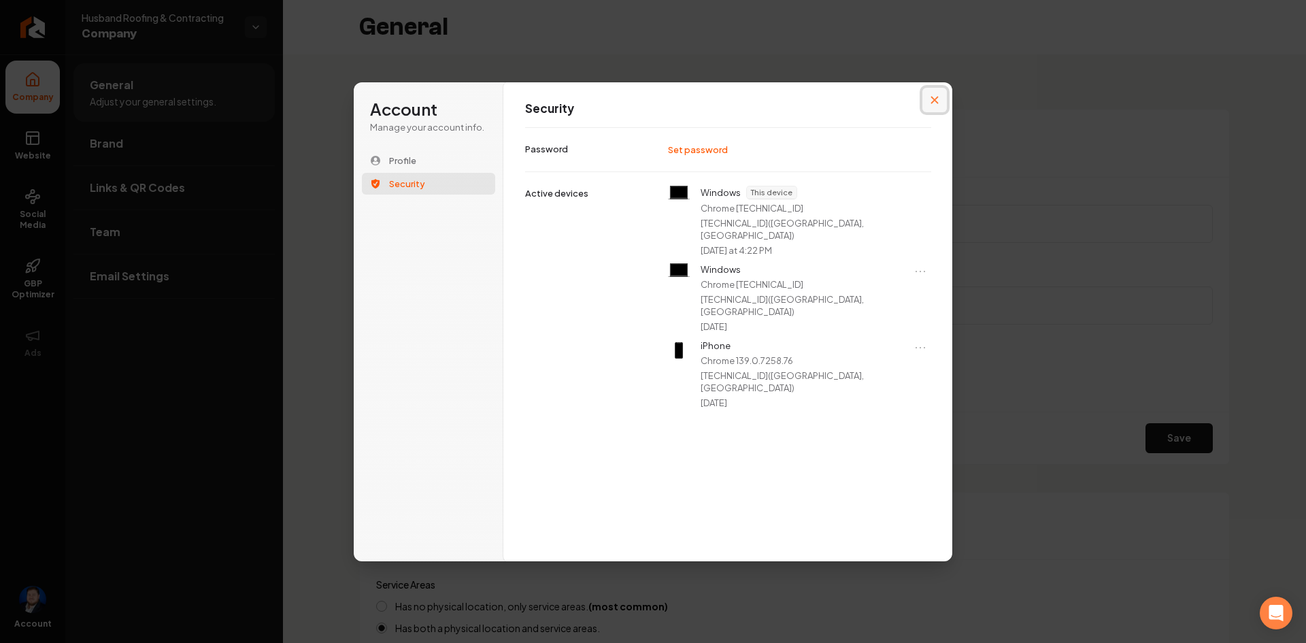
click at [932, 92] on button "Close modal" at bounding box center [934, 100] width 24 height 24
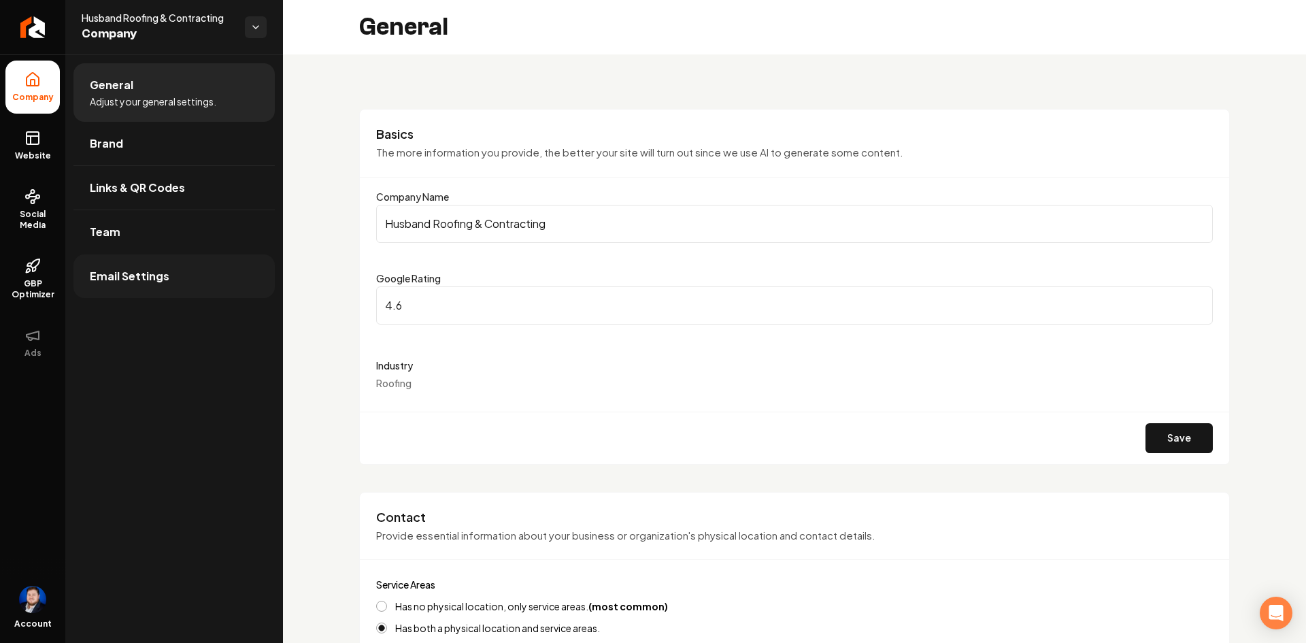
click at [184, 273] on link "Email Settings" at bounding box center [173, 276] width 201 height 44
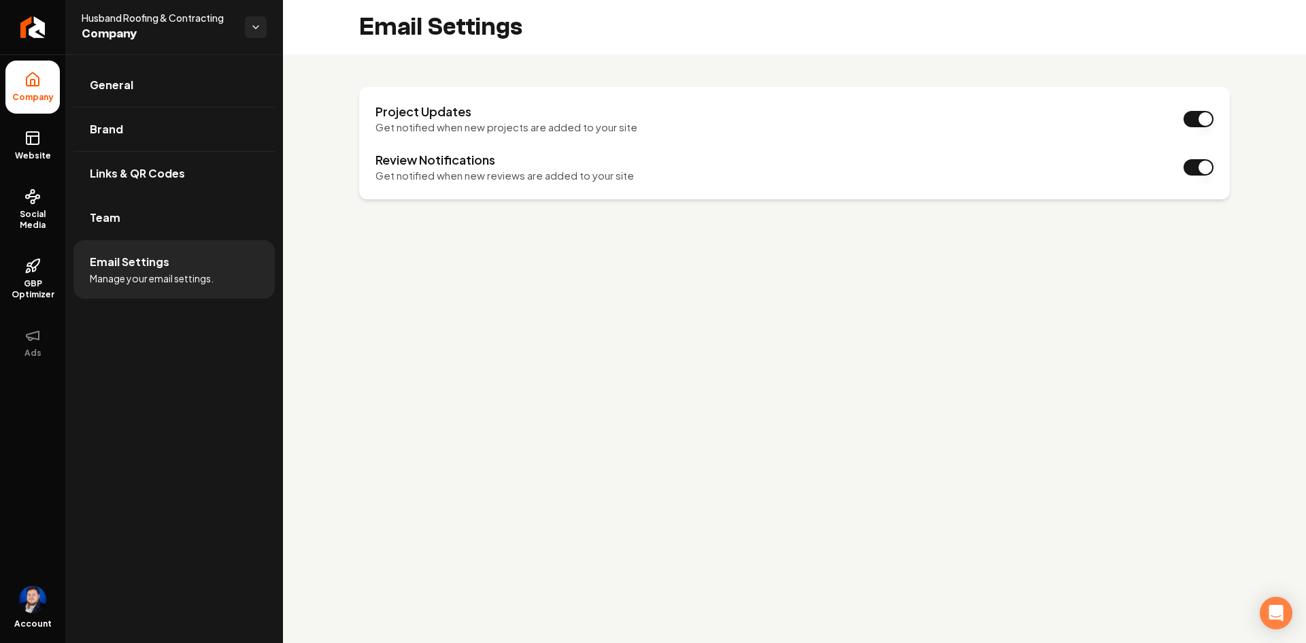
click at [135, 208] on link "Team" at bounding box center [173, 218] width 201 height 44
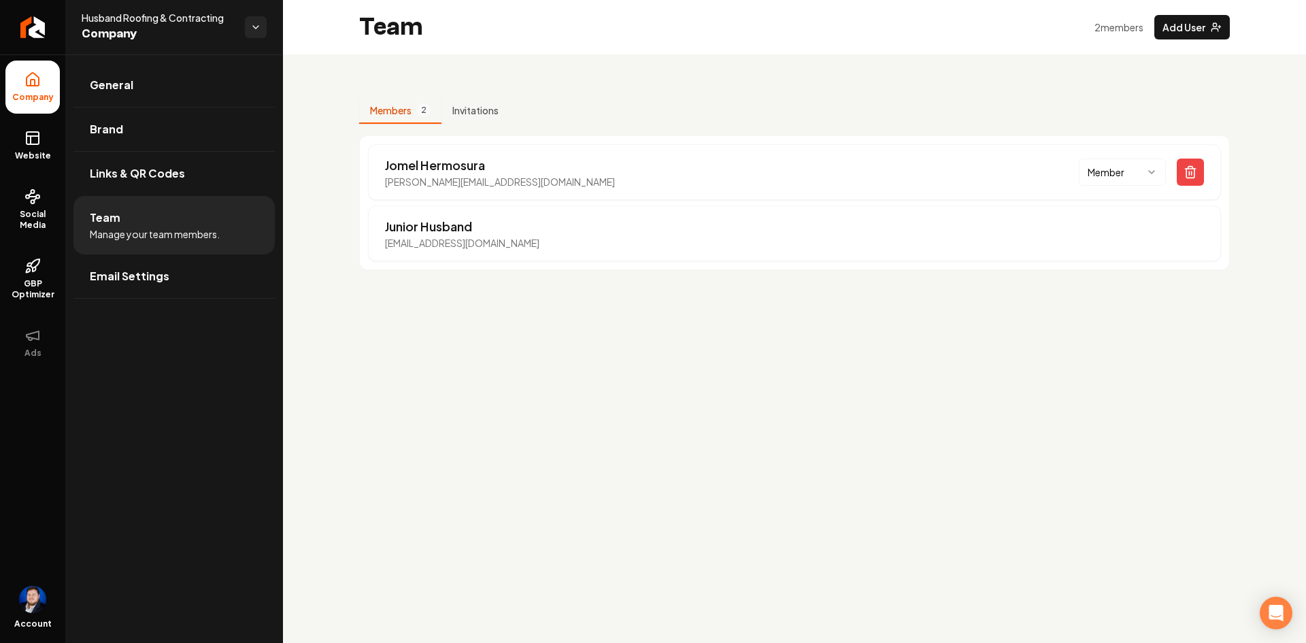
click at [407, 239] on p "[EMAIL_ADDRESS][DOMAIN_NAME]" at bounding box center [462, 243] width 154 height 14
click at [251, 31] on html "Company Website Social Media GBP Optimizer Ads Account Husband Roofing & Contra…" at bounding box center [653, 321] width 1306 height 643
click at [352, 79] on link "Back to Dashboard" at bounding box center [356, 79] width 167 height 24
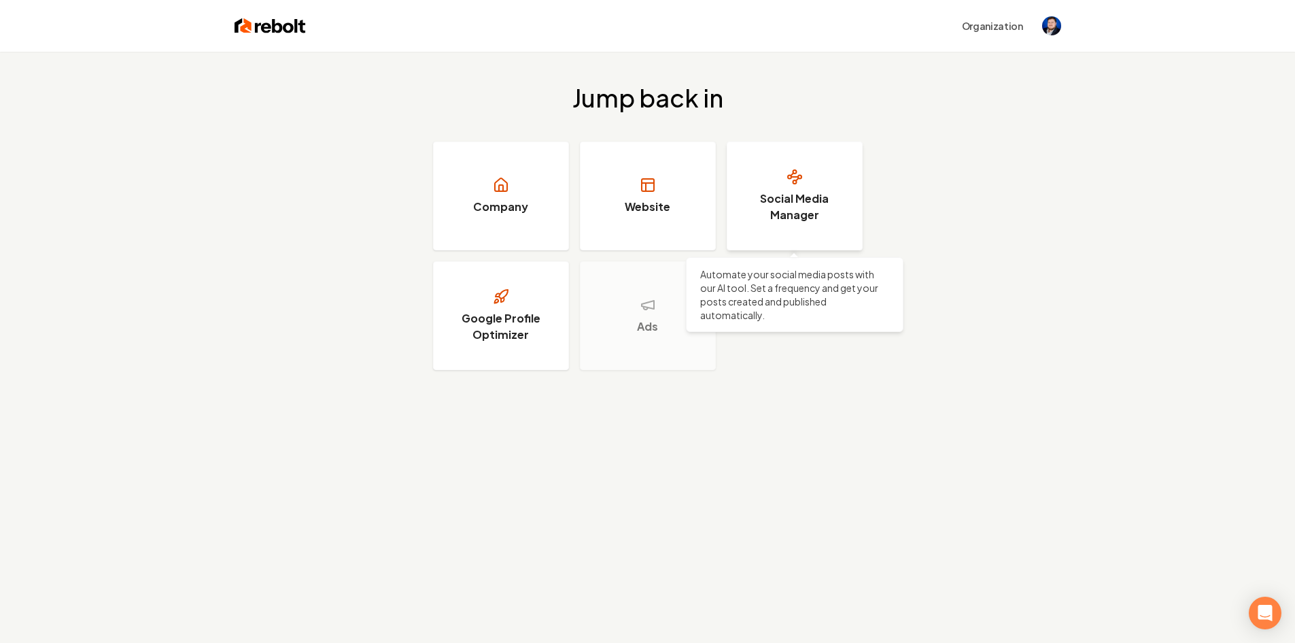
click at [749, 192] on h3 "Social Media Manager" at bounding box center [795, 206] width 102 height 33
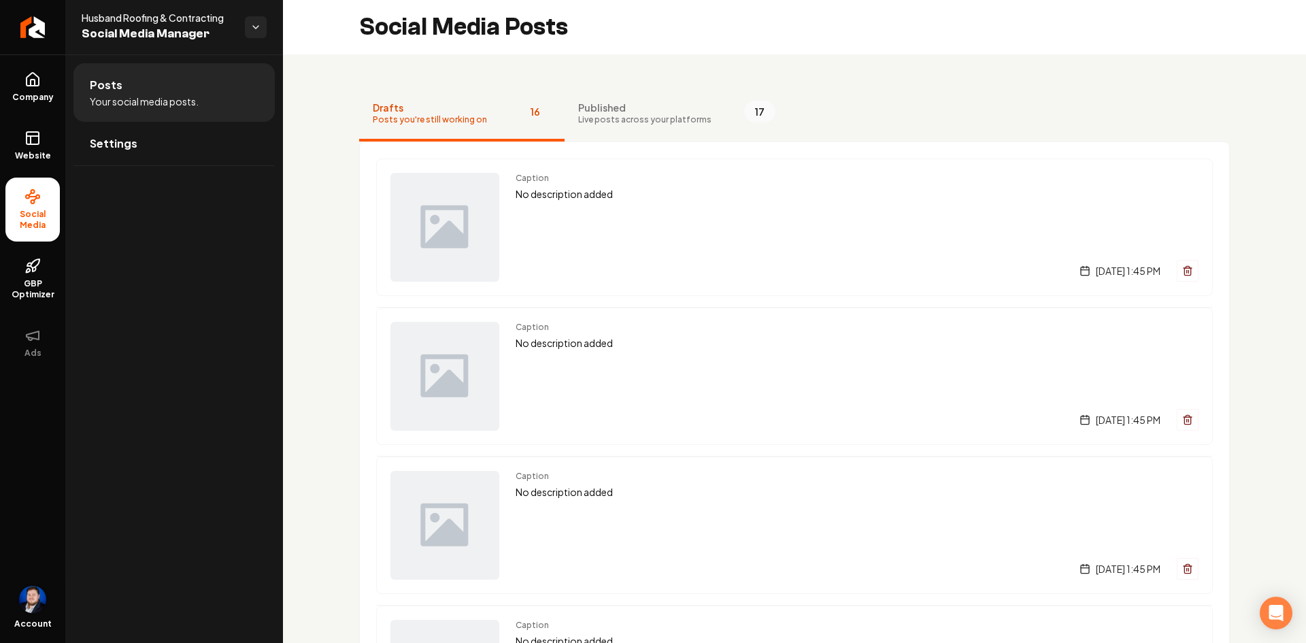
click at [35, 596] on img "Open user button" at bounding box center [32, 598] width 27 height 27
click at [88, 399] on div "Posts Your social media posts. Settings" at bounding box center [174, 348] width 218 height 588
click at [202, 16] on span "Husband Roofing & Contracting" at bounding box center [158, 18] width 152 height 14
click at [241, 21] on div "Husband Roofing & Contracting Social Media Manager" at bounding box center [163, 27] width 163 height 33
click at [252, 27] on html "Company Website Social Media GBP Optimizer Ads Account Husband Roofing & Contra…" at bounding box center [653, 321] width 1306 height 643
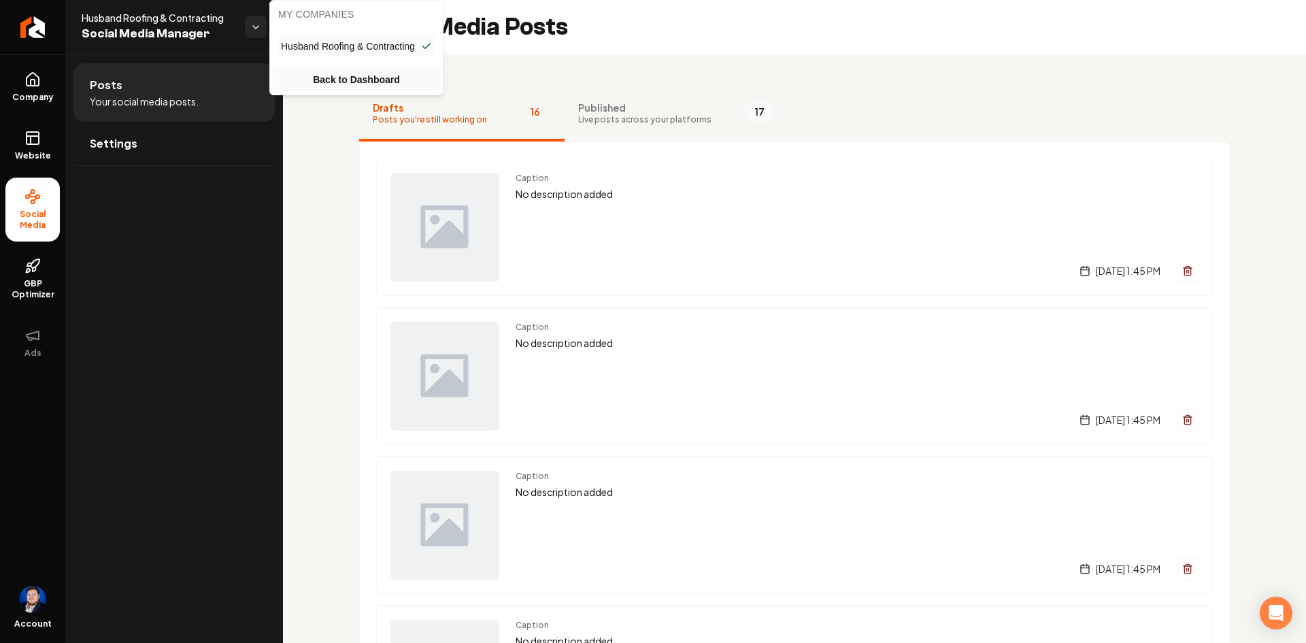
click at [306, 76] on link "Back to Dashboard" at bounding box center [356, 79] width 167 height 24
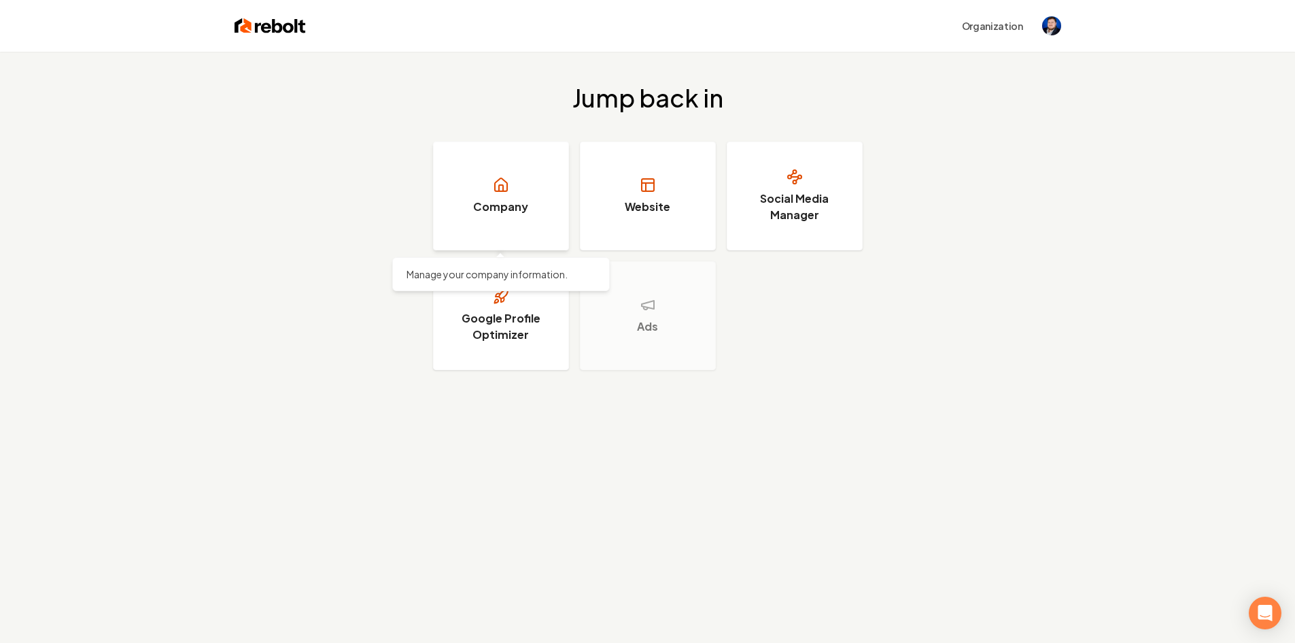
click at [464, 178] on link "Company" at bounding box center [501, 195] width 136 height 109
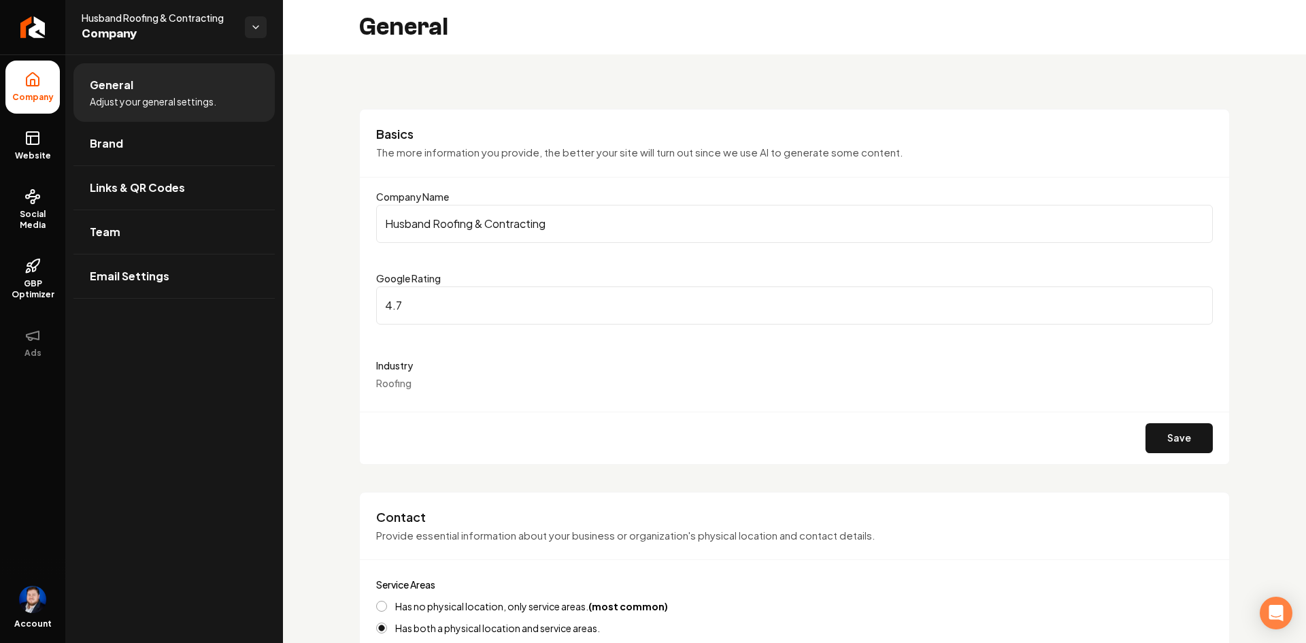
type input "4.7"
click at [1187, 298] on input "4.7" at bounding box center [794, 305] width 836 height 38
click at [1099, 353] on form "Company Name Husband Roofing & Contracting Google Rating 4.7 Industry Roofing S…" at bounding box center [794, 325] width 836 height 275
click at [1157, 429] on button "Save" at bounding box center [1178, 438] width 67 height 30
click at [1174, 447] on button "Save" at bounding box center [1178, 438] width 67 height 30
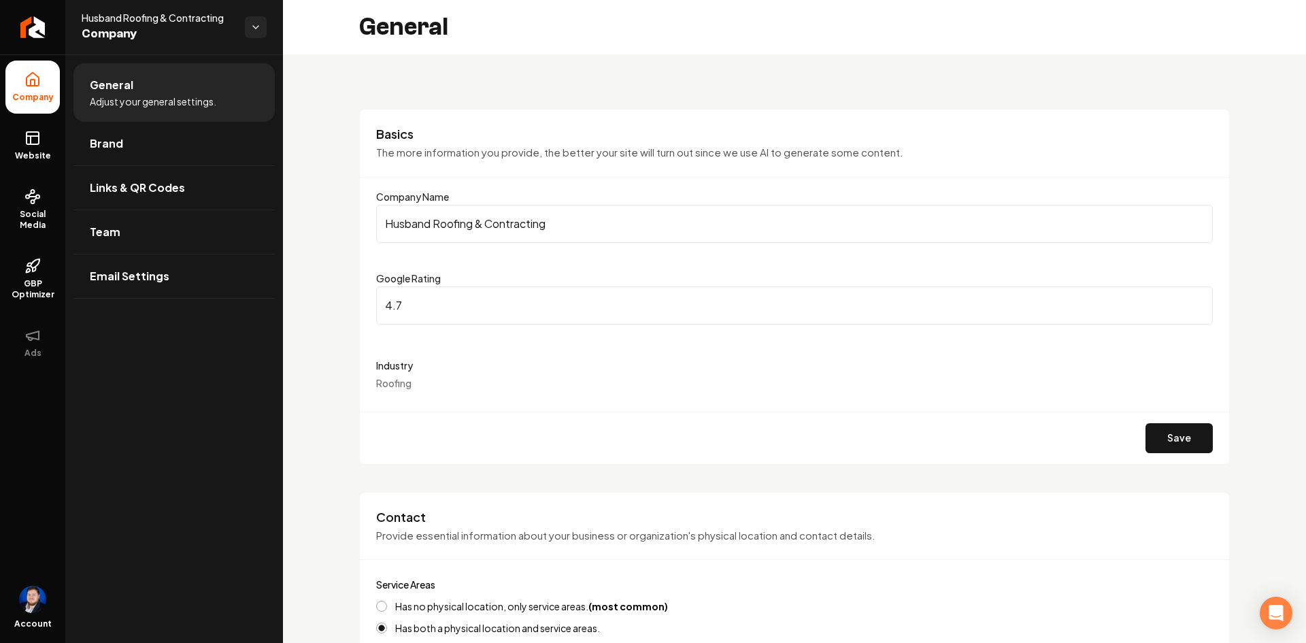
drag, startPoint x: 34, startPoint y: 31, endPoint x: 786, endPoint y: 66, distance: 752.8
click at [34, 31] on icon "Return to dashboard" at bounding box center [32, 27] width 11 height 11
click at [1174, 439] on button "Save" at bounding box center [1178, 438] width 67 height 30
click at [469, 305] on input "4.7" at bounding box center [794, 305] width 836 height 38
